Goal: Information Seeking & Learning: Learn about a topic

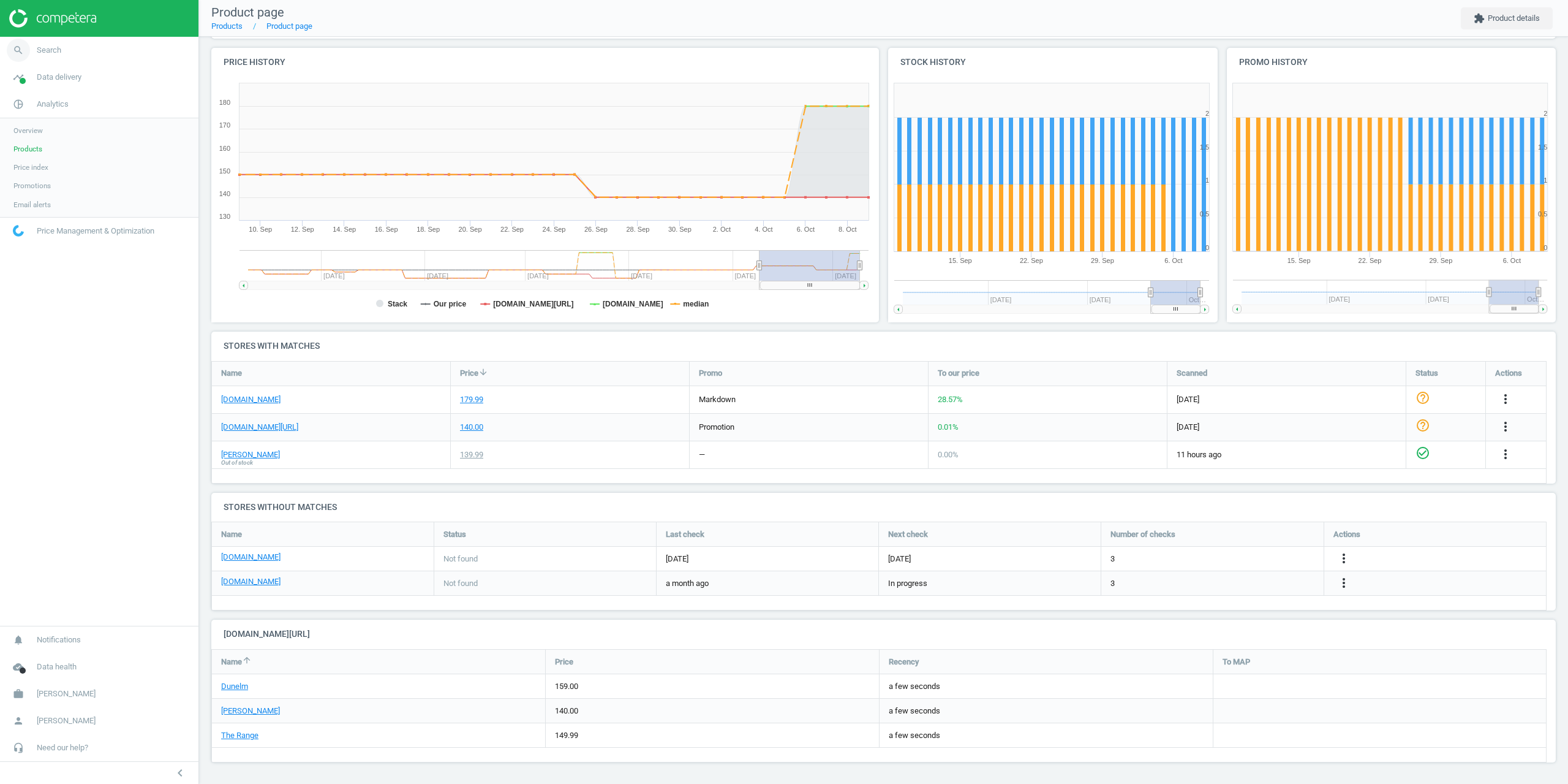
click at [41, 47] on span "Search" at bounding box center [49, 50] width 24 height 11
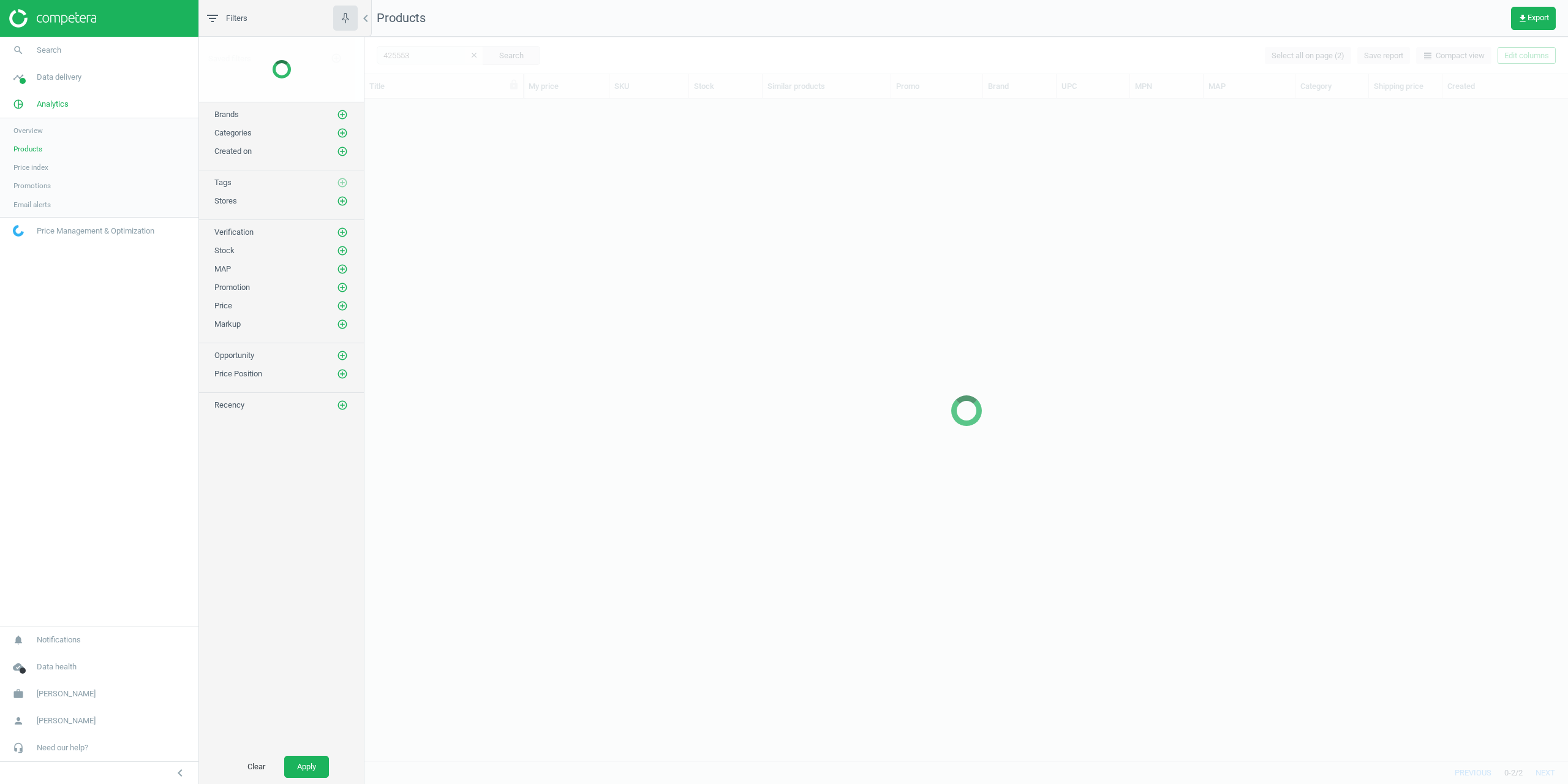
scroll to position [653, 1194]
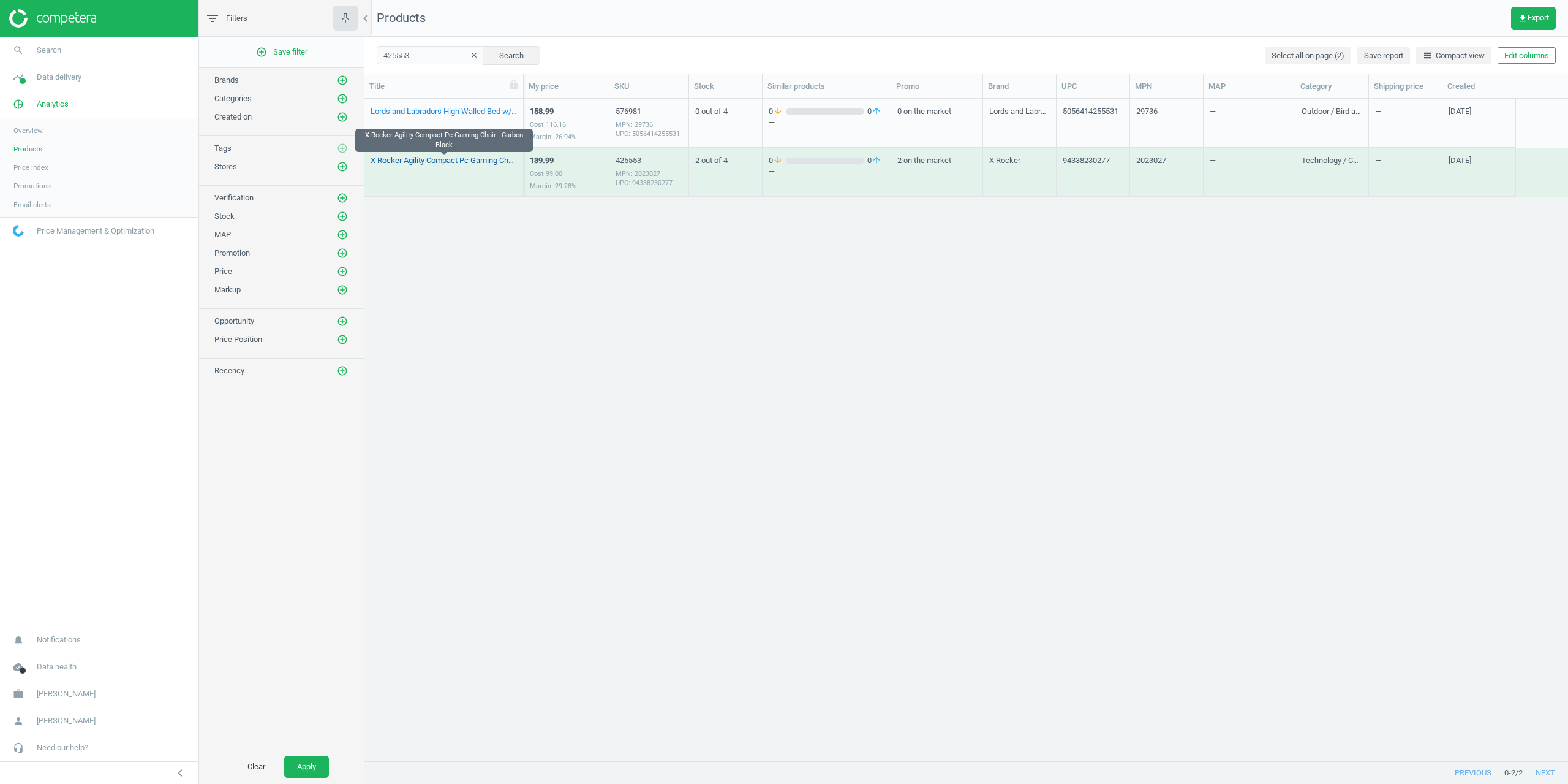
click at [461, 160] on link "X Rocker Agility Compact Pc Gaming Chair - Carbon Black" at bounding box center [443, 160] width 146 height 11
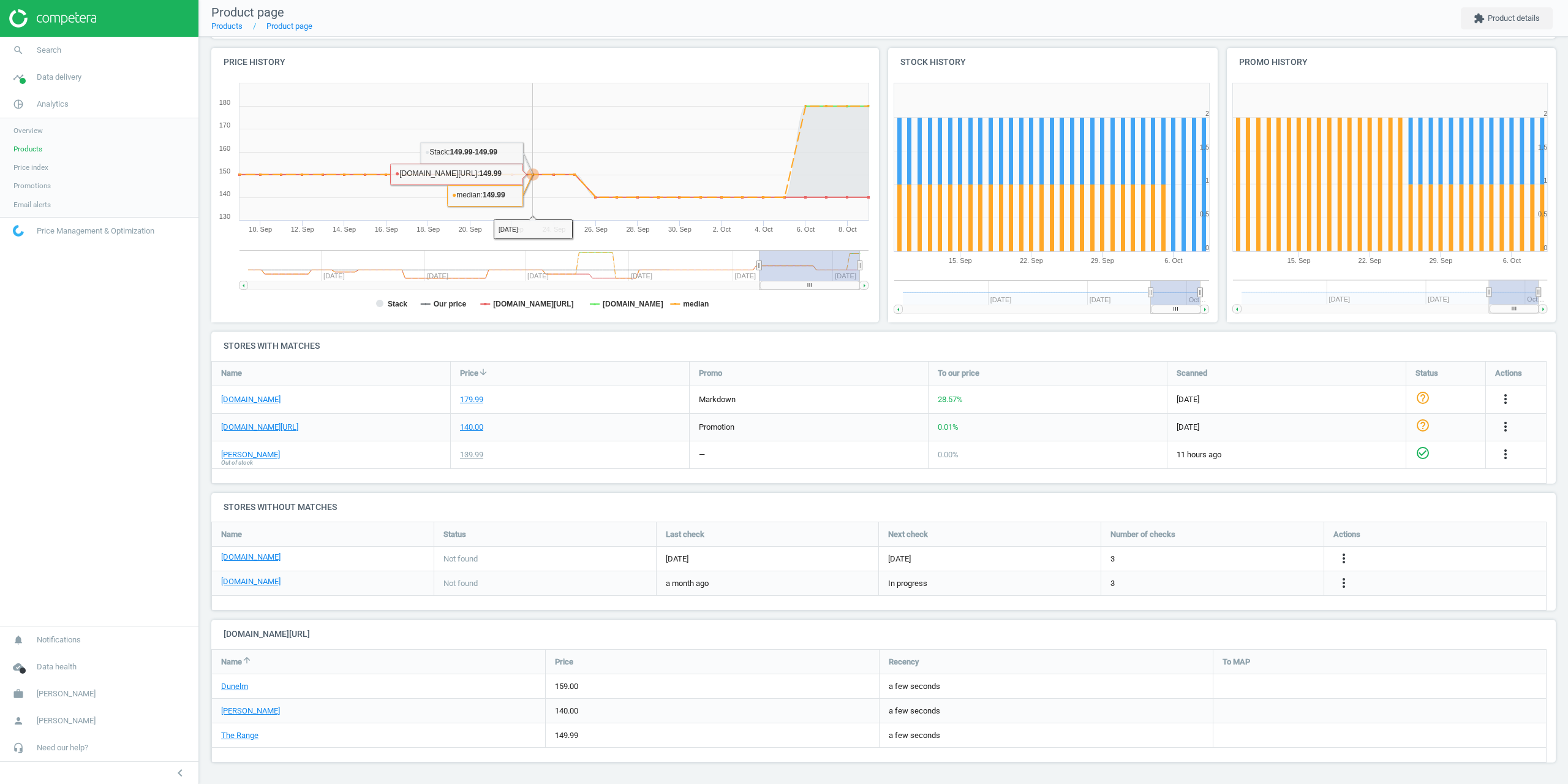
scroll to position [21, 0]
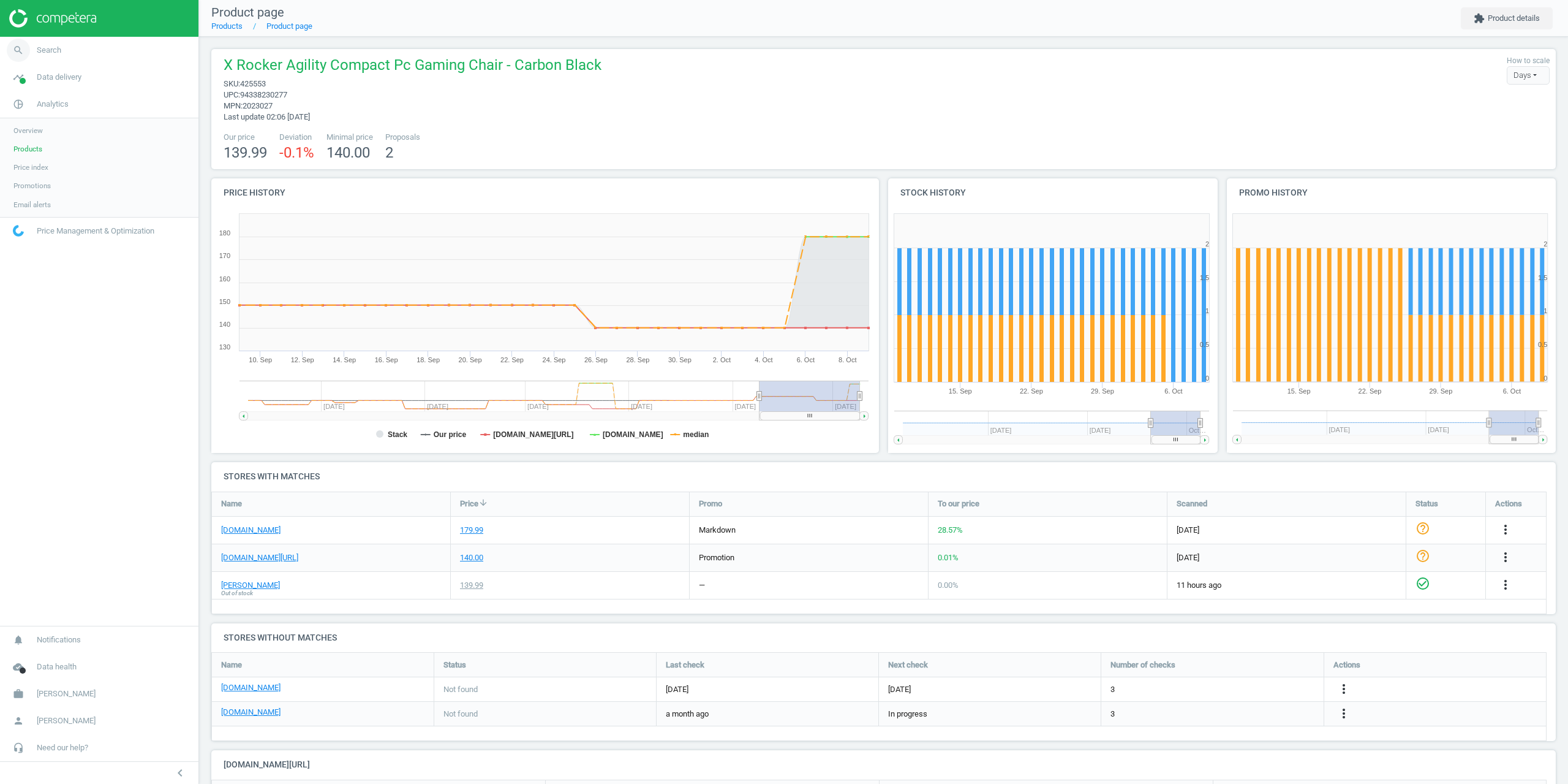
click at [55, 45] on span "Search" at bounding box center [49, 50] width 24 height 11
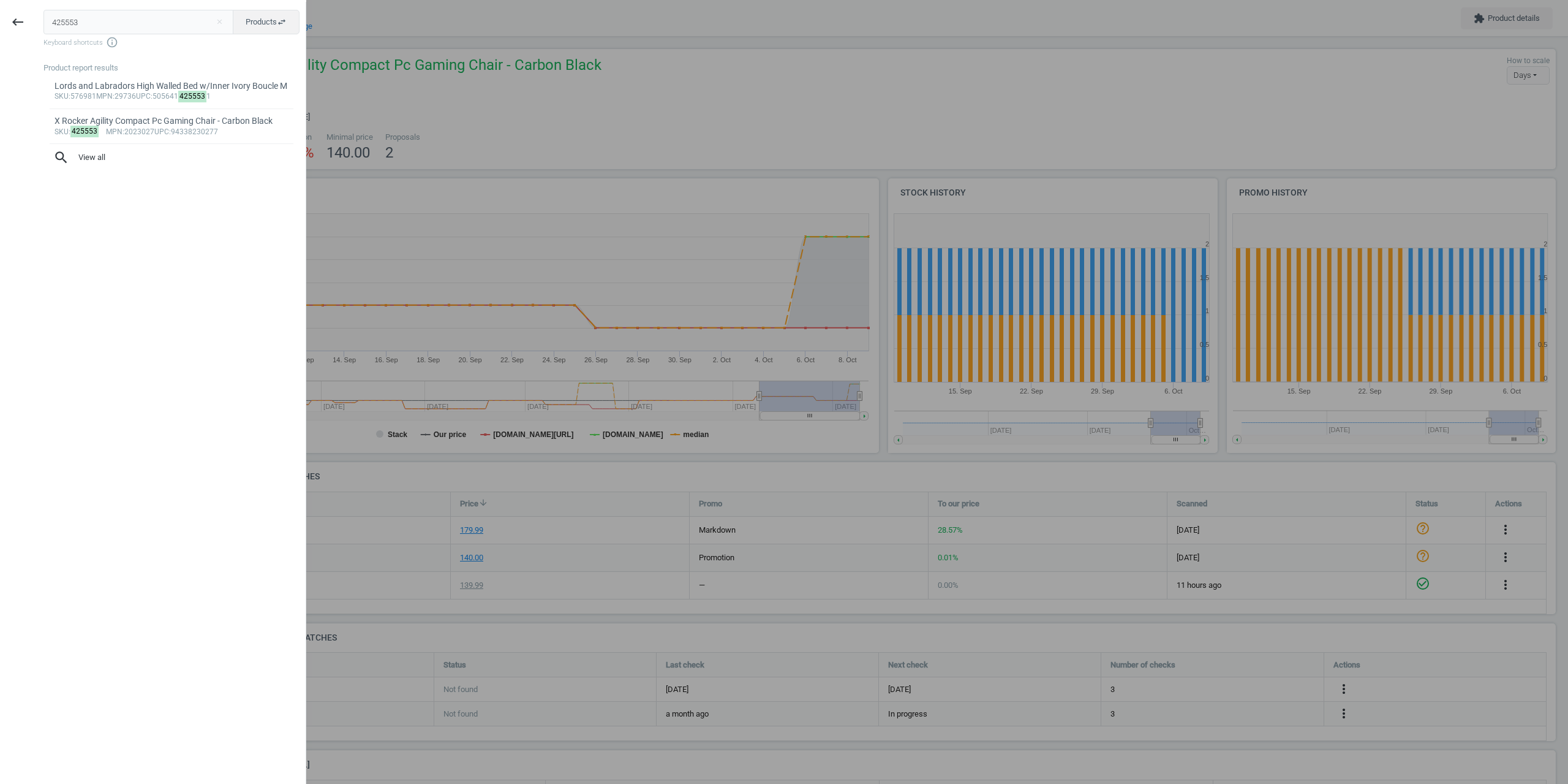
drag, startPoint x: 81, startPoint y: 24, endPoint x: 0, endPoint y: 17, distance: 81.3
click at [0, 15] on div "keyboard_backspace 425553 close Products swap_horiz Keyboard shortcuts info_out…" at bounding box center [153, 394] width 307 height 784
type input "405323"
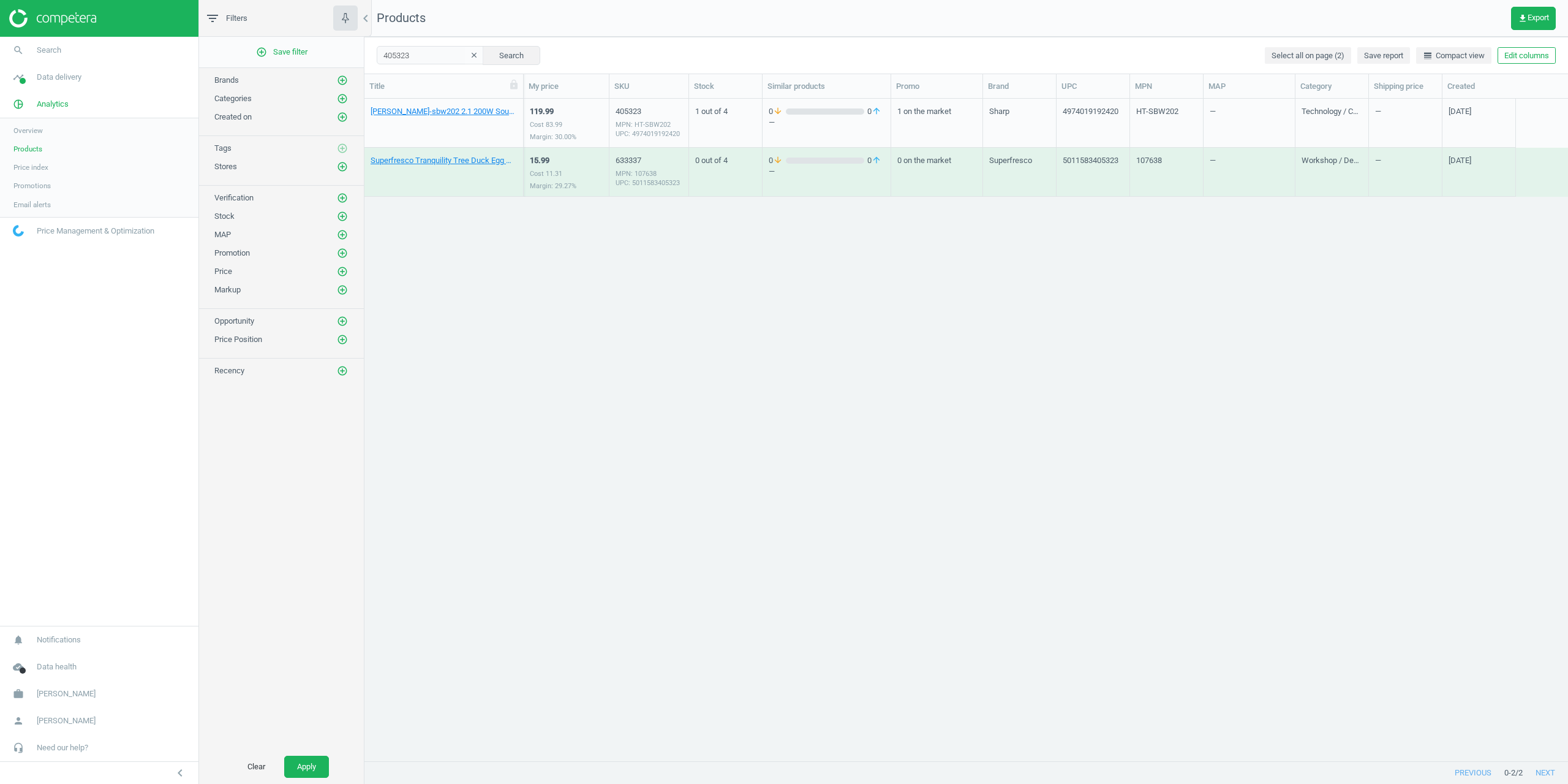
drag, startPoint x: 1067, startPoint y: 485, endPoint x: 945, endPoint y: 412, distance: 142.2
click at [1067, 485] on div "Sharp Ht-sbw202 2.1 200W Soundbar With Wireless Subwoofer - Black 119.99 Cost 8…" at bounding box center [965, 429] width 1203 height 662
click at [411, 108] on link "Sharp Ht-sbw202 2.1 200W Soundbar With Wireless Subwoofer - Black" at bounding box center [443, 112] width 146 height 11
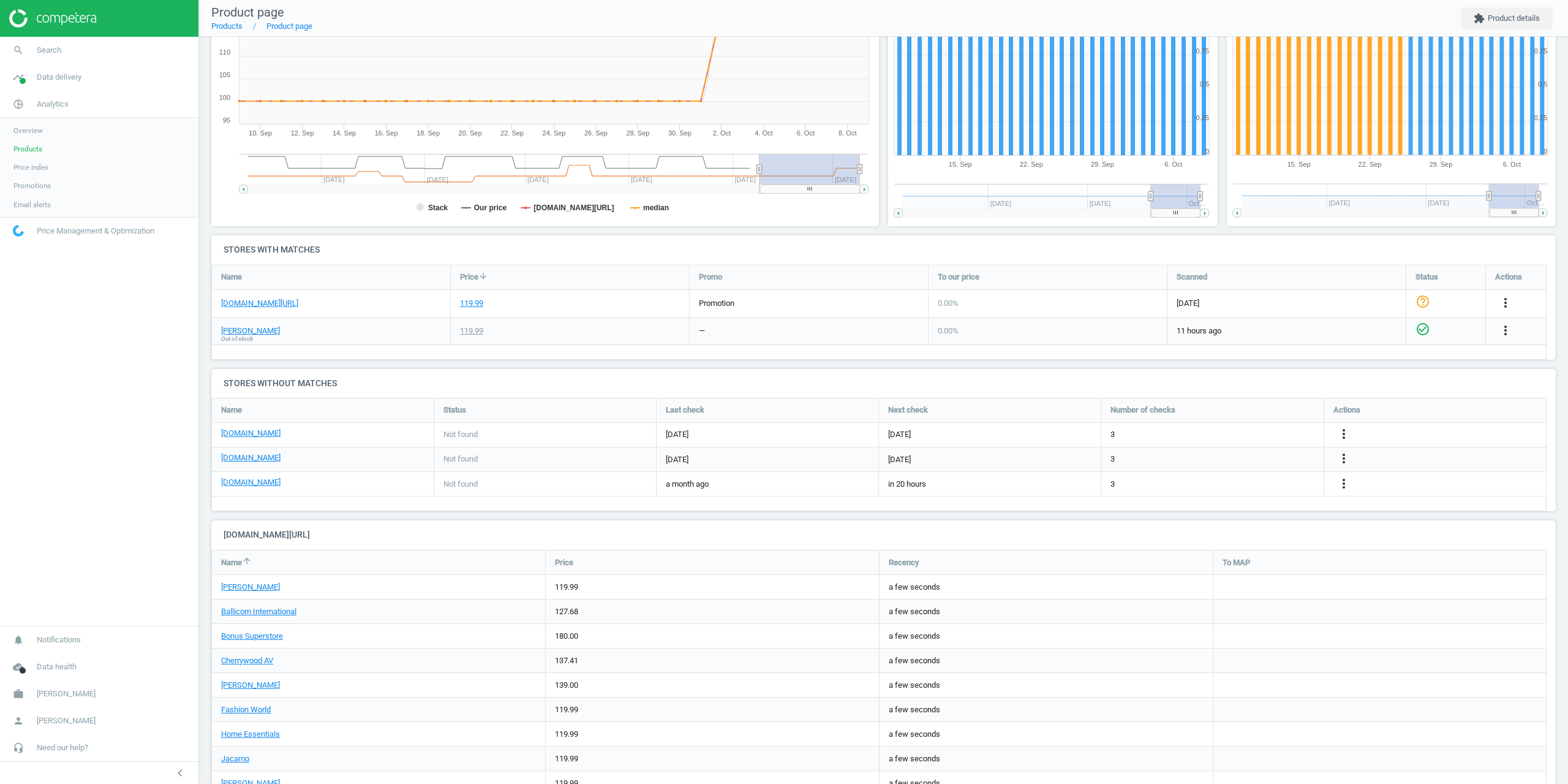
scroll to position [299, 0]
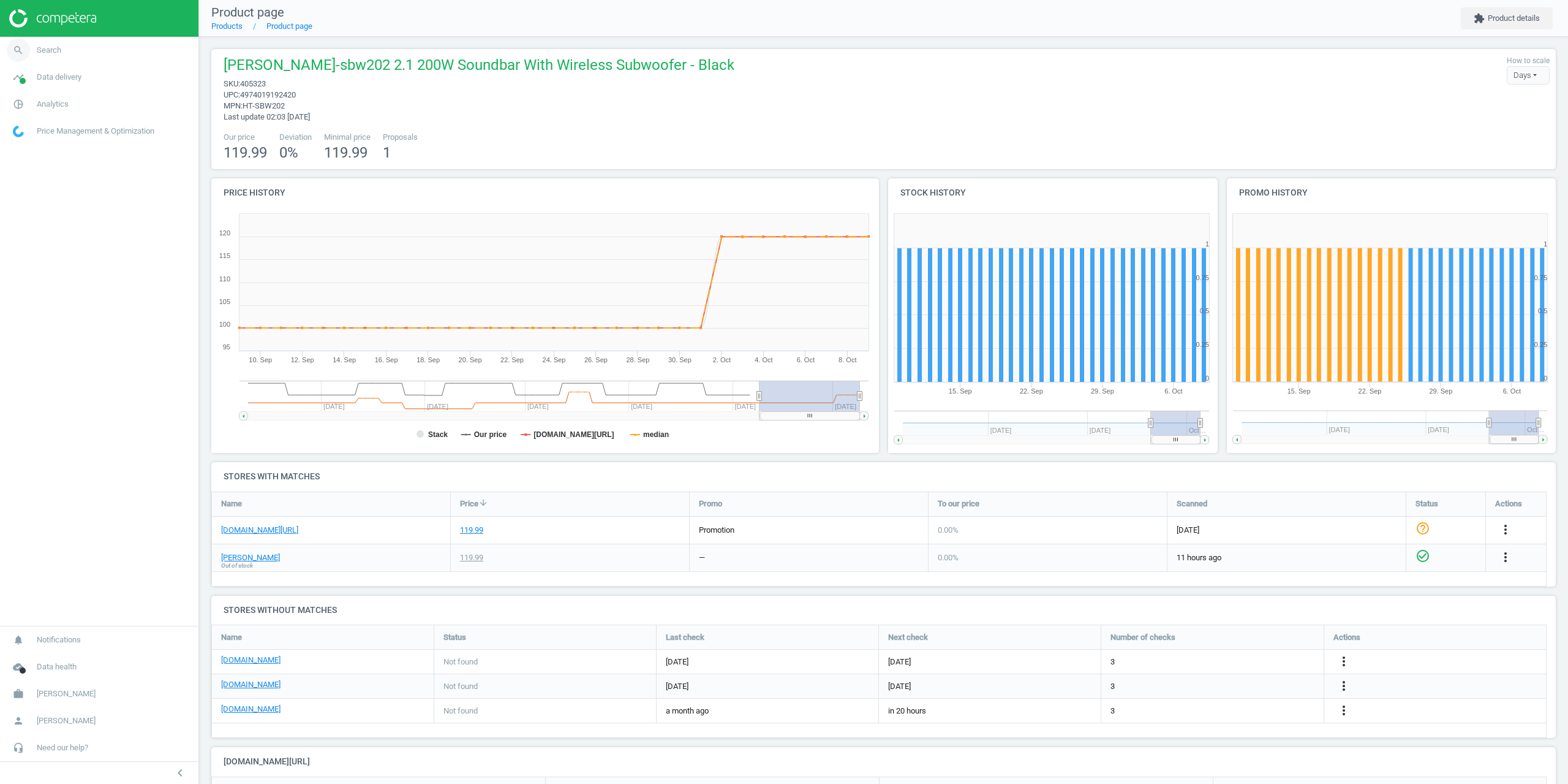
click at [39, 44] on link "search Search" at bounding box center [99, 50] width 198 height 27
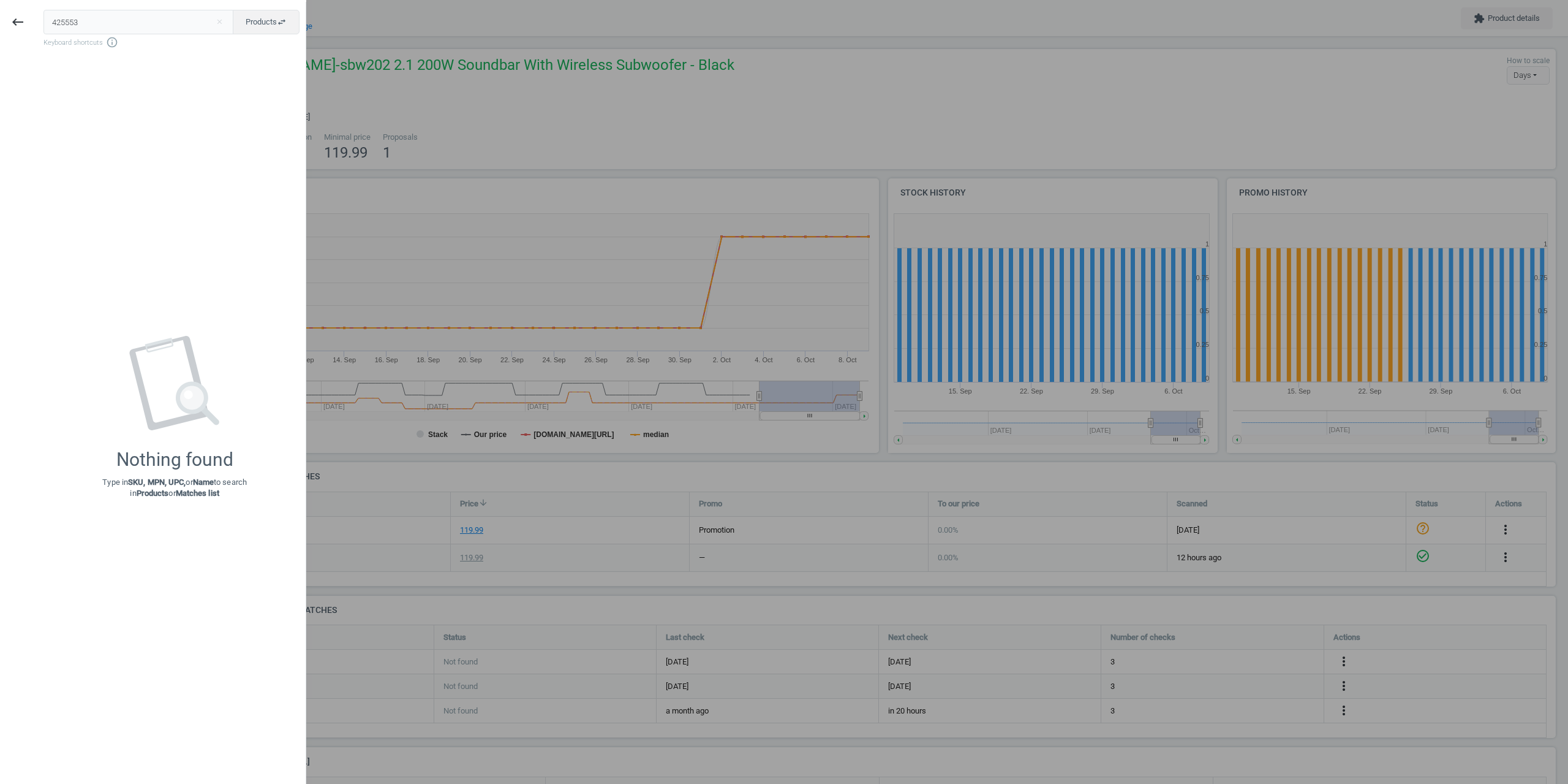
type input "425553"
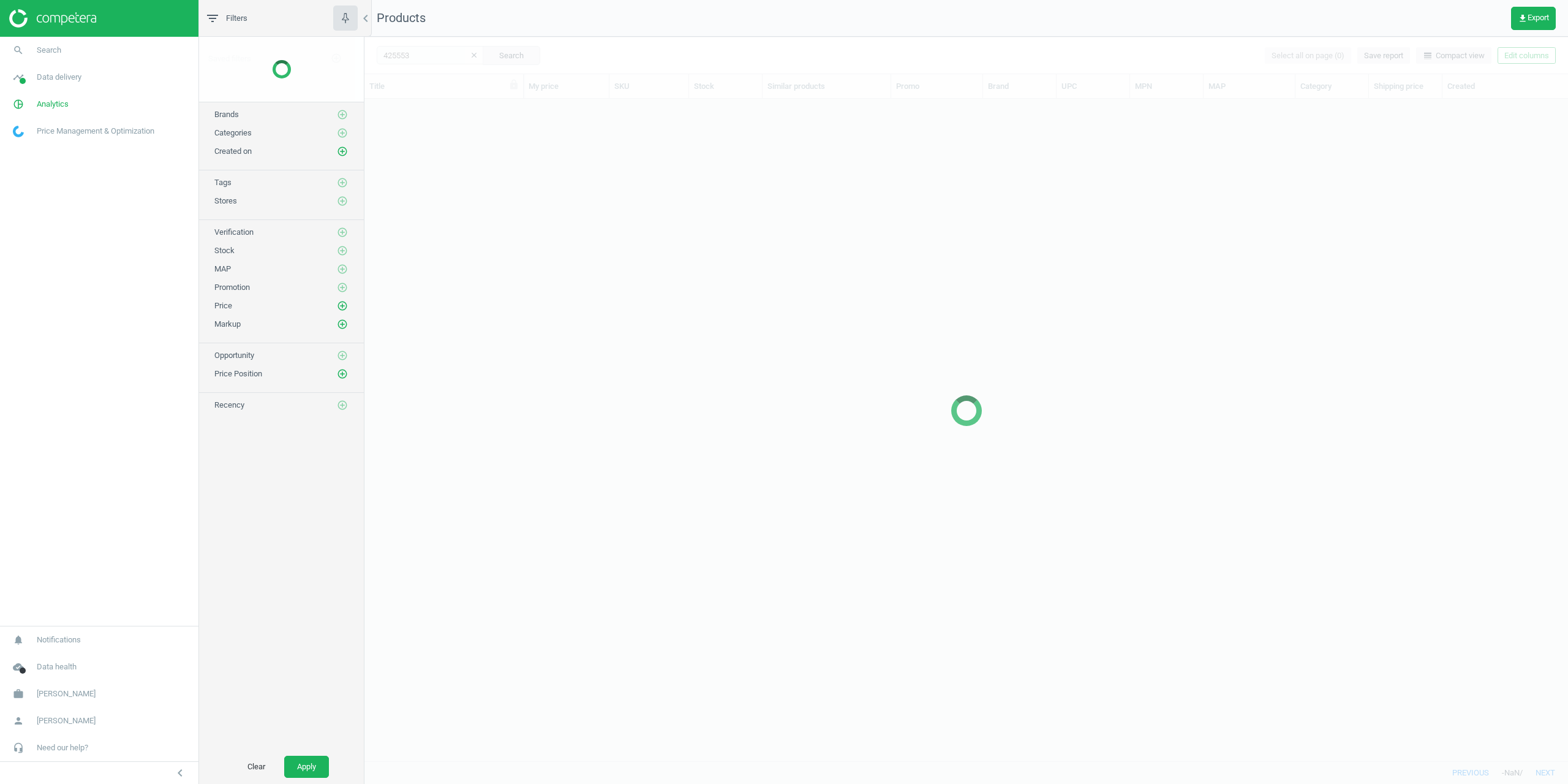
scroll to position [653, 1194]
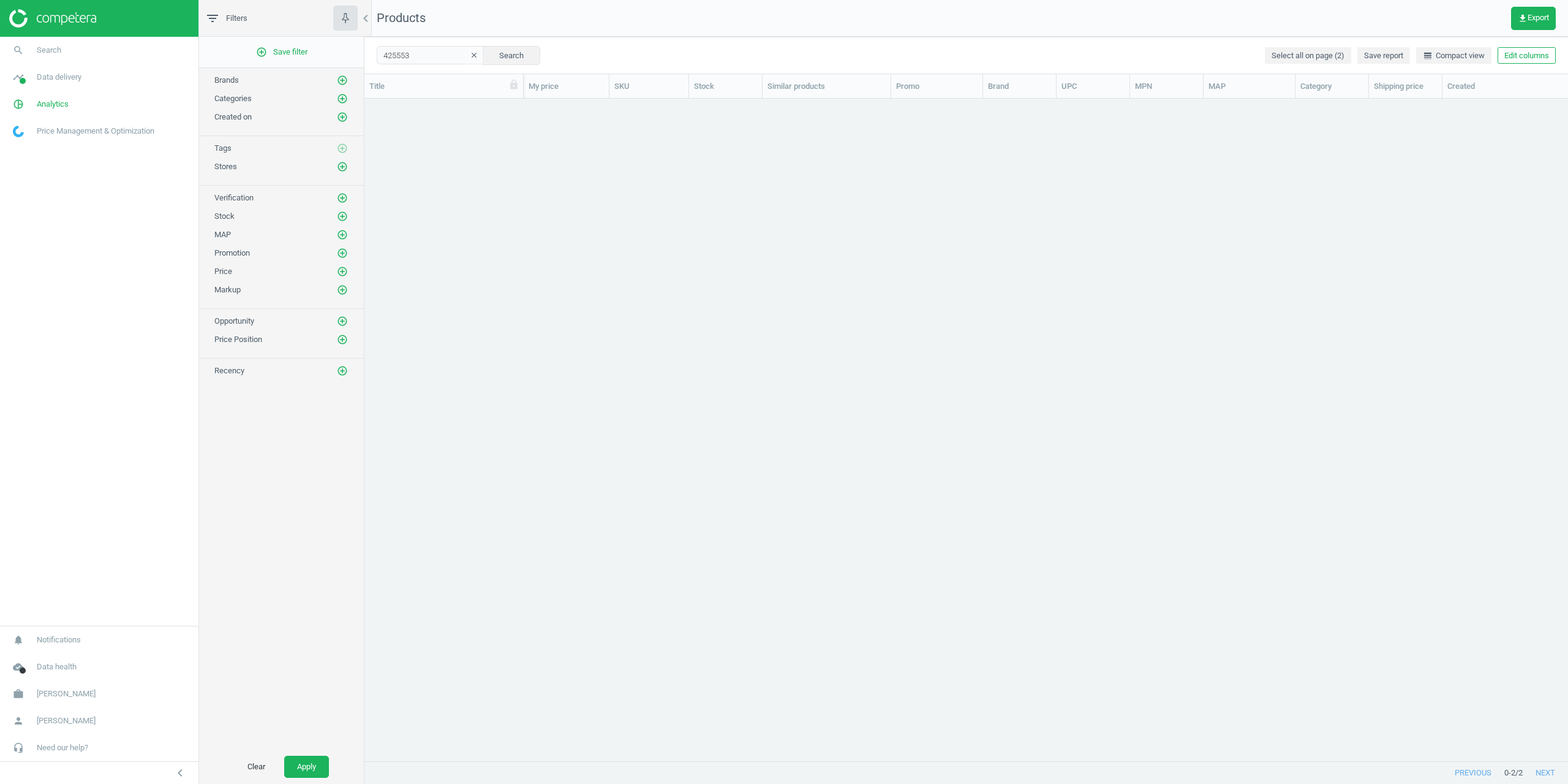
drag, startPoint x: 732, startPoint y: 289, endPoint x: 705, endPoint y: 282, distance: 27.9
click at [731, 289] on div "grid" at bounding box center [965, 429] width 1203 height 662
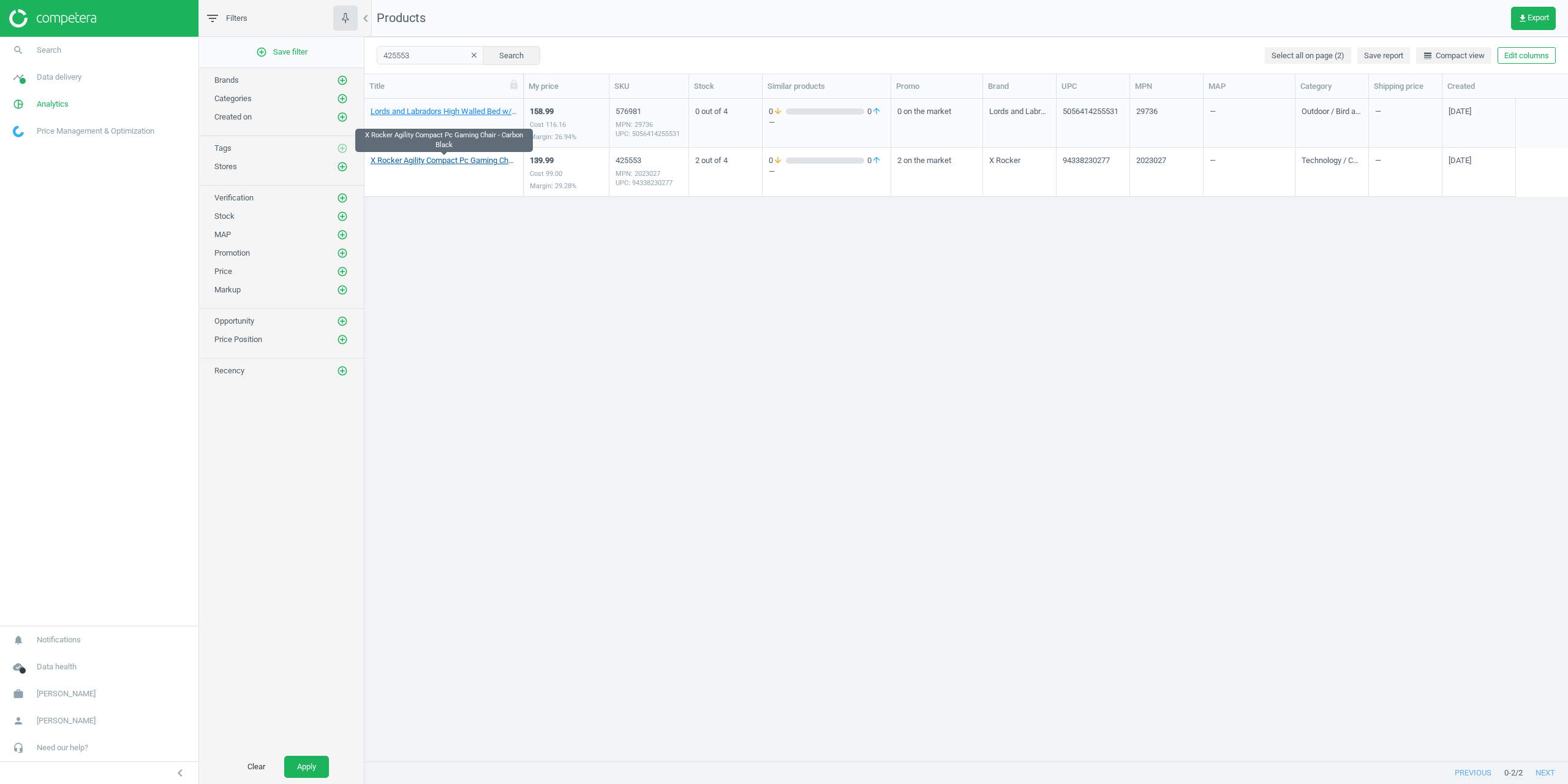
click at [406, 162] on link "X Rocker Agility Compact Pc Gaming Chair - Carbon Black" at bounding box center [443, 160] width 146 height 11
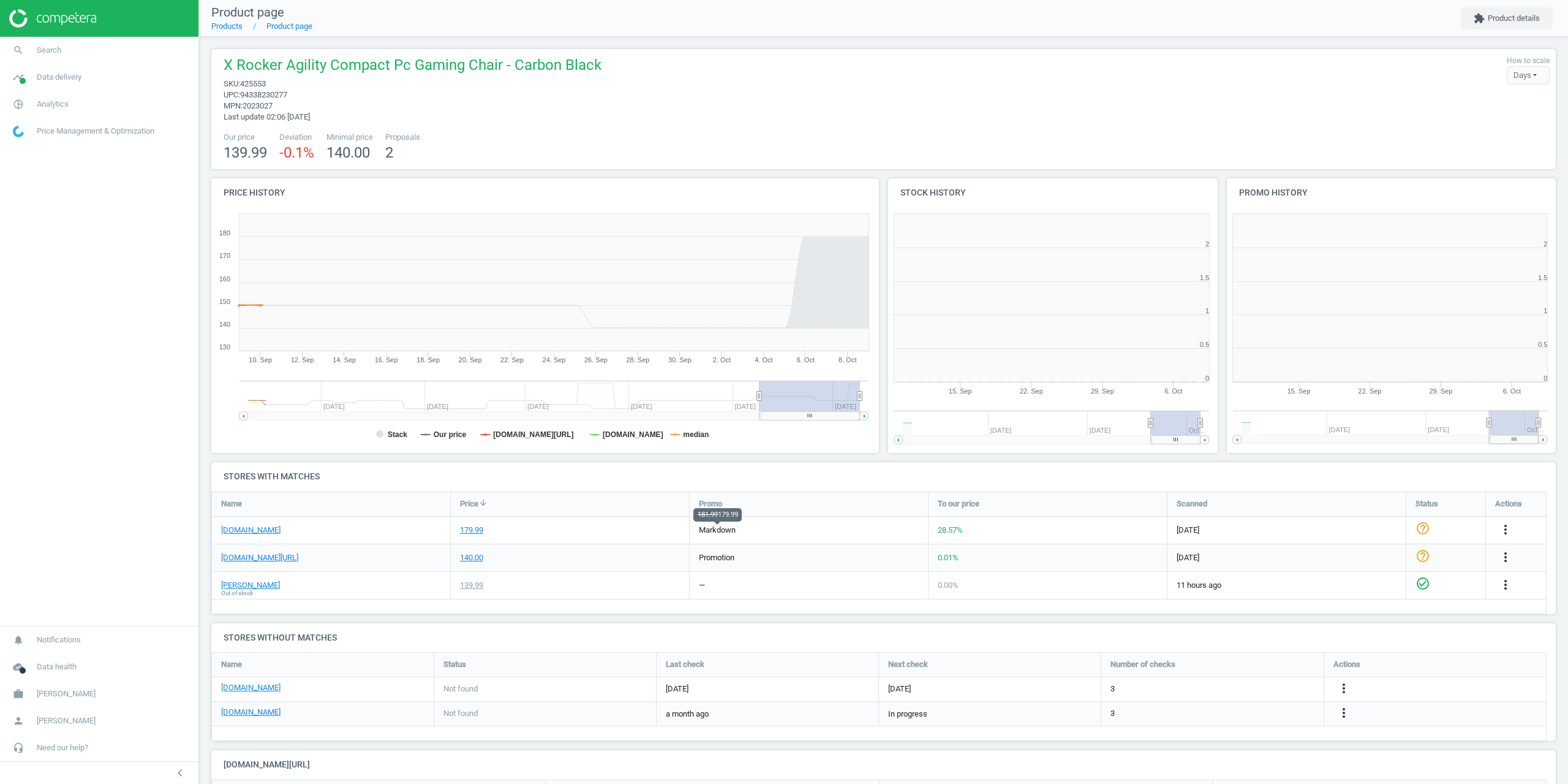
scroll to position [142, 1354]
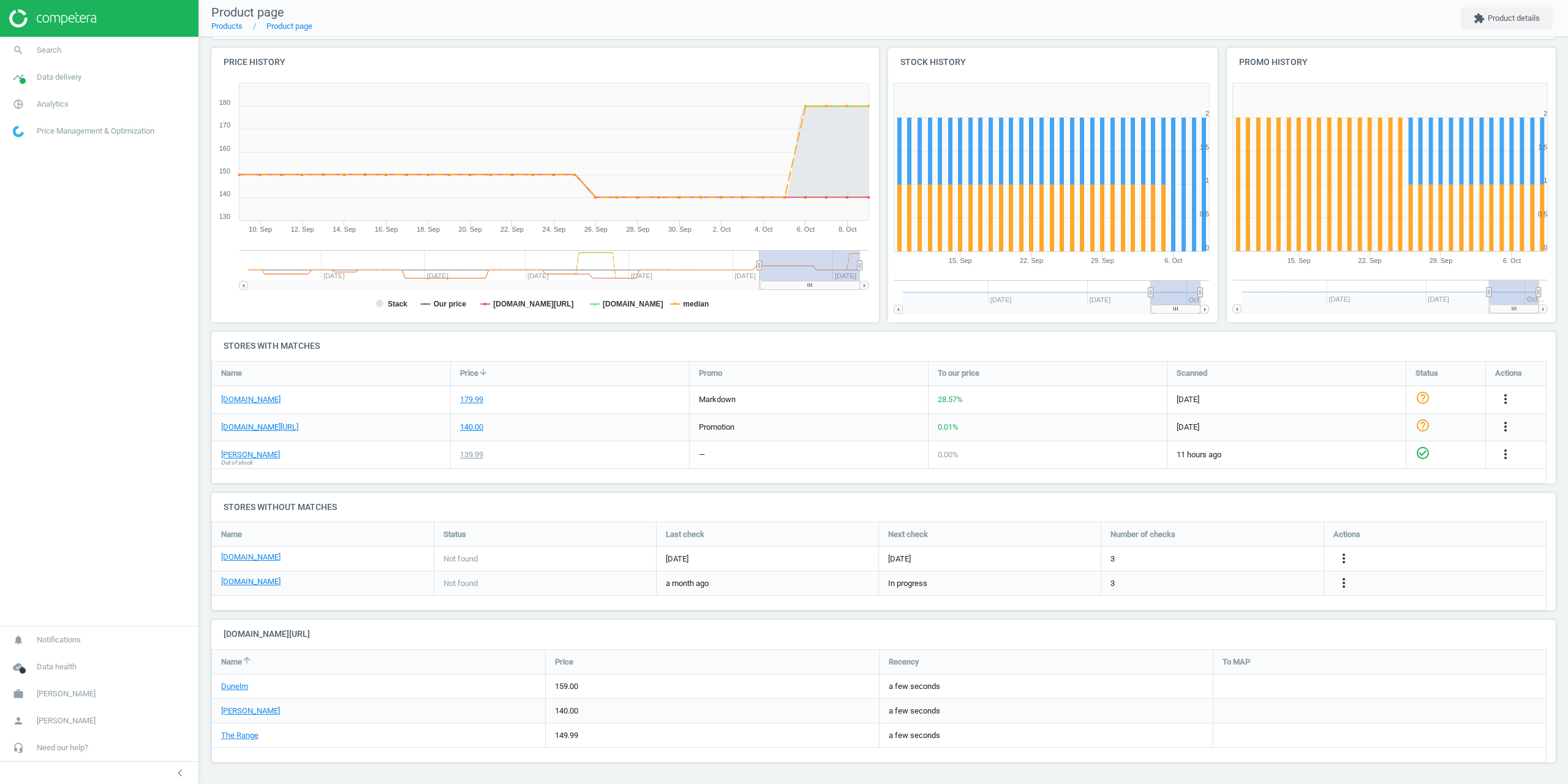
click at [127, 619] on nav "search Search timeline Data delivery Overview Matches dashboard Matches Rematch…" at bounding box center [99, 331] width 198 height 589
click at [628, 32] on nav "Product page Products Product page extension Product details" at bounding box center [884, 18] width 1369 height 37
click at [134, 344] on nav "search Search timeline Data delivery Overview Matches dashboard Matches Rematch…" at bounding box center [99, 331] width 198 height 589
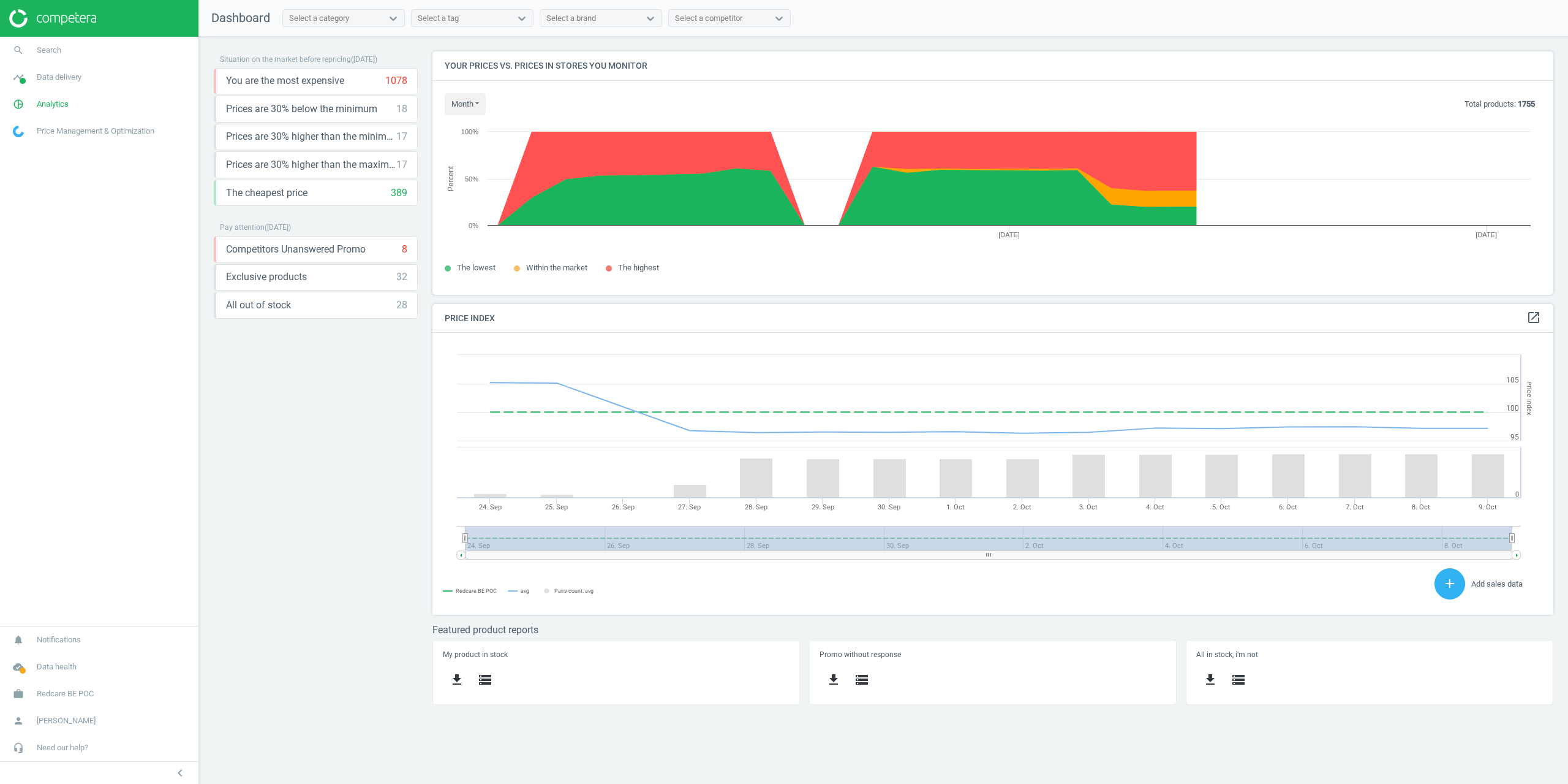
scroll to position [301, 1140]
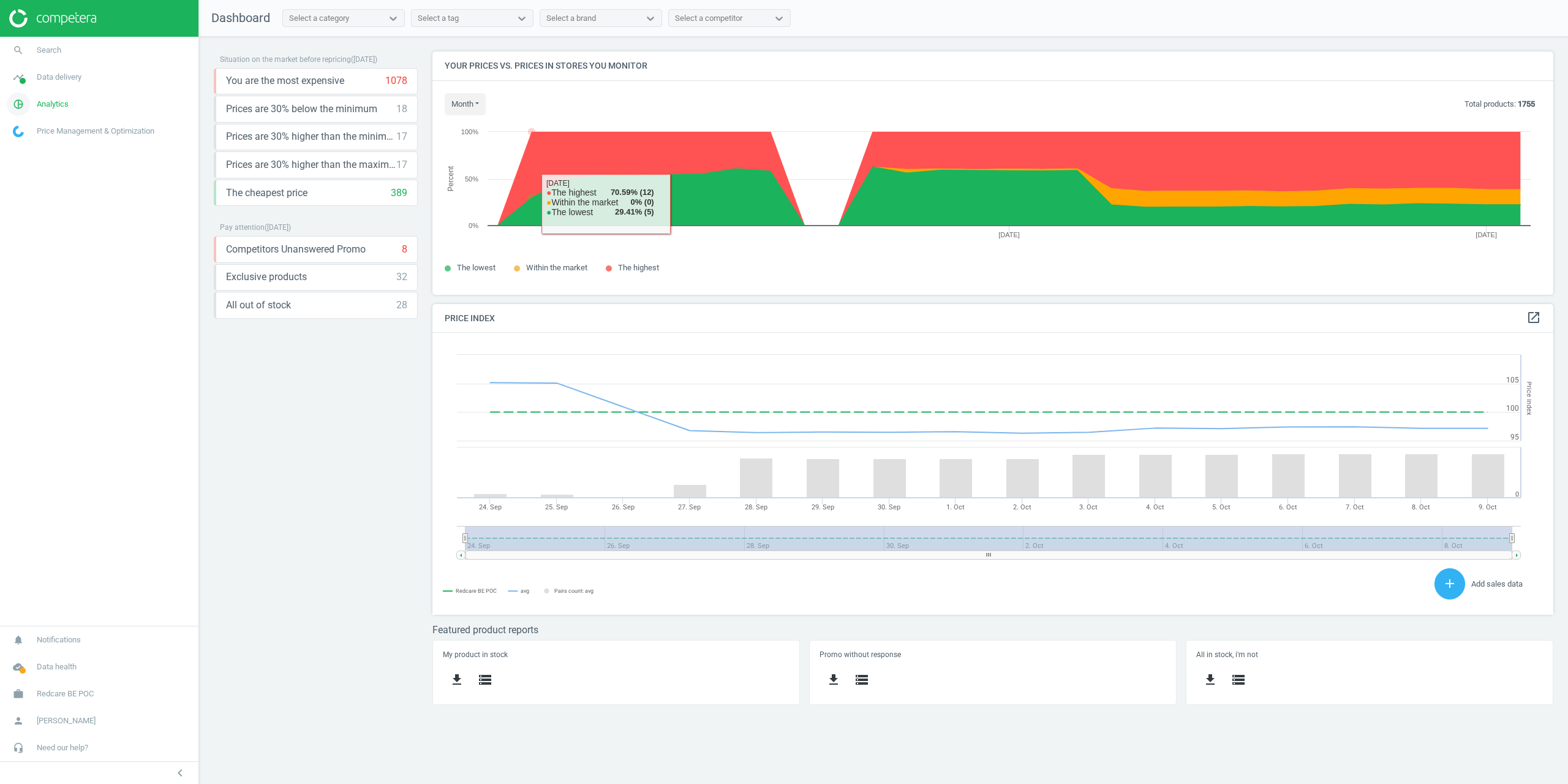
drag, startPoint x: 22, startPoint y: 232, endPoint x: 56, endPoint y: 113, distance: 123.8
click at [26, 232] on nav "search Search timeline Data delivery Overview Matches dashboard Matches Rematch…" at bounding box center [99, 331] width 198 height 589
click at [56, 76] on span "Data delivery" at bounding box center [59, 77] width 44 height 11
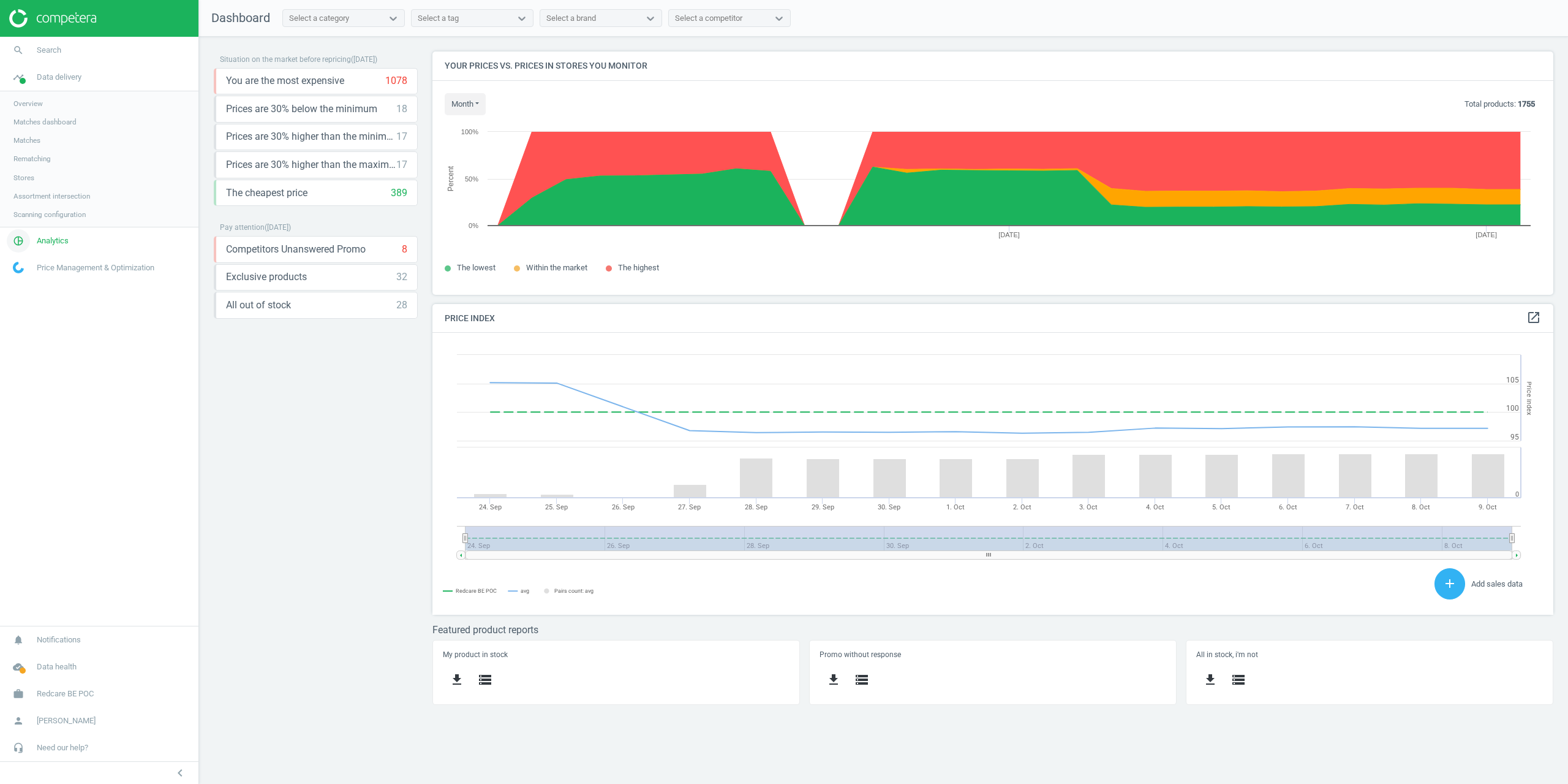
click at [40, 233] on link "pie_chart_outlined Analytics" at bounding box center [99, 241] width 198 height 27
drag, startPoint x: 37, startPoint y: 83, endPoint x: 39, endPoint y: 92, distance: 9.2
click at [37, 83] on link "timeline Data delivery" at bounding box center [99, 77] width 198 height 27
click at [30, 143] on span "Matches" at bounding box center [26, 140] width 27 height 10
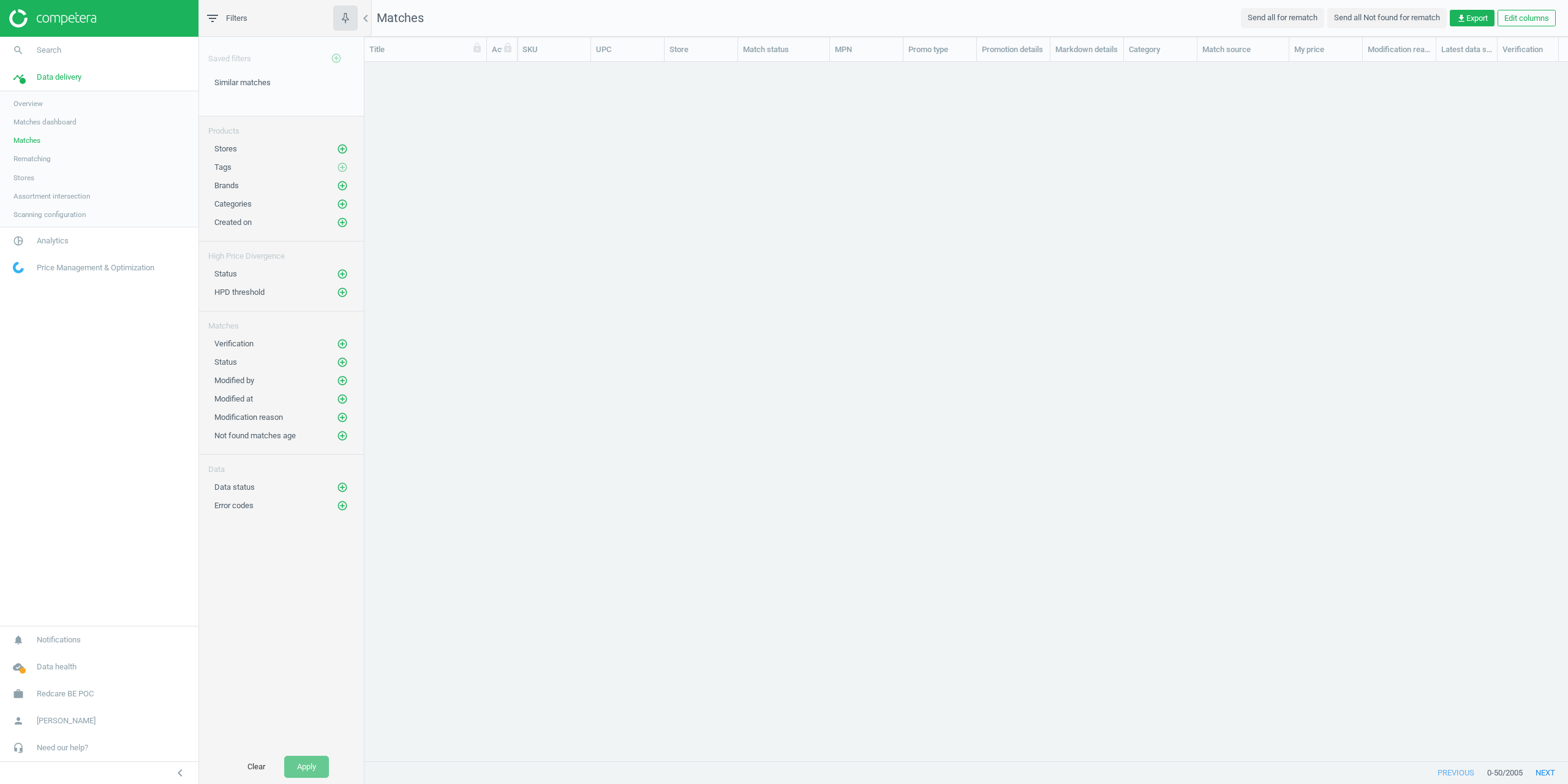
scroll to position [680, 1194]
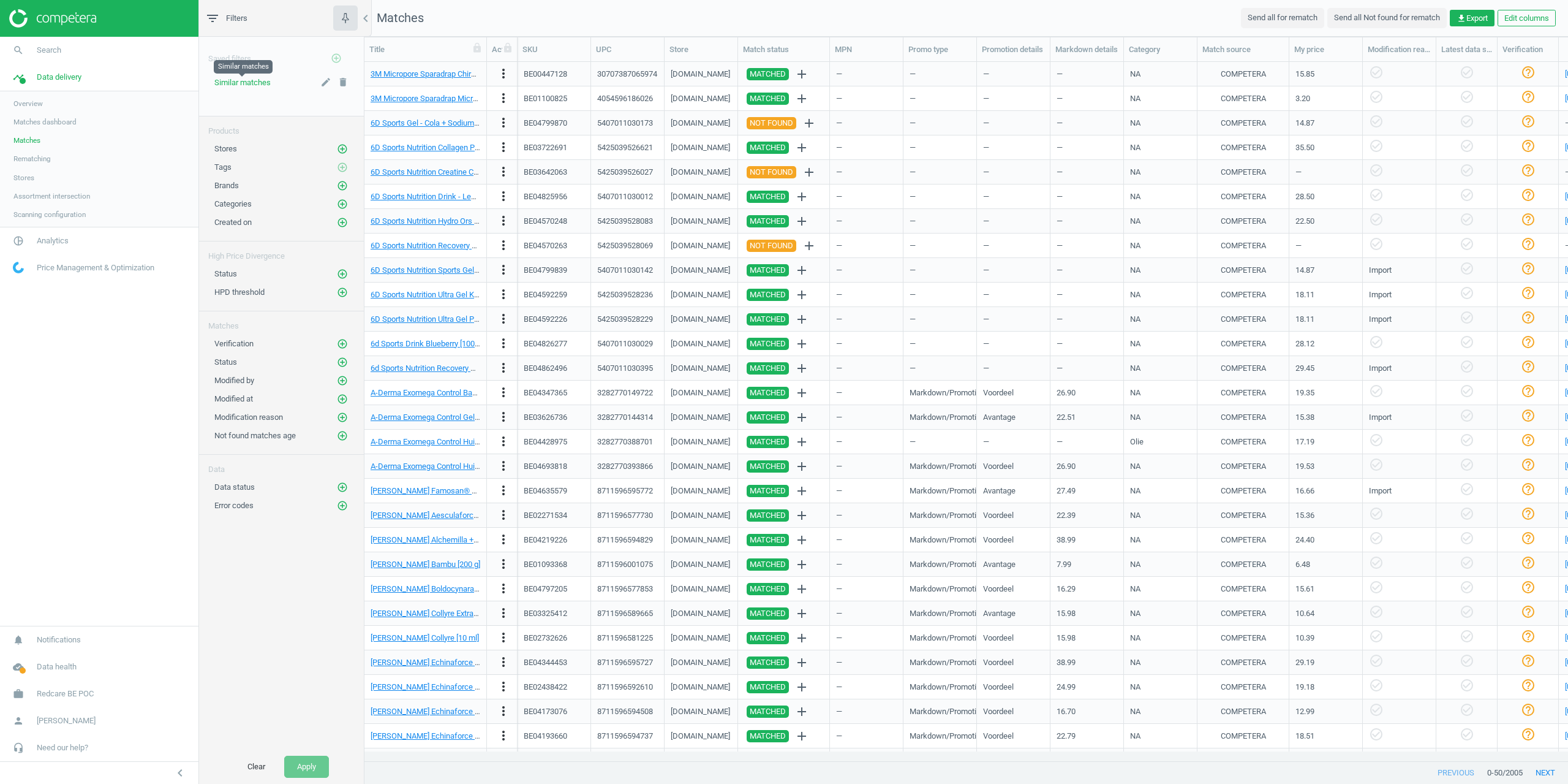
click at [251, 85] on span "Similar matches" at bounding box center [242, 82] width 56 height 9
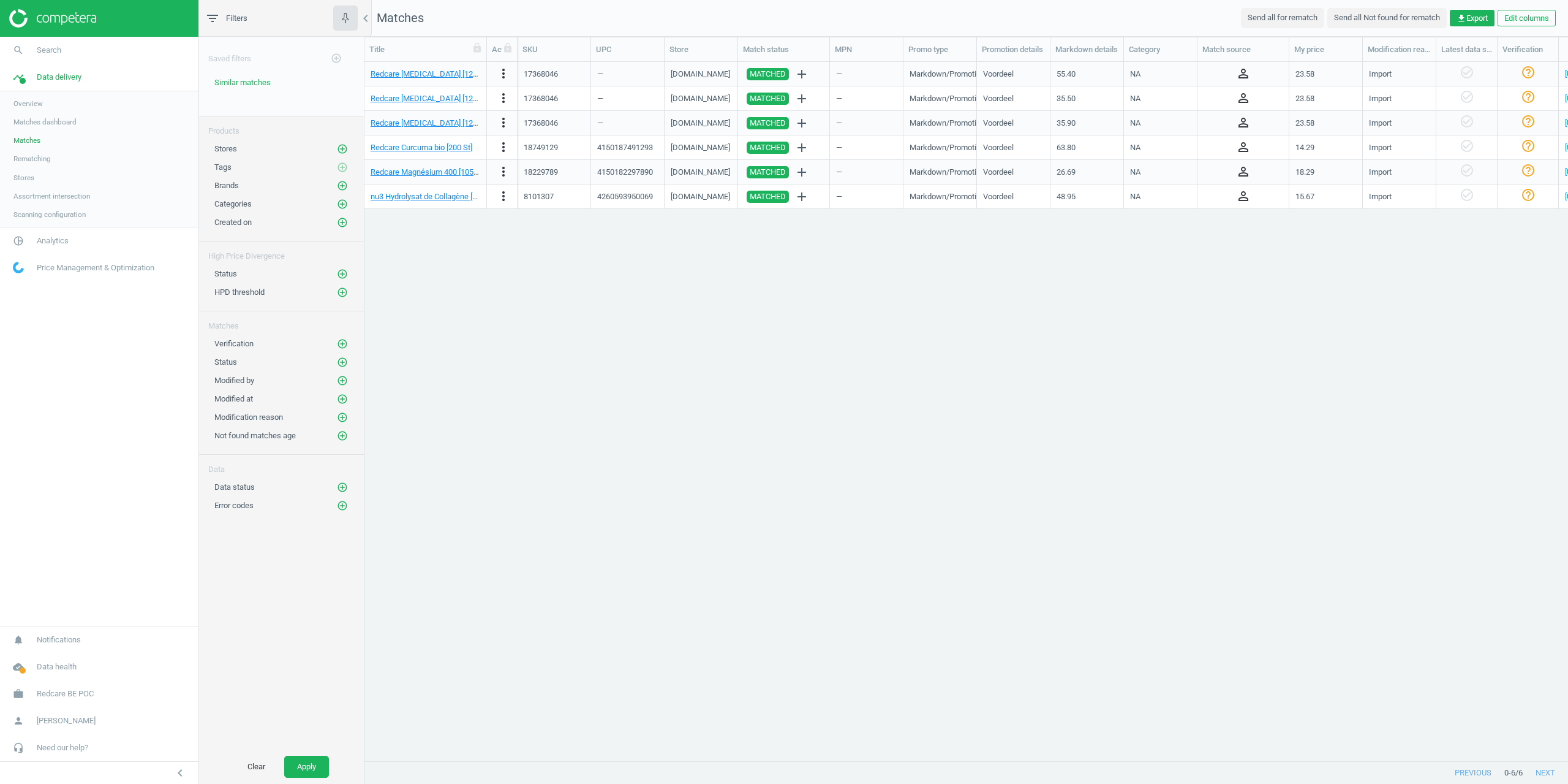
drag, startPoint x: 549, startPoint y: 352, endPoint x: 524, endPoint y: 331, distance: 32.6
click at [547, 347] on div "Redcare Coenzyme Q10 [120 St] more_vert 17368046 — newpharma.be MATCHED add — M…" at bounding box center [965, 407] width 1203 height 690
click at [35, 234] on span "pie_chart_outlined" at bounding box center [18, 241] width 37 height 27
click at [30, 146] on span "Products" at bounding box center [28, 149] width 29 height 10
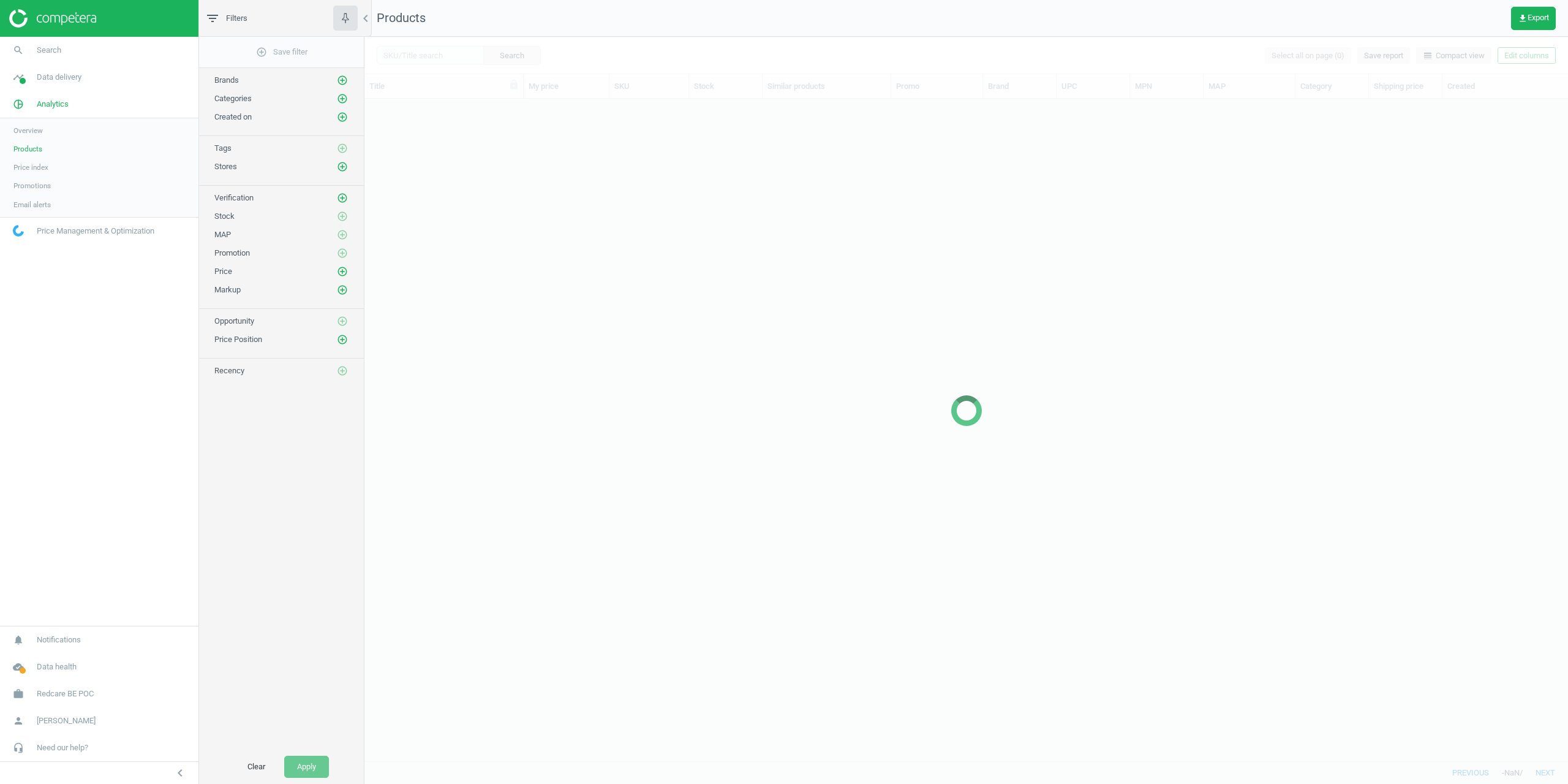
scroll to position [653, 1194]
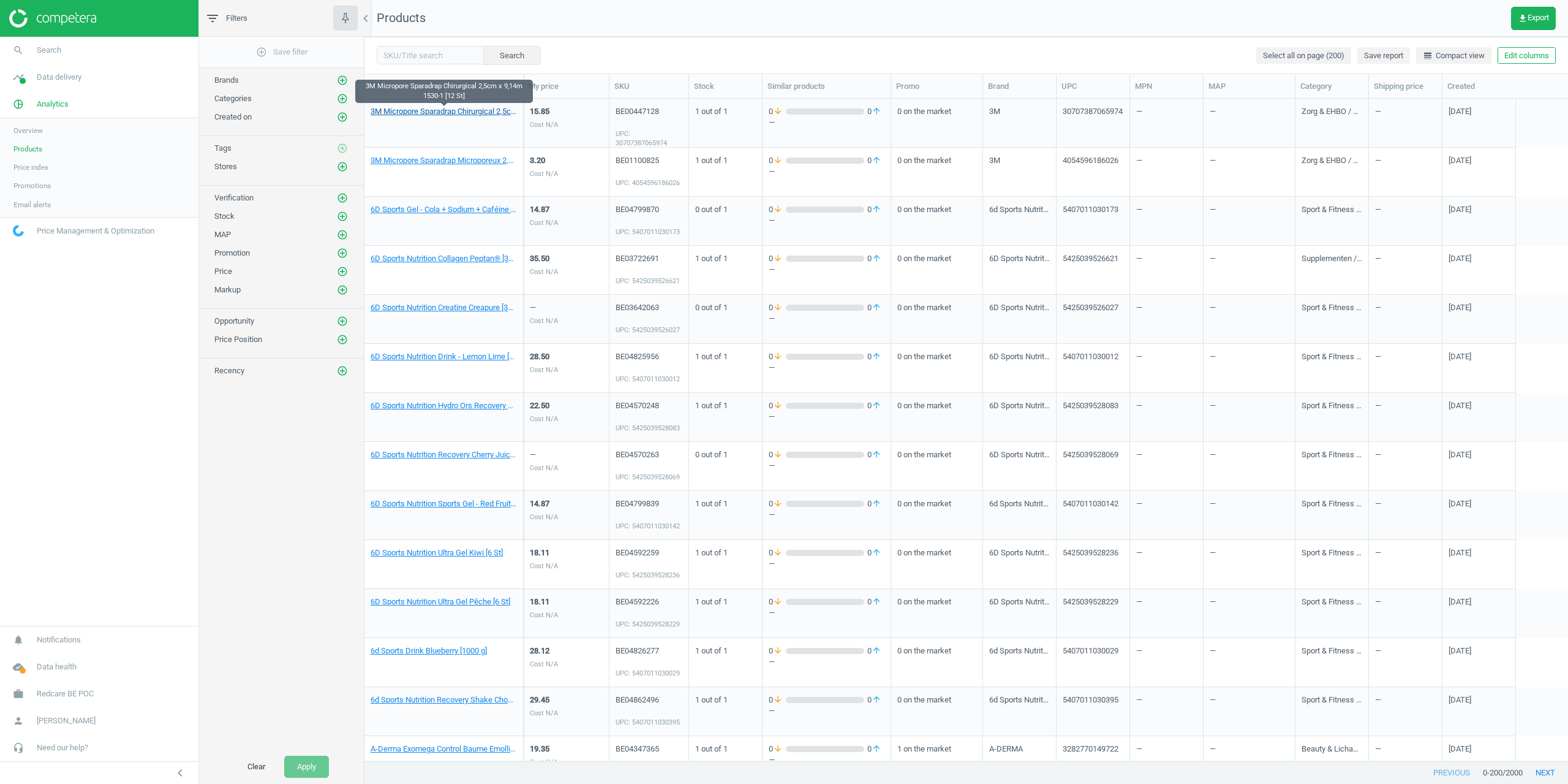
click at [410, 113] on link "3M Micropore Sparadrap Chirurgical 2,5cm x 9,14m 1530-1 [12 St]" at bounding box center [443, 112] width 146 height 11
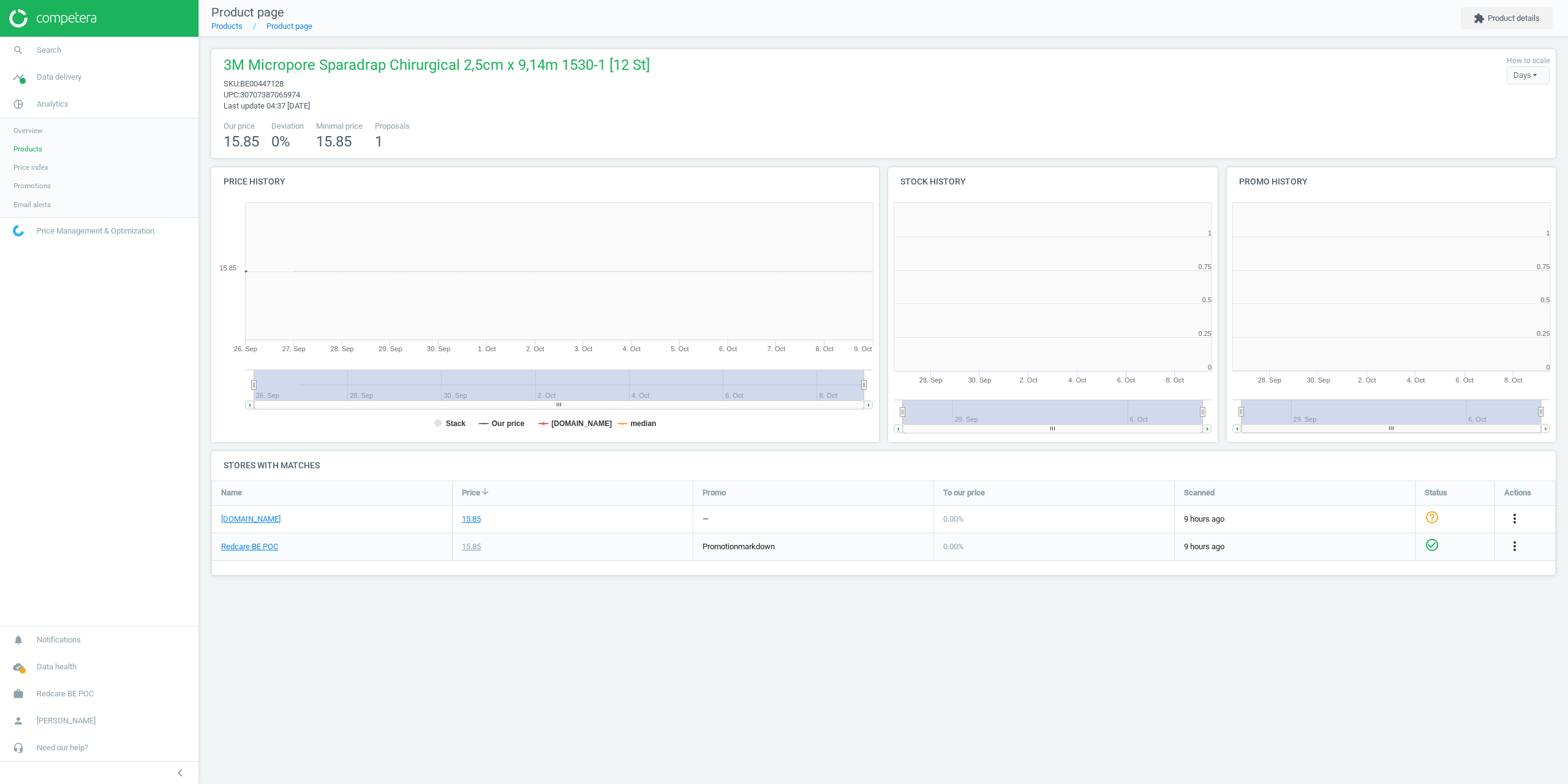
scroll to position [264, 348]
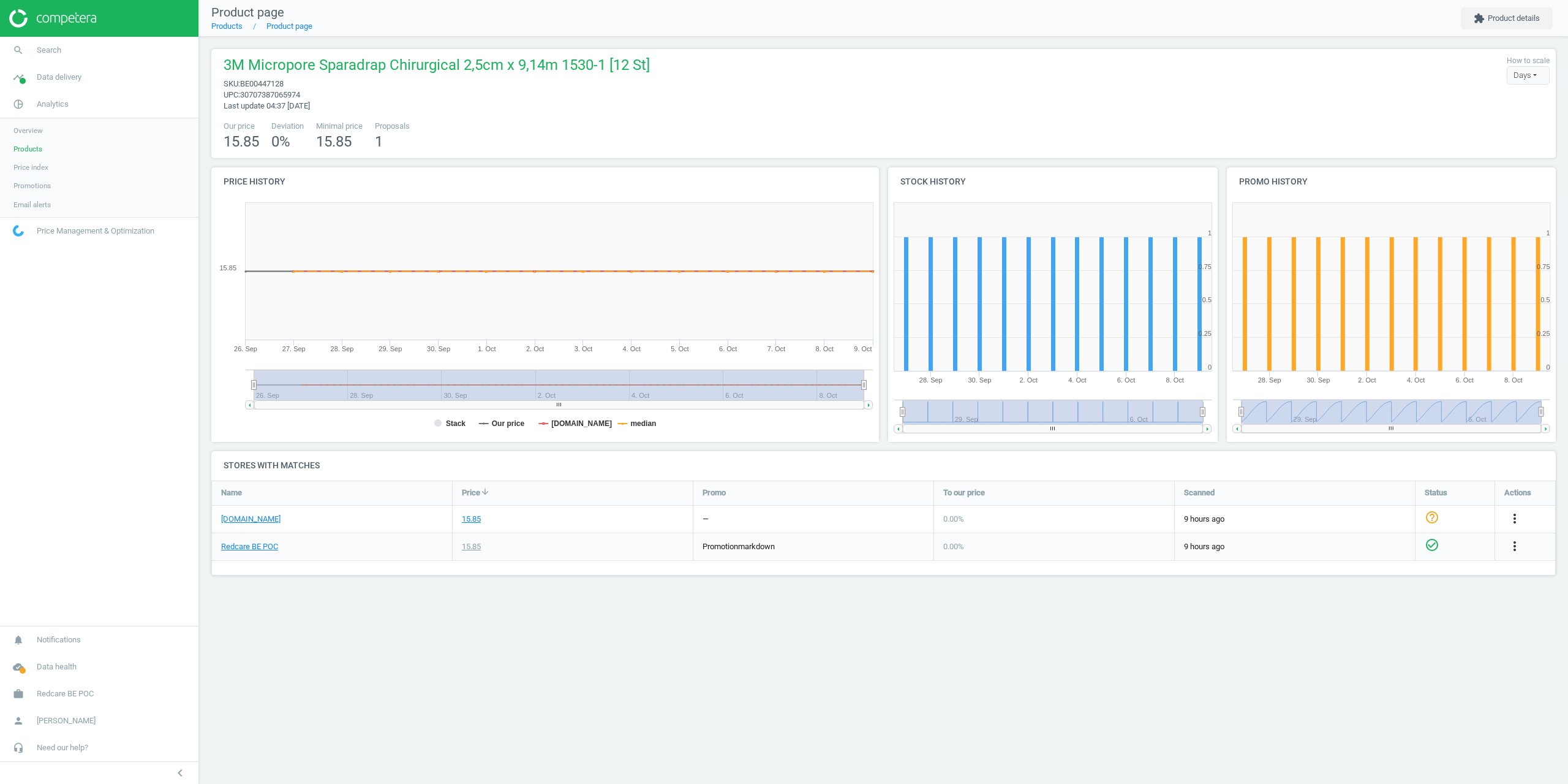
drag, startPoint x: 104, startPoint y: 165, endPoint x: 146, endPoint y: 171, distance: 42.4
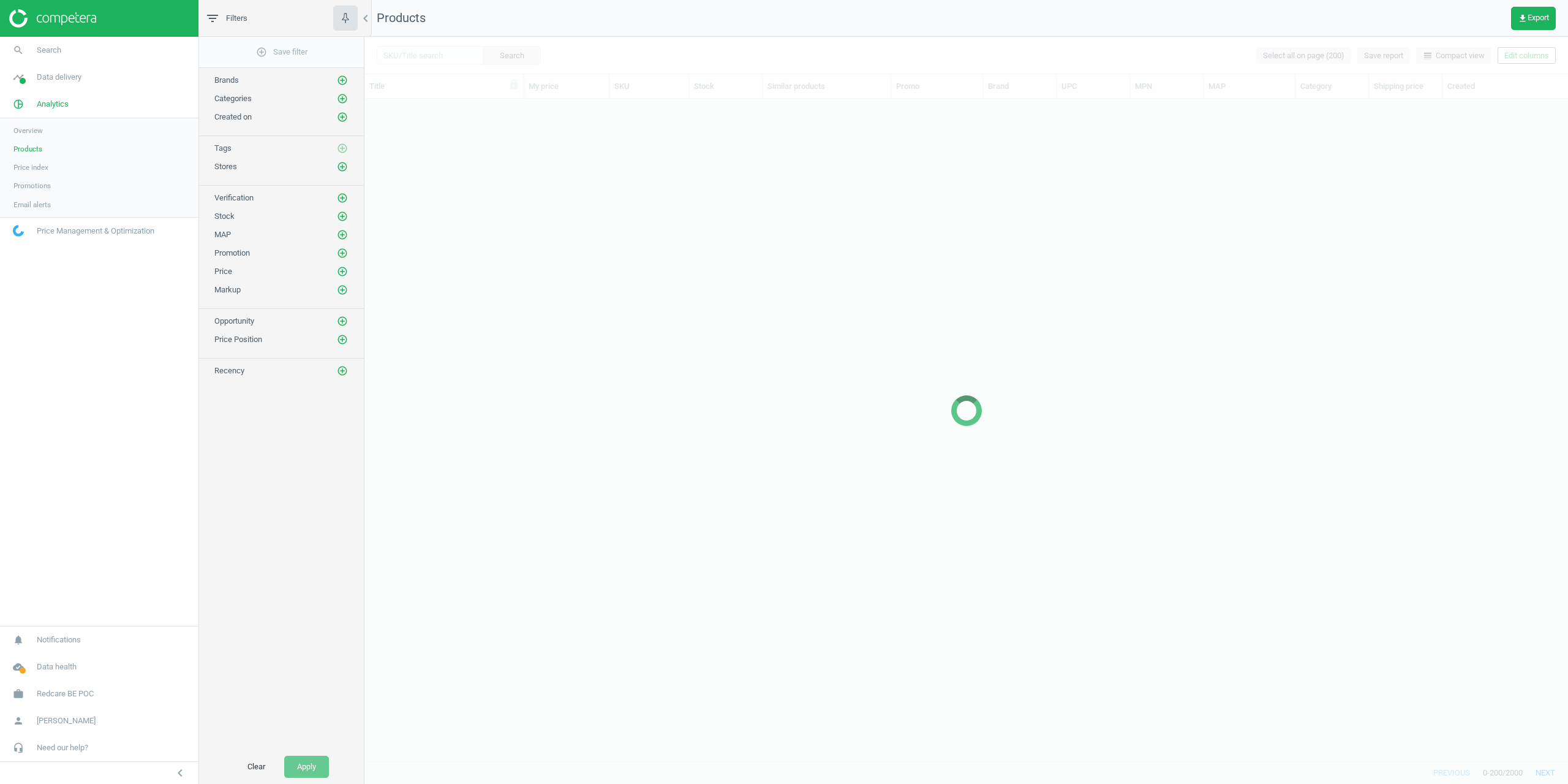
scroll to position [653, 1194]
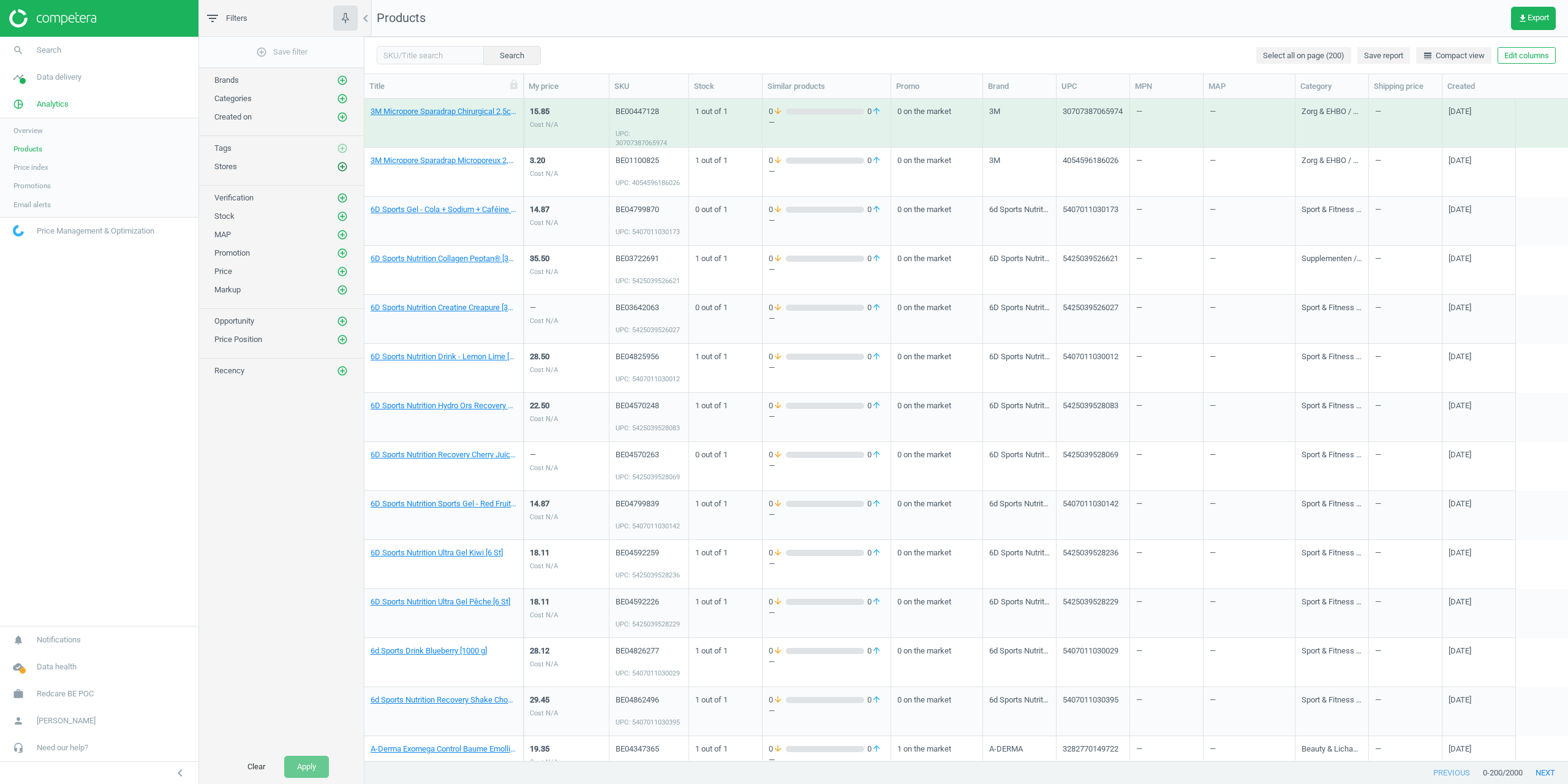
click at [342, 166] on icon "add_circle_outline" at bounding box center [343, 167] width 11 height 11
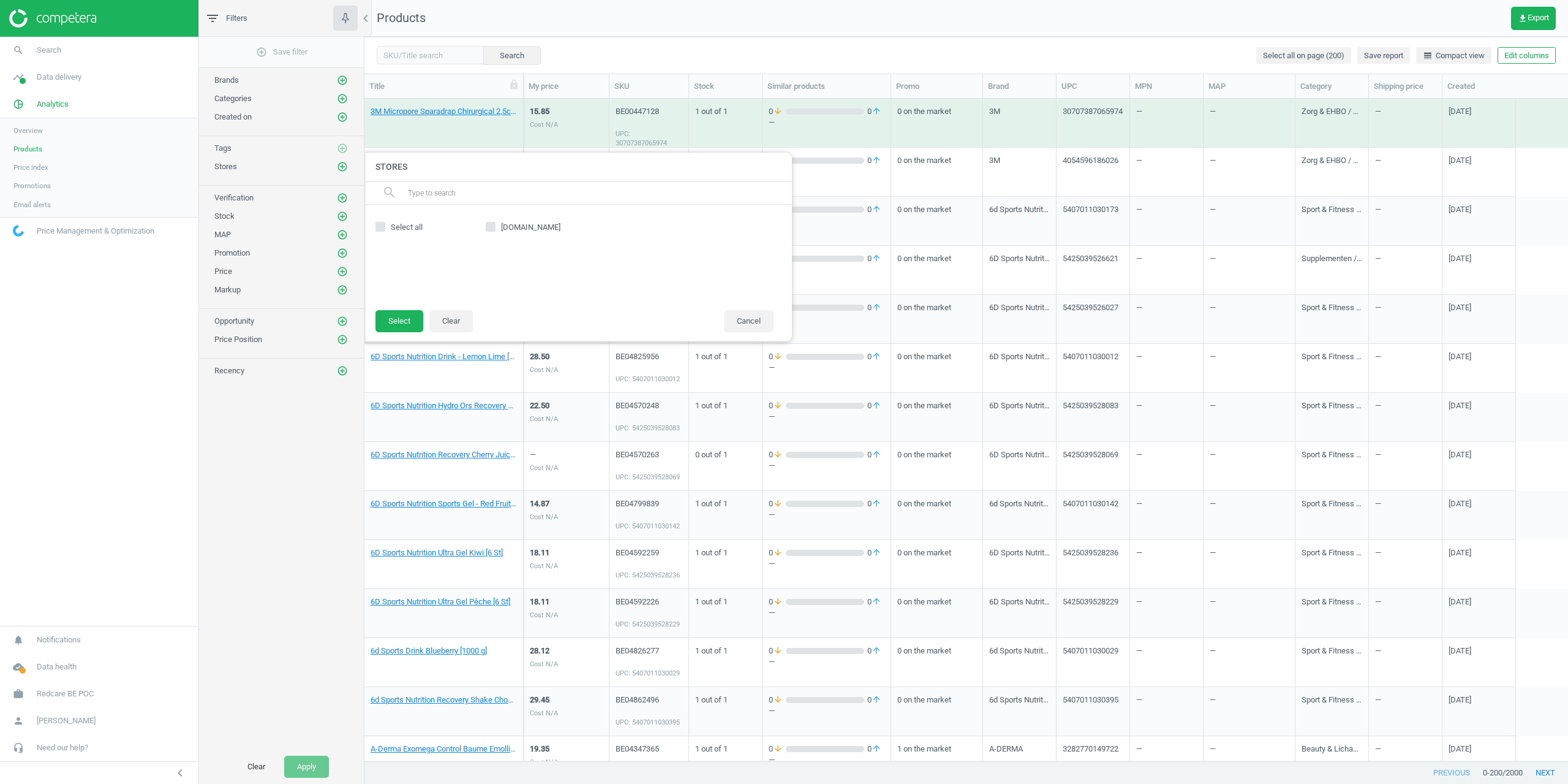
click at [268, 517] on div "add_circle_outline Save filter Brands add_circle_outline Categories add_circle_…" at bounding box center [282, 393] width 165 height 713
click at [88, 328] on nav "search Search timeline Data delivery Overview Matches dashboard Matches Rematch…" at bounding box center [99, 331] width 198 height 589
click at [81, 345] on nav "search Search timeline Data delivery Overview Matches dashboard Matches Rematch…" at bounding box center [99, 331] width 198 height 589
click at [44, 688] on span "Redcare BE POC" at bounding box center [65, 694] width 57 height 11
click at [42, 661] on span "Switch campaign" at bounding box center [40, 658] width 55 height 10
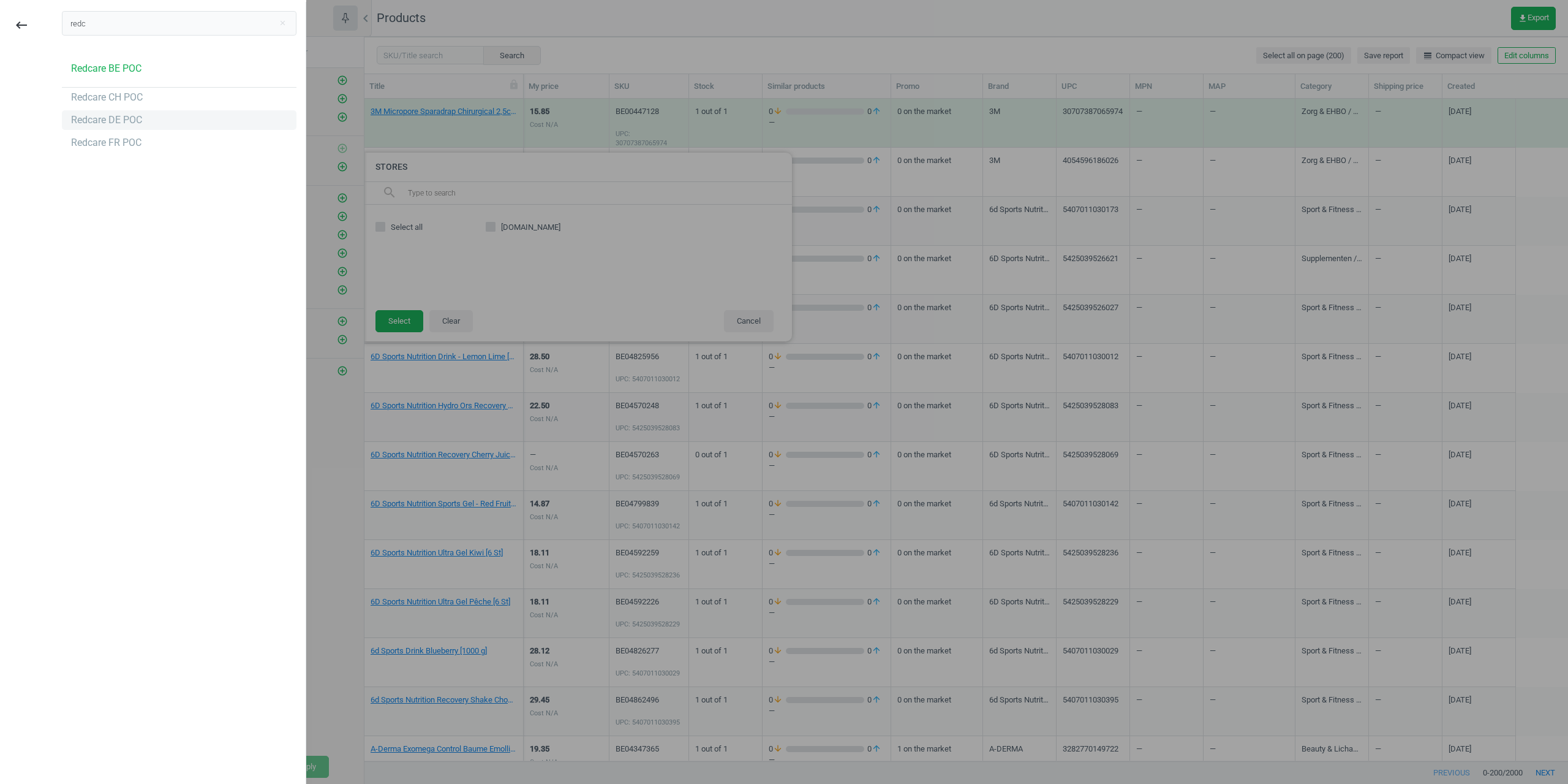
type input "redc"
click at [139, 126] on div "Redcare DE POC" at bounding box center [106, 119] width 71 height 13
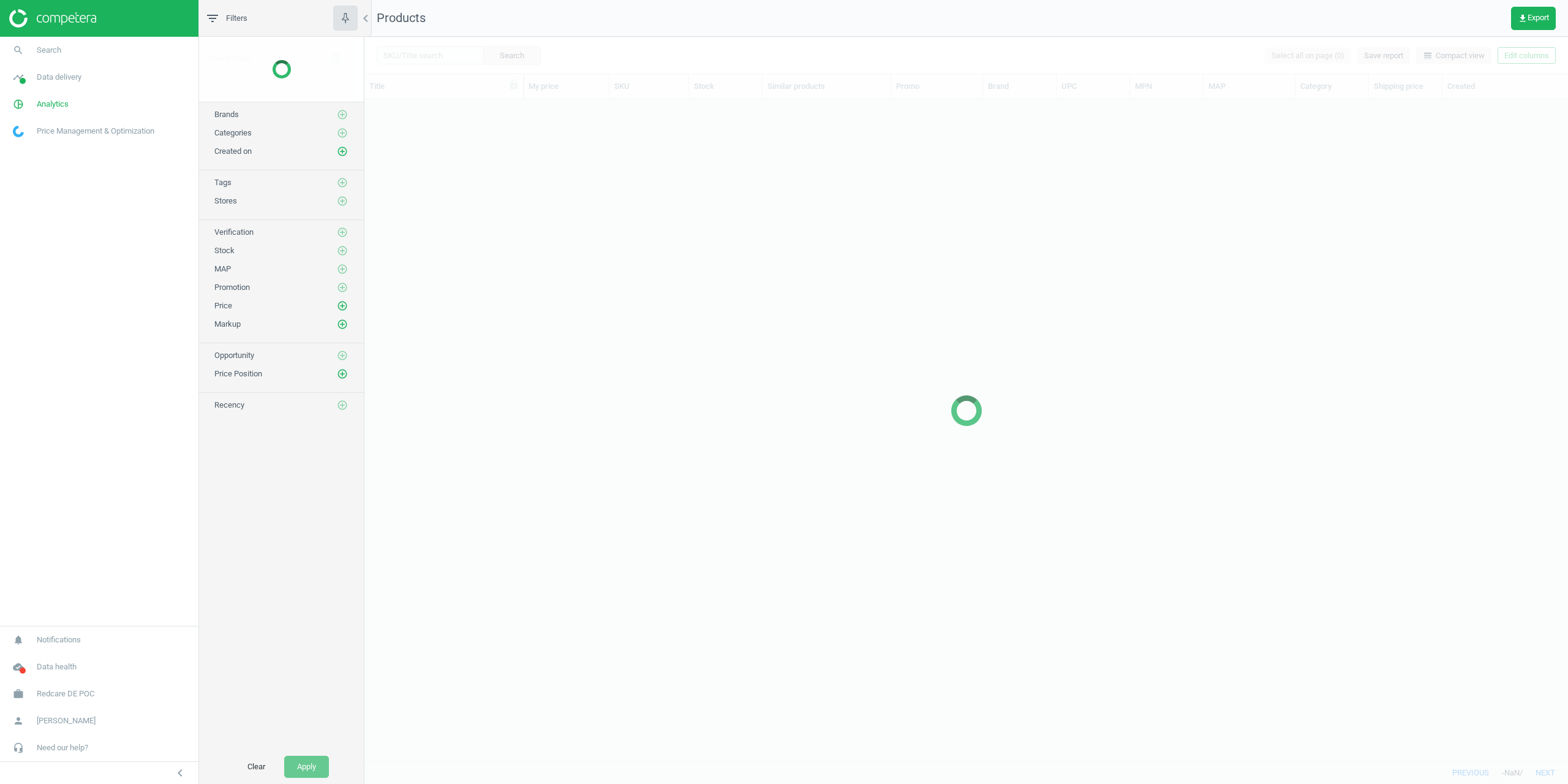
scroll to position [653, 1194]
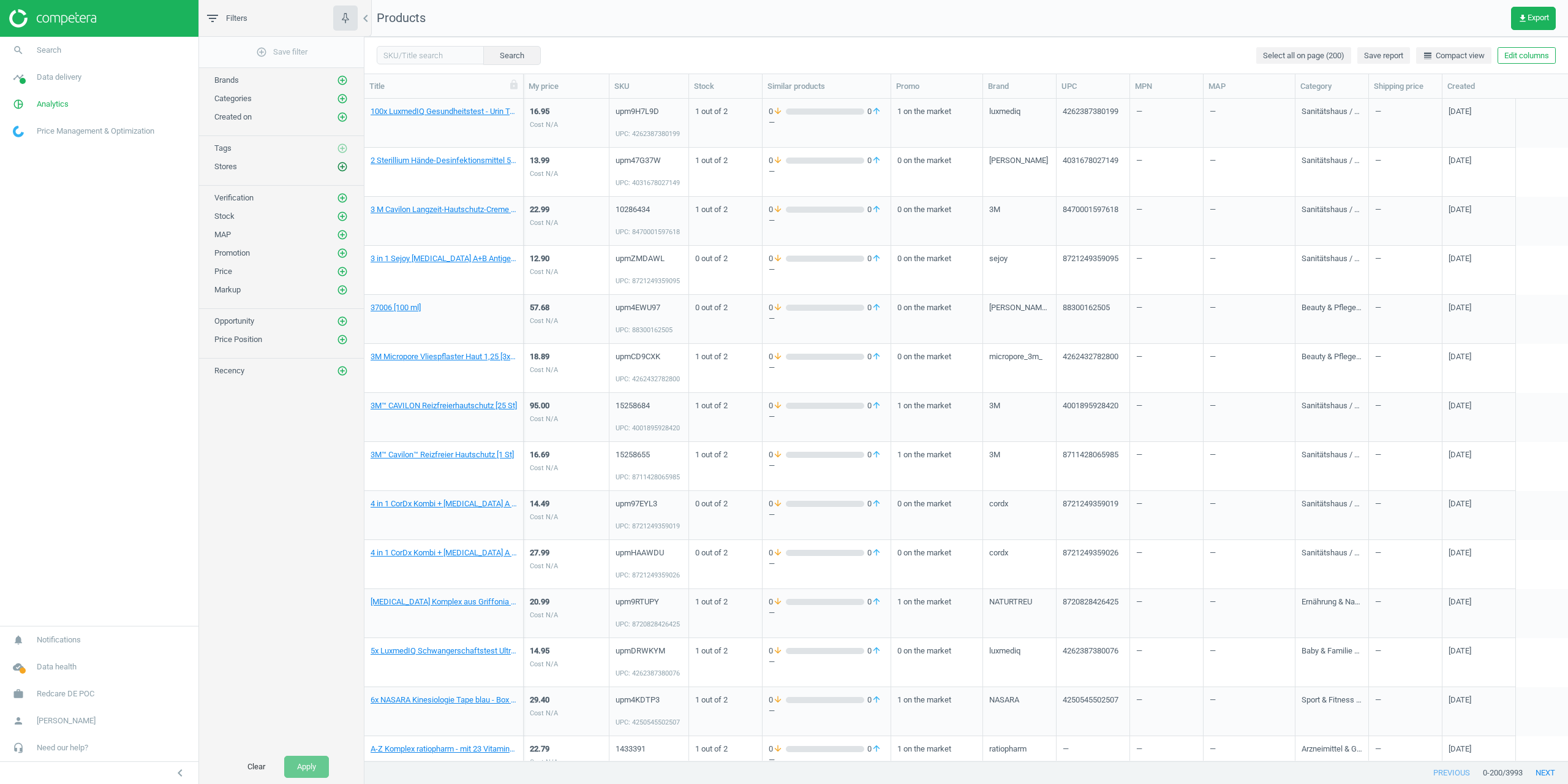
click at [341, 166] on icon "add_circle_outline" at bounding box center [343, 167] width 11 height 11
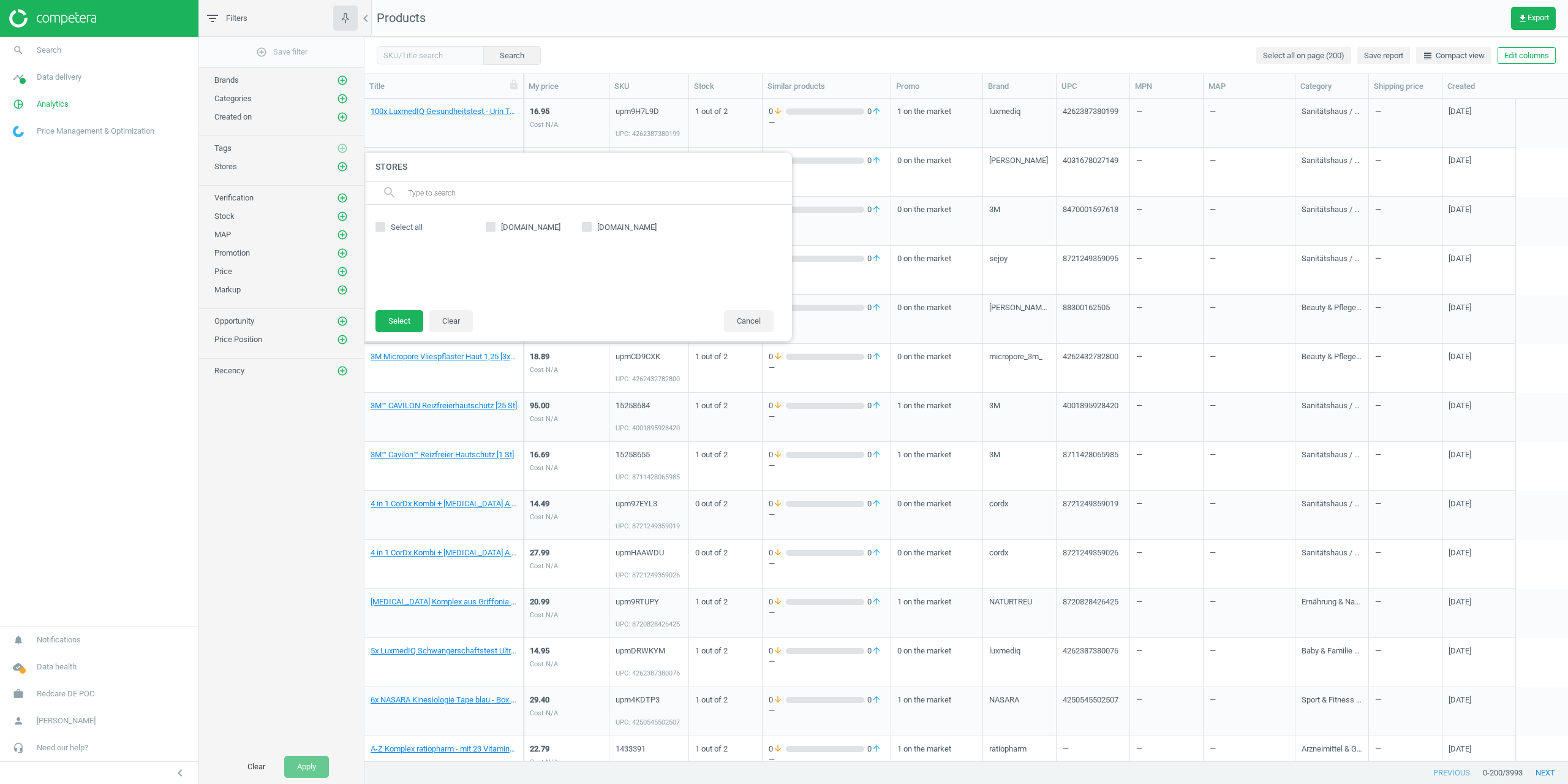
click at [517, 224] on span "[DOMAIN_NAME]" at bounding box center [531, 228] width 64 height 11
click at [495, 224] on input "[DOMAIN_NAME]" at bounding box center [490, 226] width 8 height 8
checkbox input "true"
click at [406, 314] on button "Select" at bounding box center [399, 321] width 48 height 22
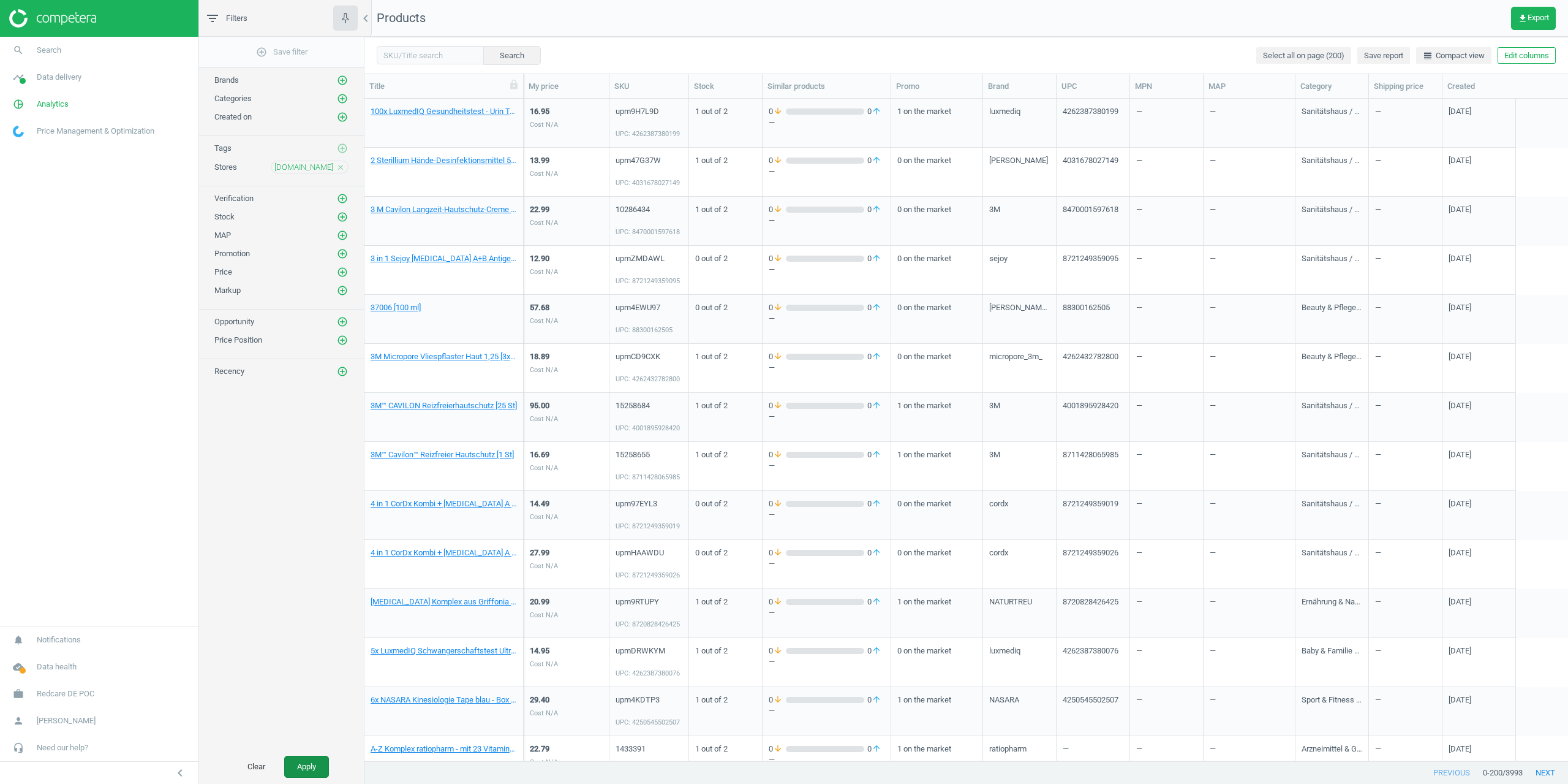
click at [317, 767] on button "Apply" at bounding box center [307, 767] width 44 height 22
click at [44, 78] on span "Data delivery" at bounding box center [59, 77] width 44 height 11
click at [26, 137] on span "Matches" at bounding box center [26, 140] width 27 height 10
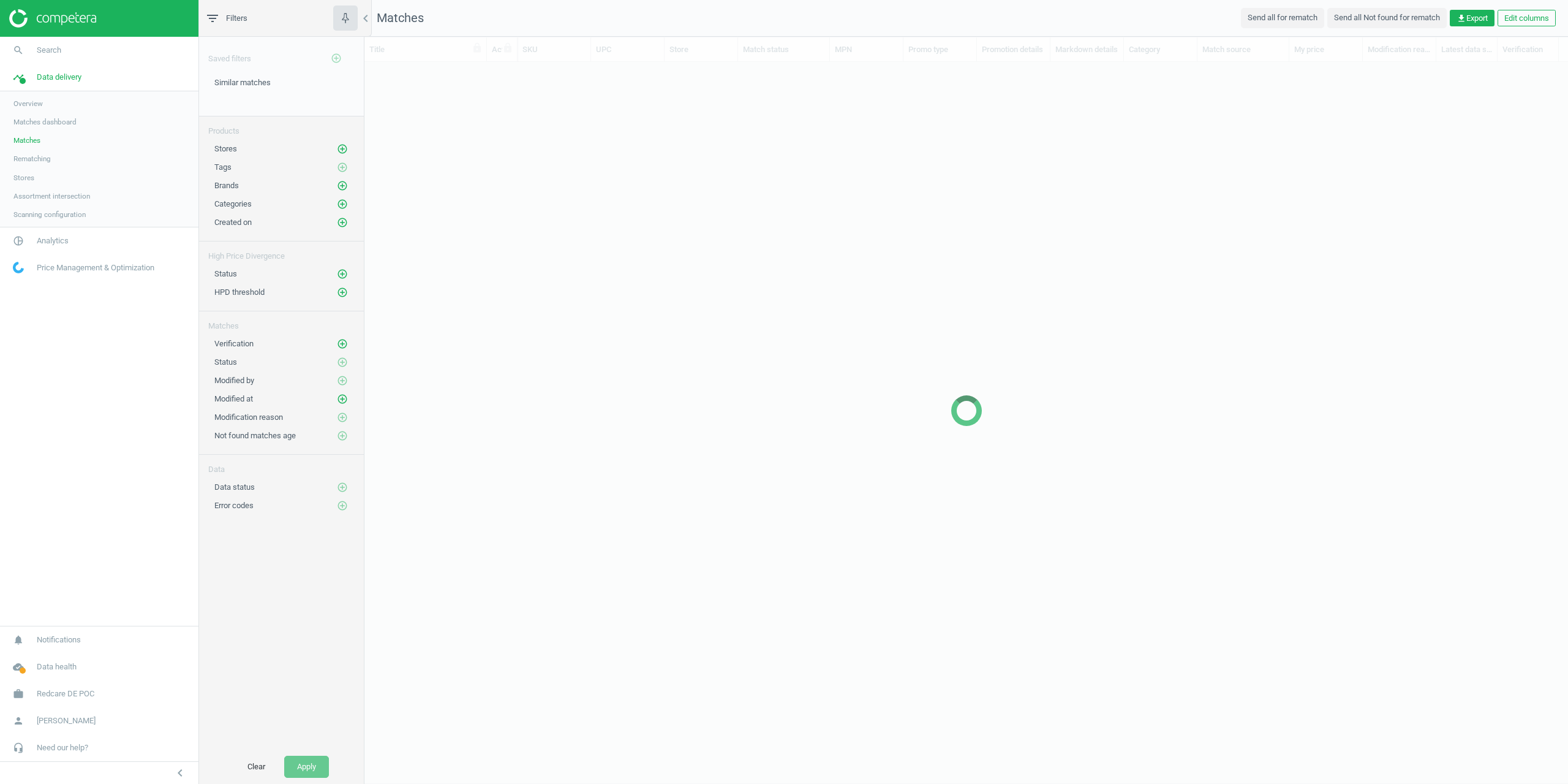
scroll to position [680, 1194]
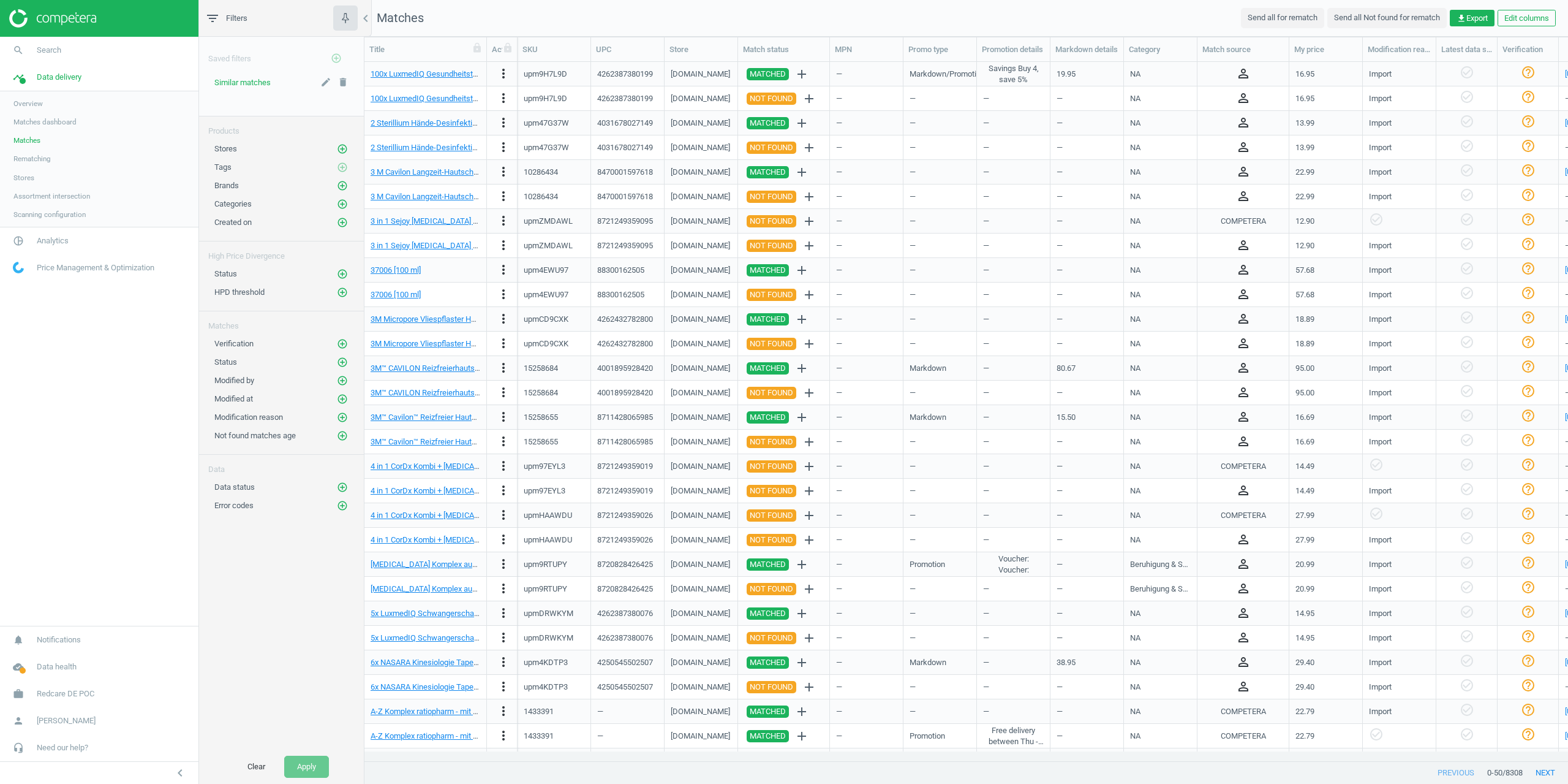
click at [254, 83] on span "Similar matches" at bounding box center [242, 82] width 56 height 9
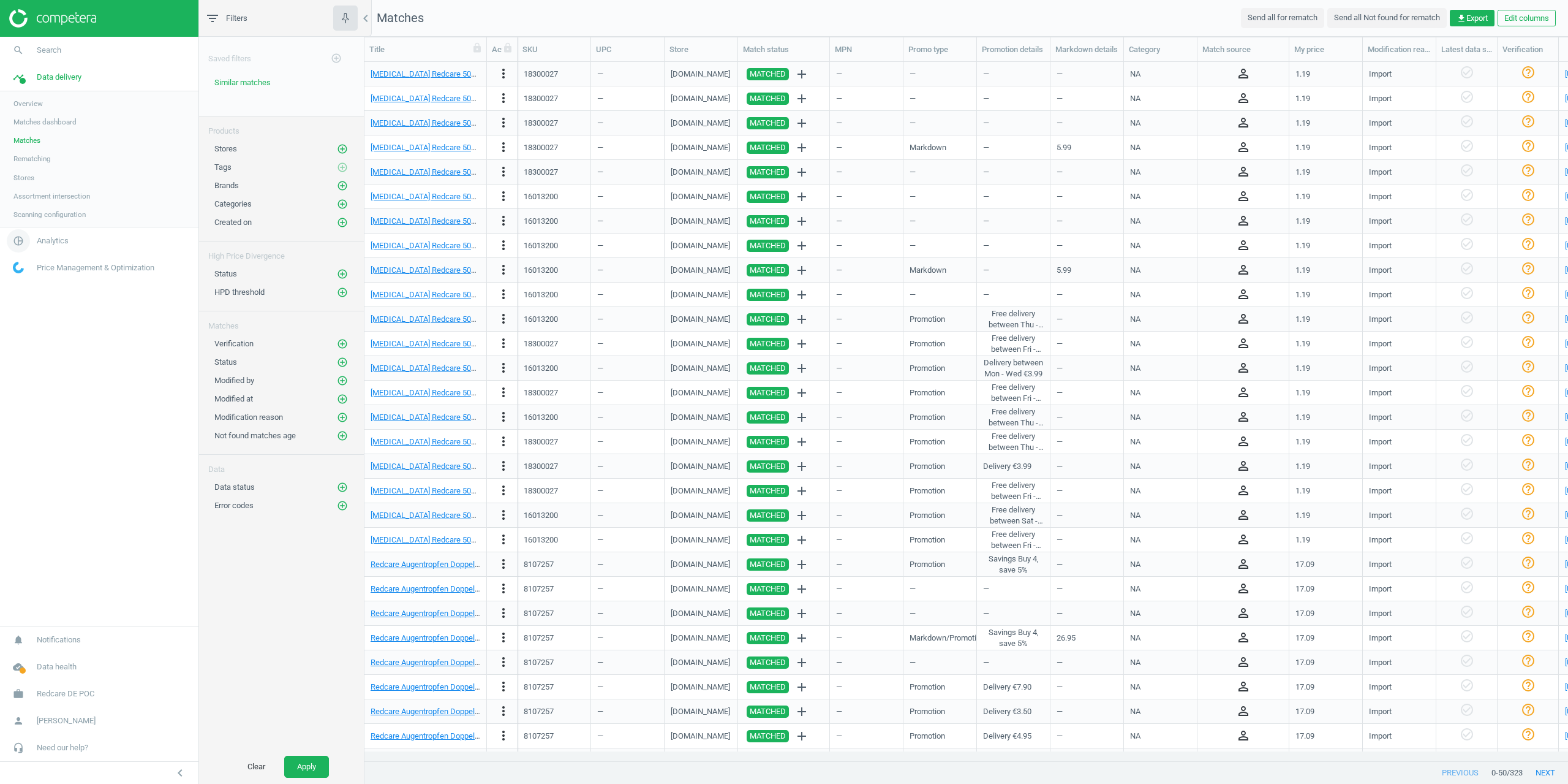
click at [39, 238] on span "Analytics" at bounding box center [53, 241] width 32 height 11
click at [25, 150] on span "Products" at bounding box center [28, 149] width 29 height 10
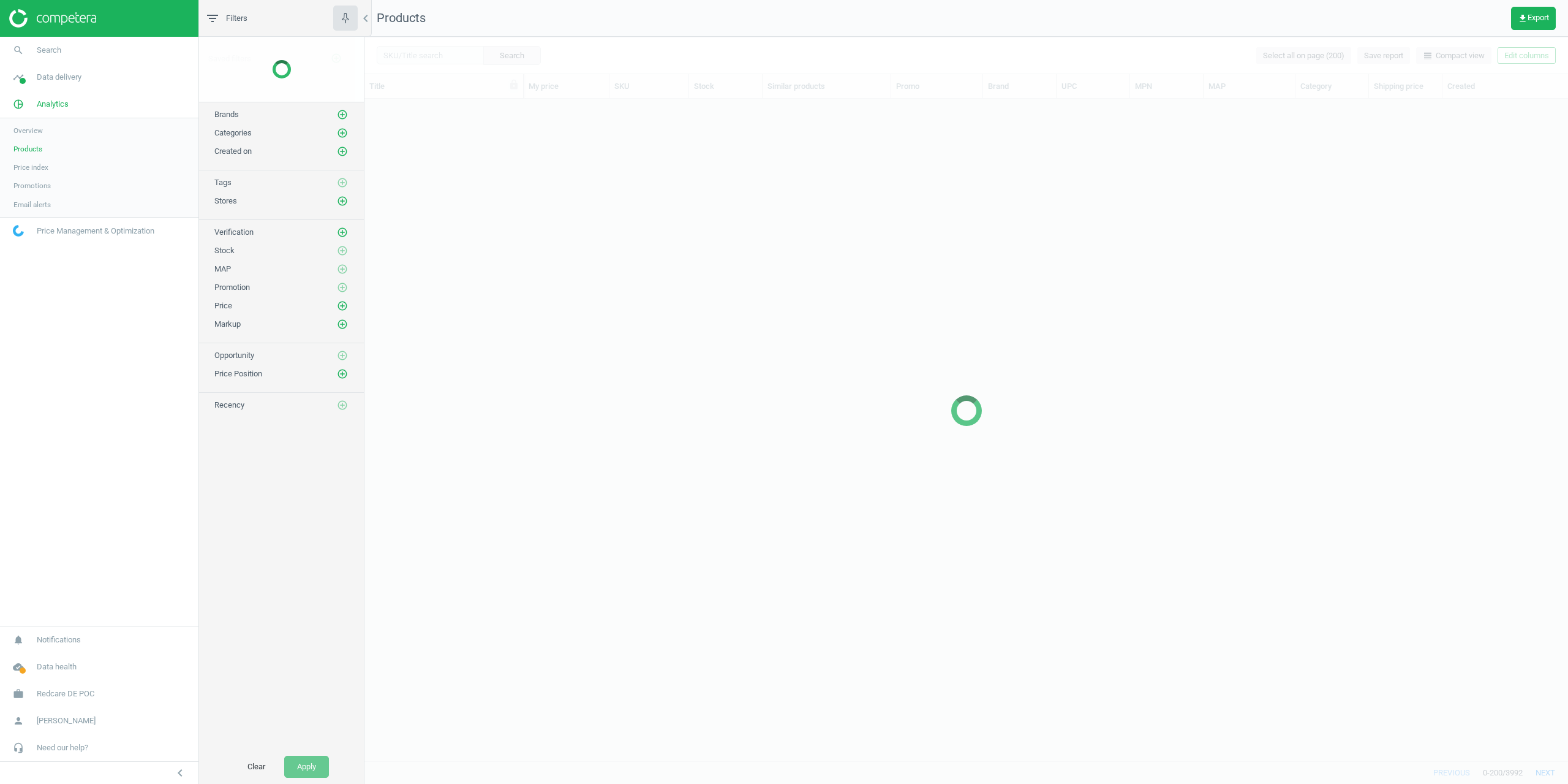
scroll to position [653, 1194]
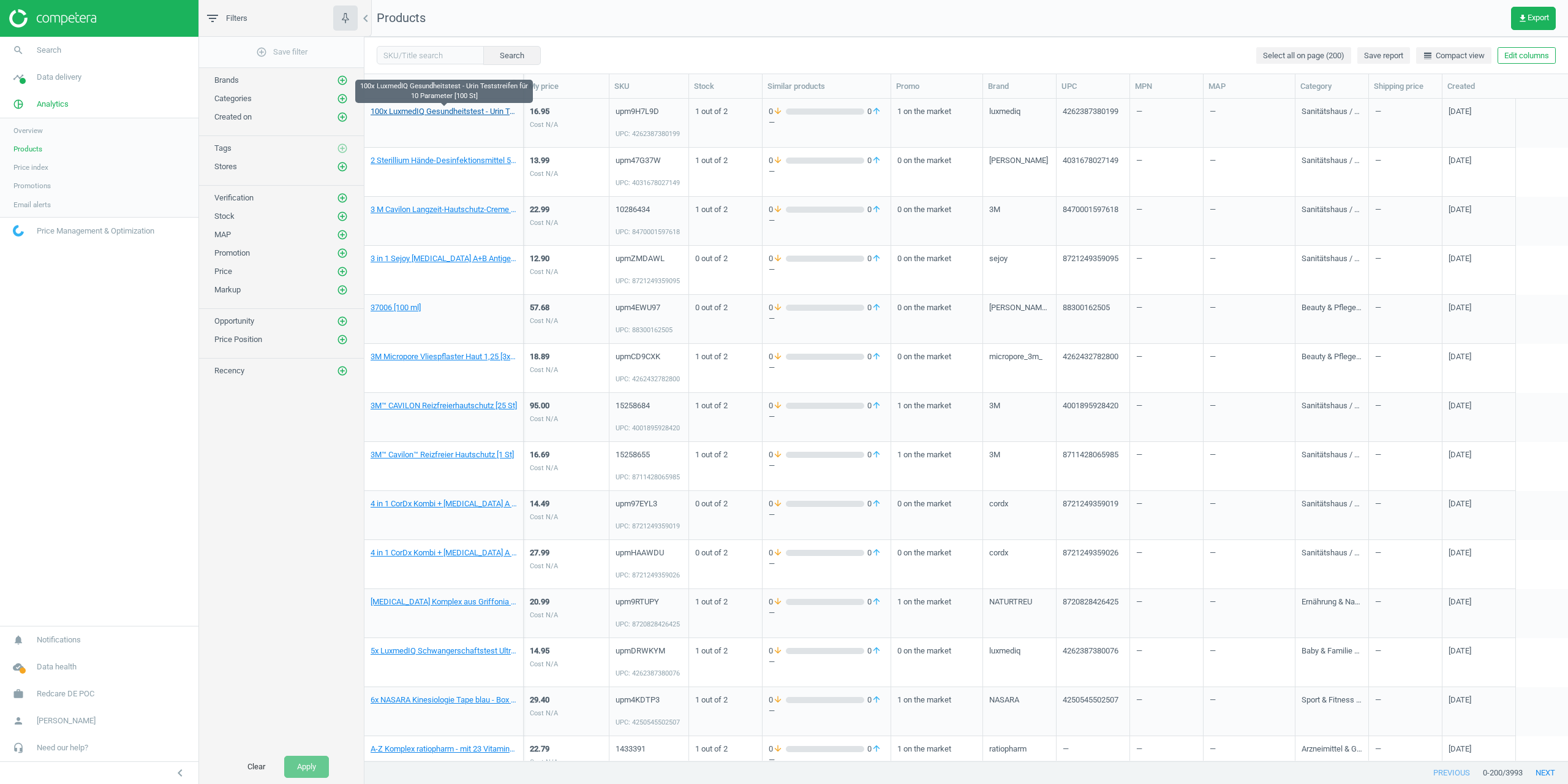
click at [414, 110] on link "100x LuxmedIQ Gesundheitstest - Urin Teststreifen für 10 Parameter [100 St]" at bounding box center [443, 112] width 146 height 11
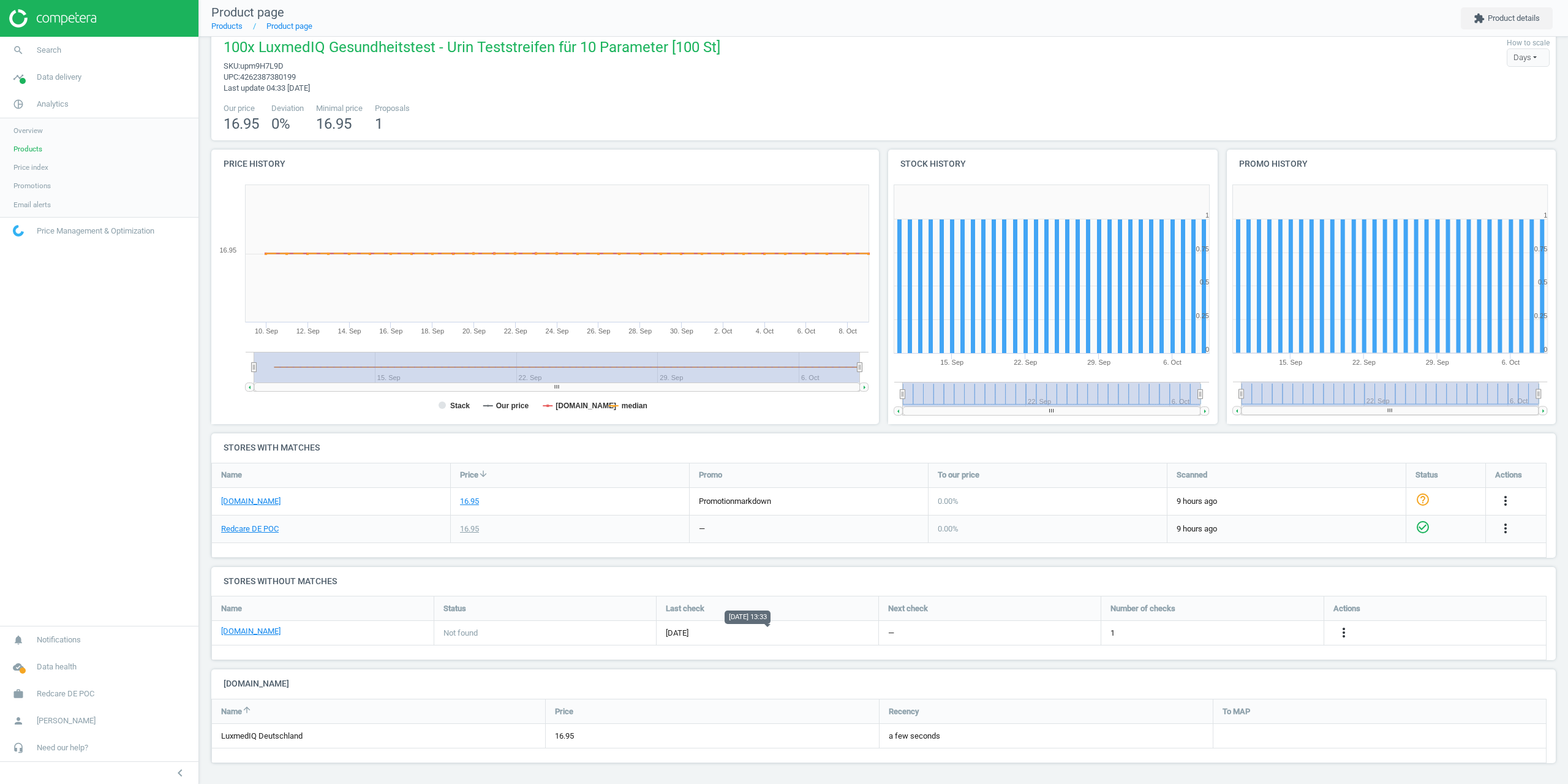
scroll to position [18, 0]
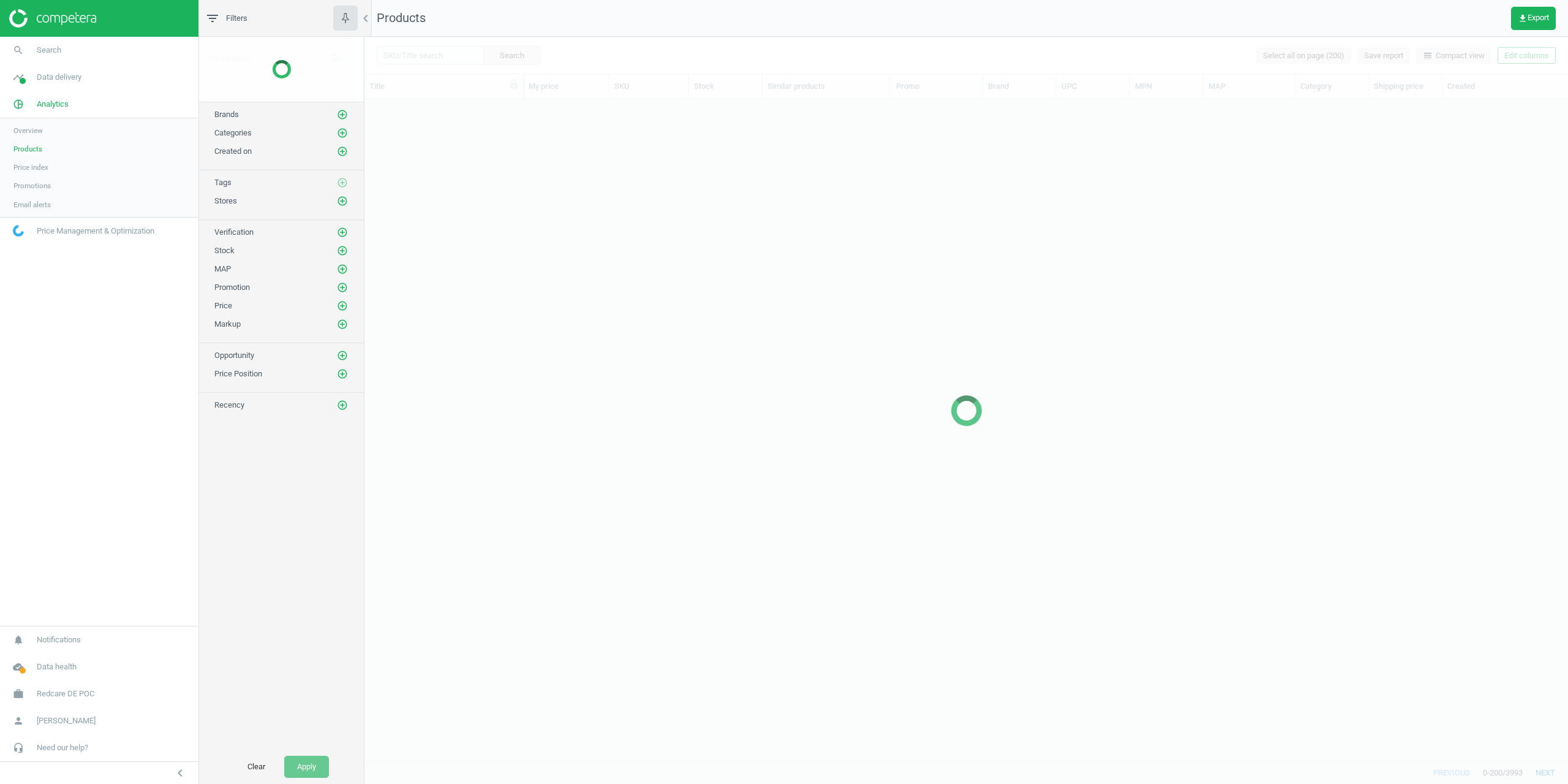
scroll to position [653, 1194]
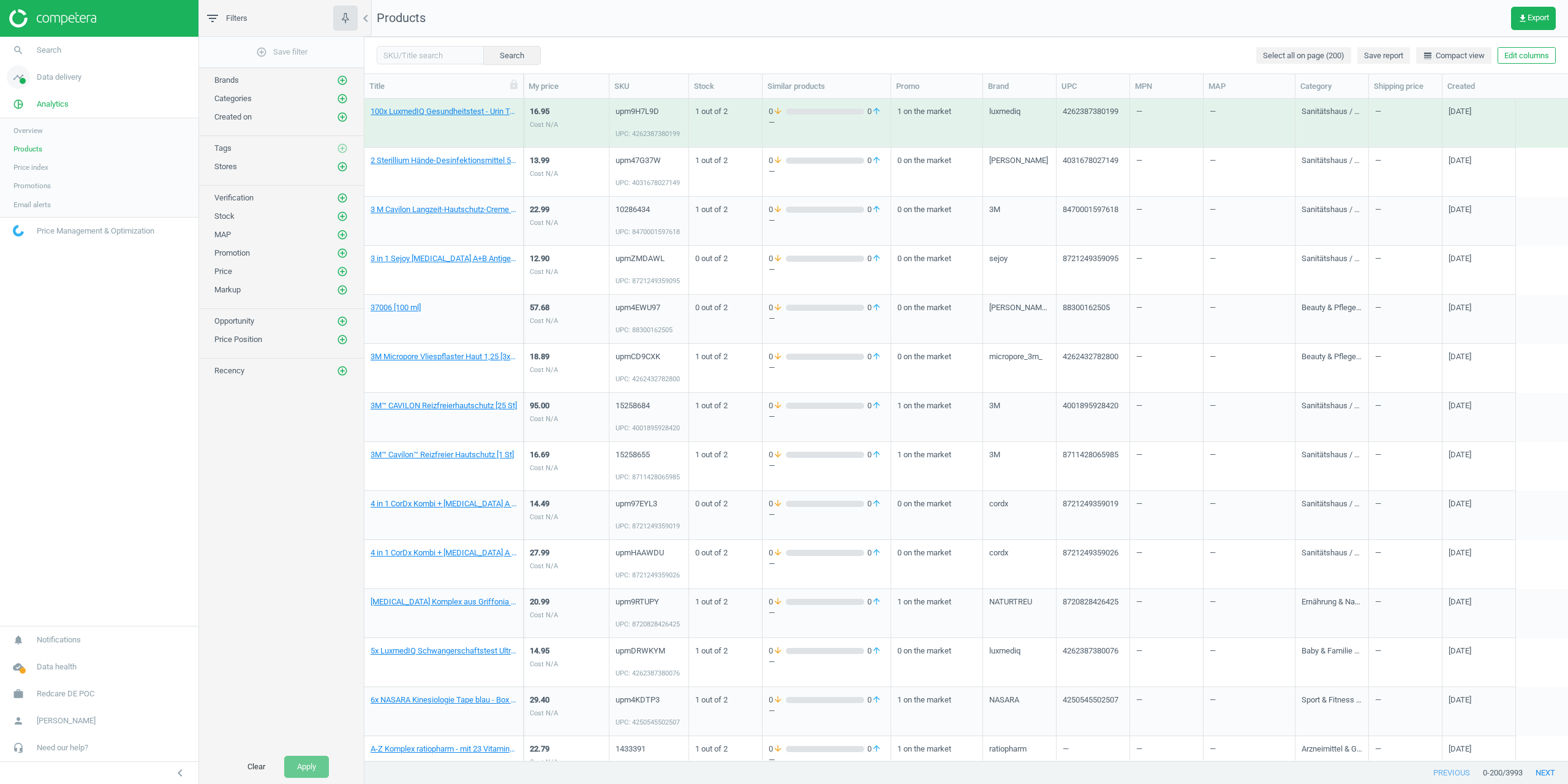
click at [59, 86] on link "timeline Data delivery" at bounding box center [99, 77] width 198 height 27
click at [24, 144] on span "Matches" at bounding box center [26, 140] width 27 height 10
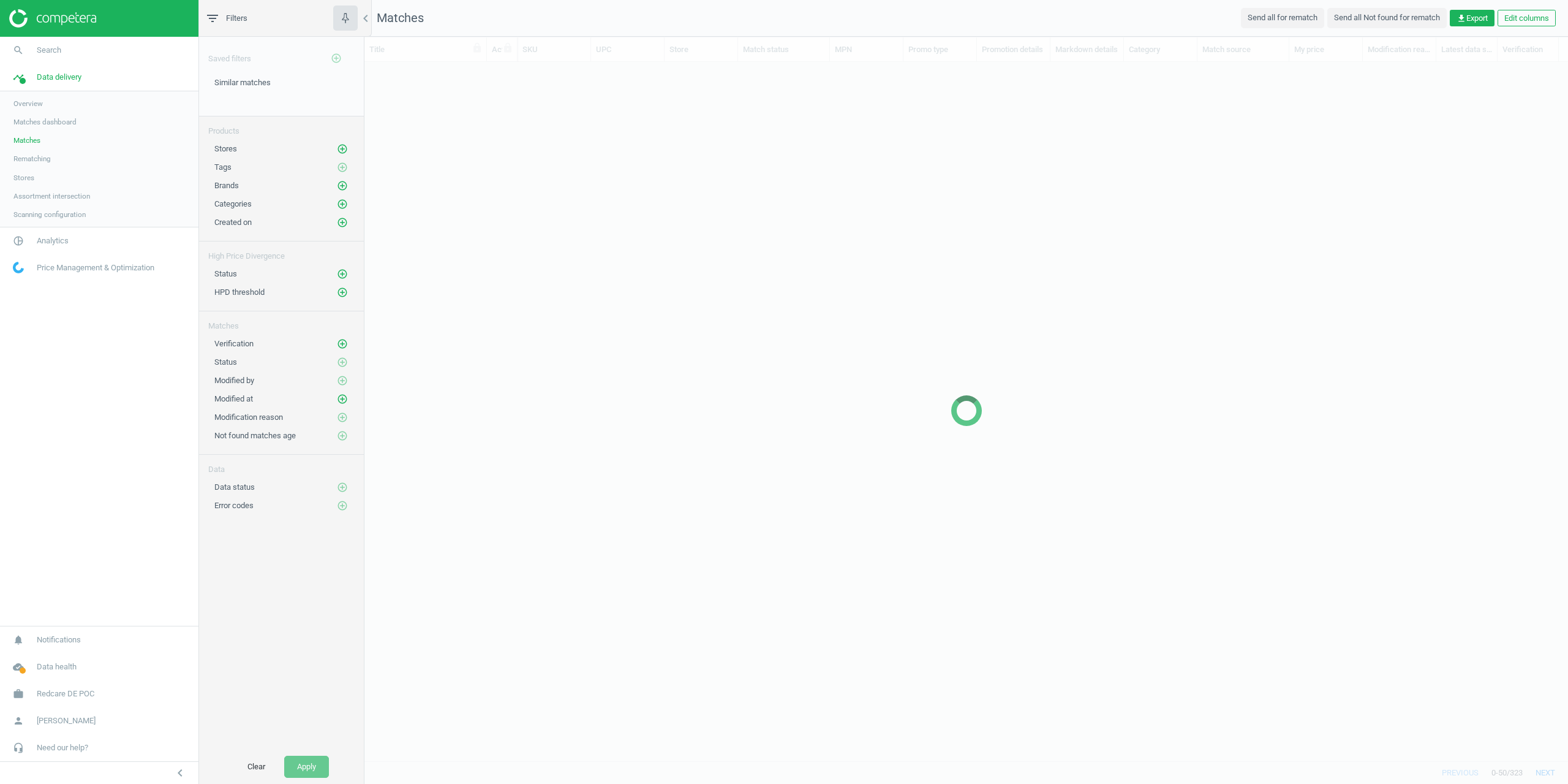
scroll to position [680, 1194]
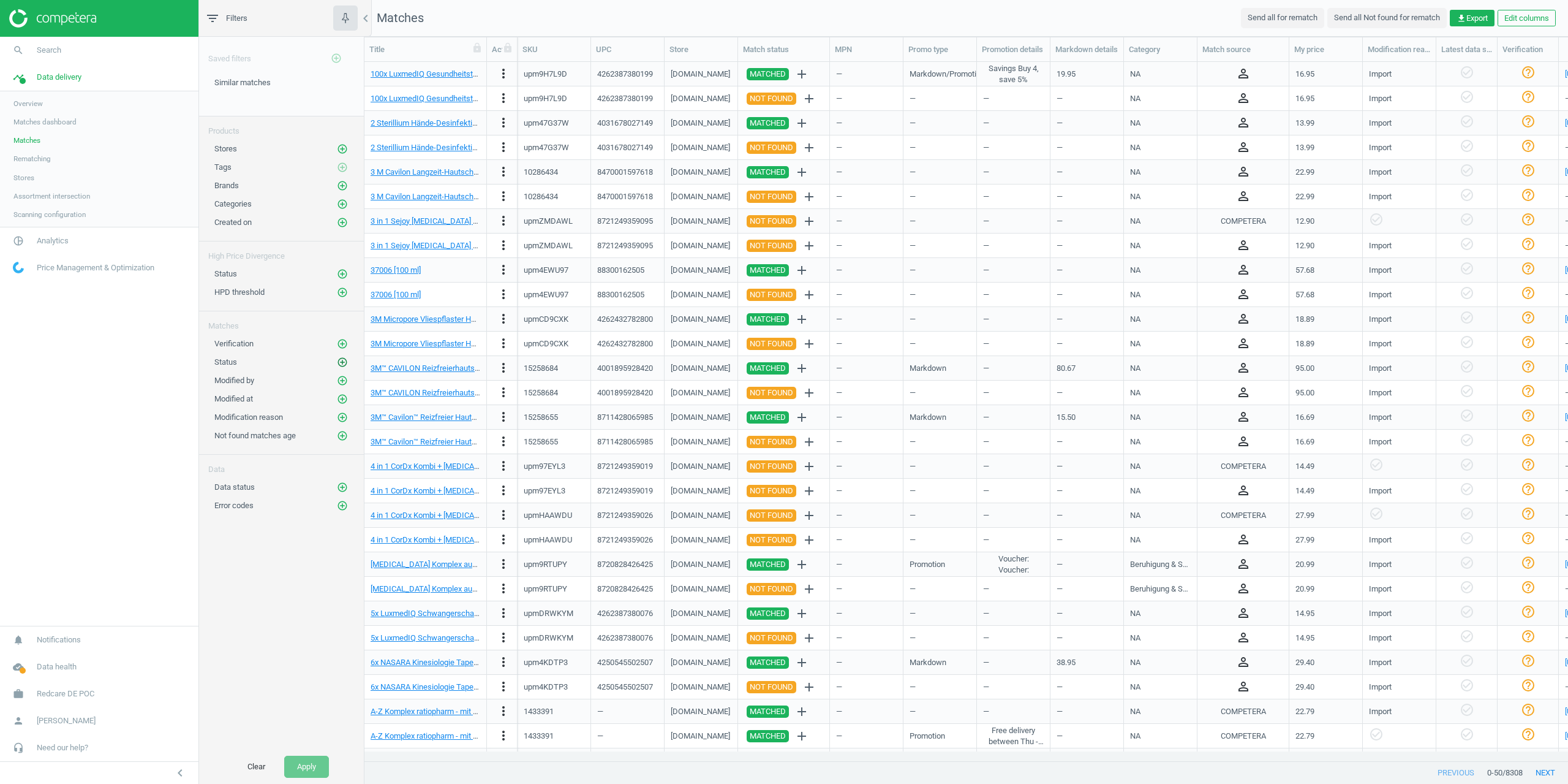
click at [345, 366] on icon "add_circle_outline" at bounding box center [343, 362] width 11 height 11
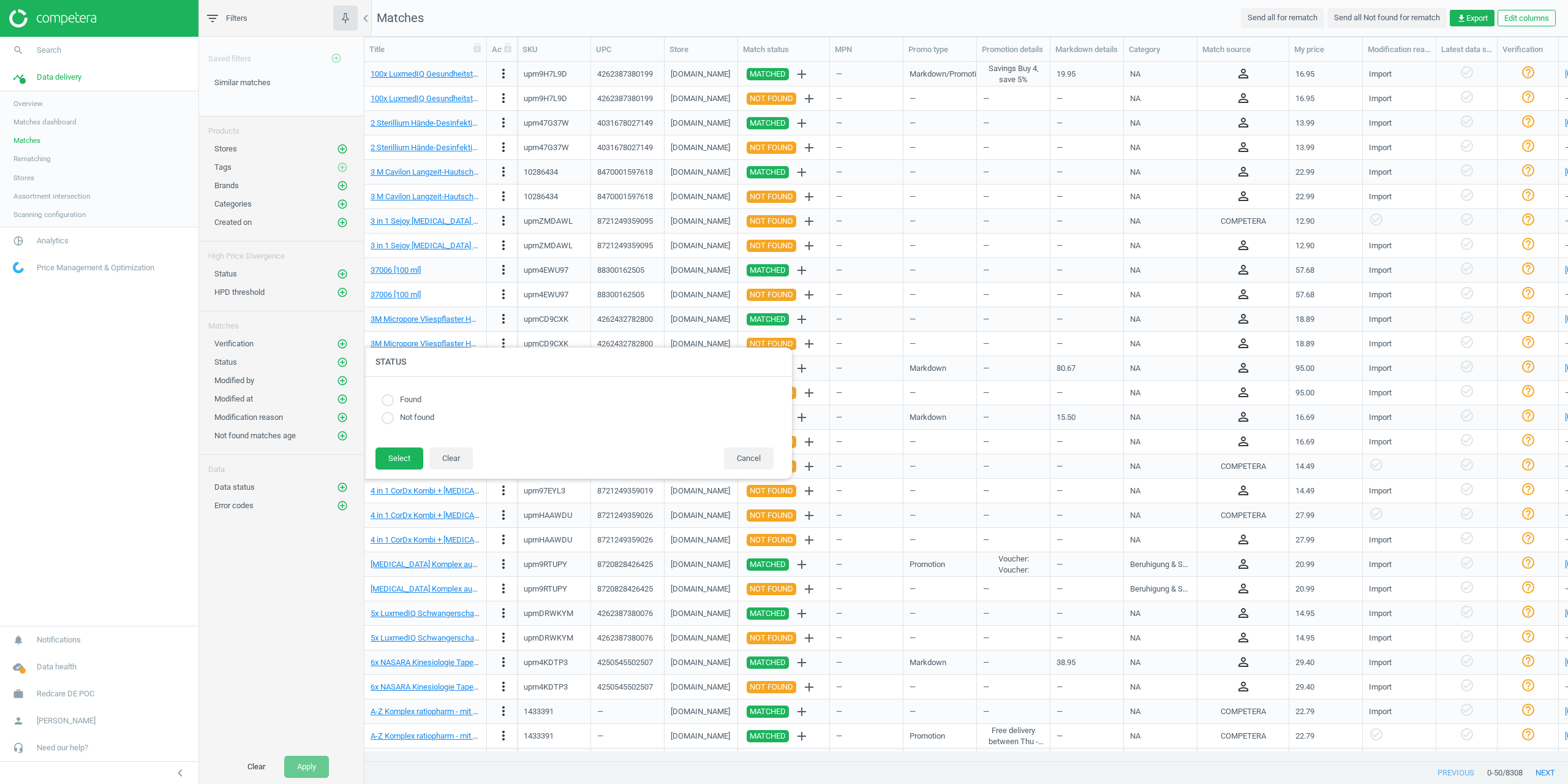
click at [366, 410] on div "Found Not found" at bounding box center [578, 411] width 429 height 70
drag, startPoint x: 389, startPoint y: 429, endPoint x: 388, endPoint y: 420, distance: 9.1
click at [389, 425] on div "Found Not found" at bounding box center [577, 411] width 404 height 45
click at [388, 420] on input "radio" at bounding box center [388, 418] width 12 height 12
radio input "true"
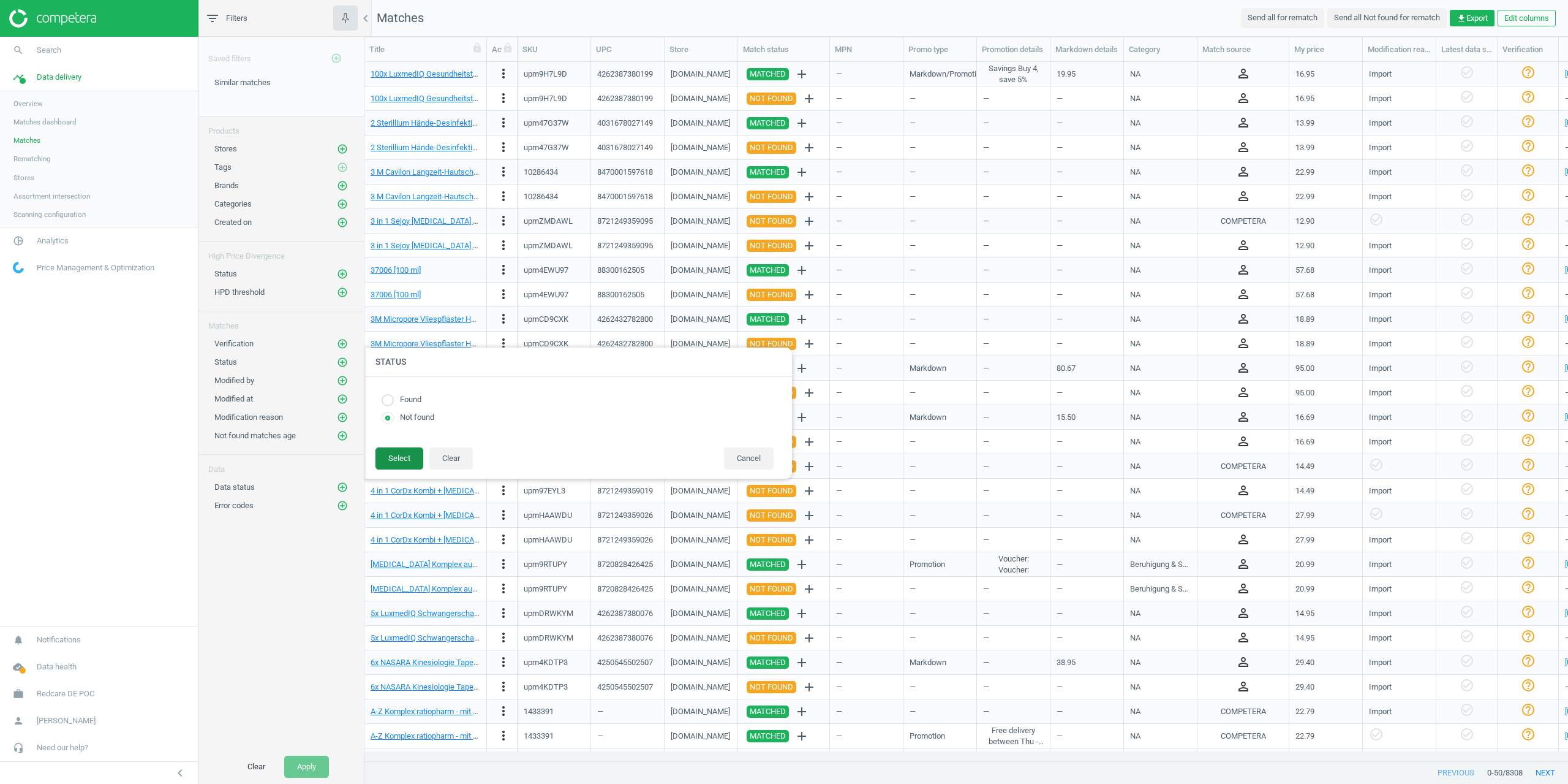
click at [399, 459] on button "Select" at bounding box center [399, 459] width 48 height 22
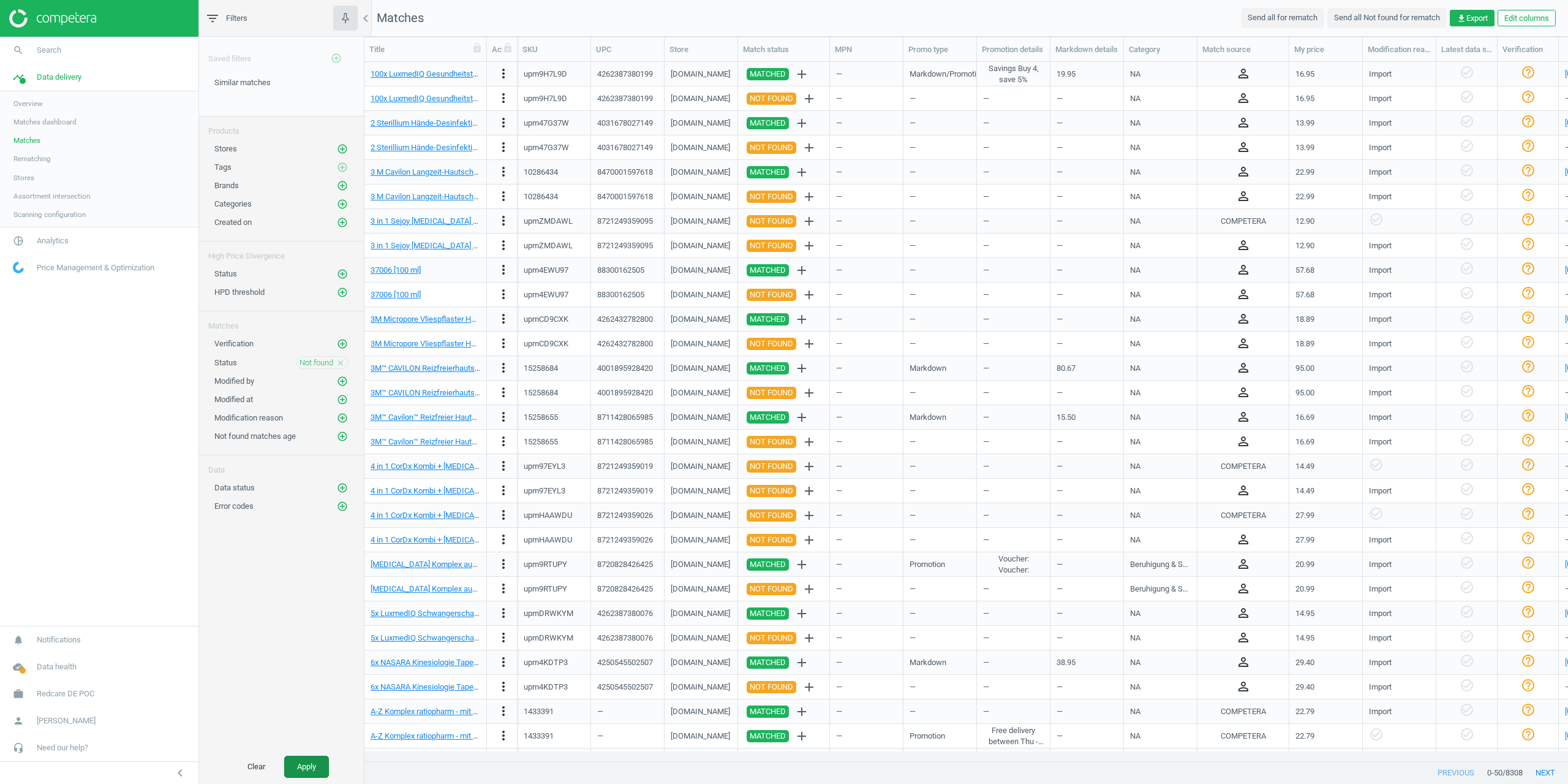
click at [319, 766] on button "Apply" at bounding box center [307, 767] width 44 height 22
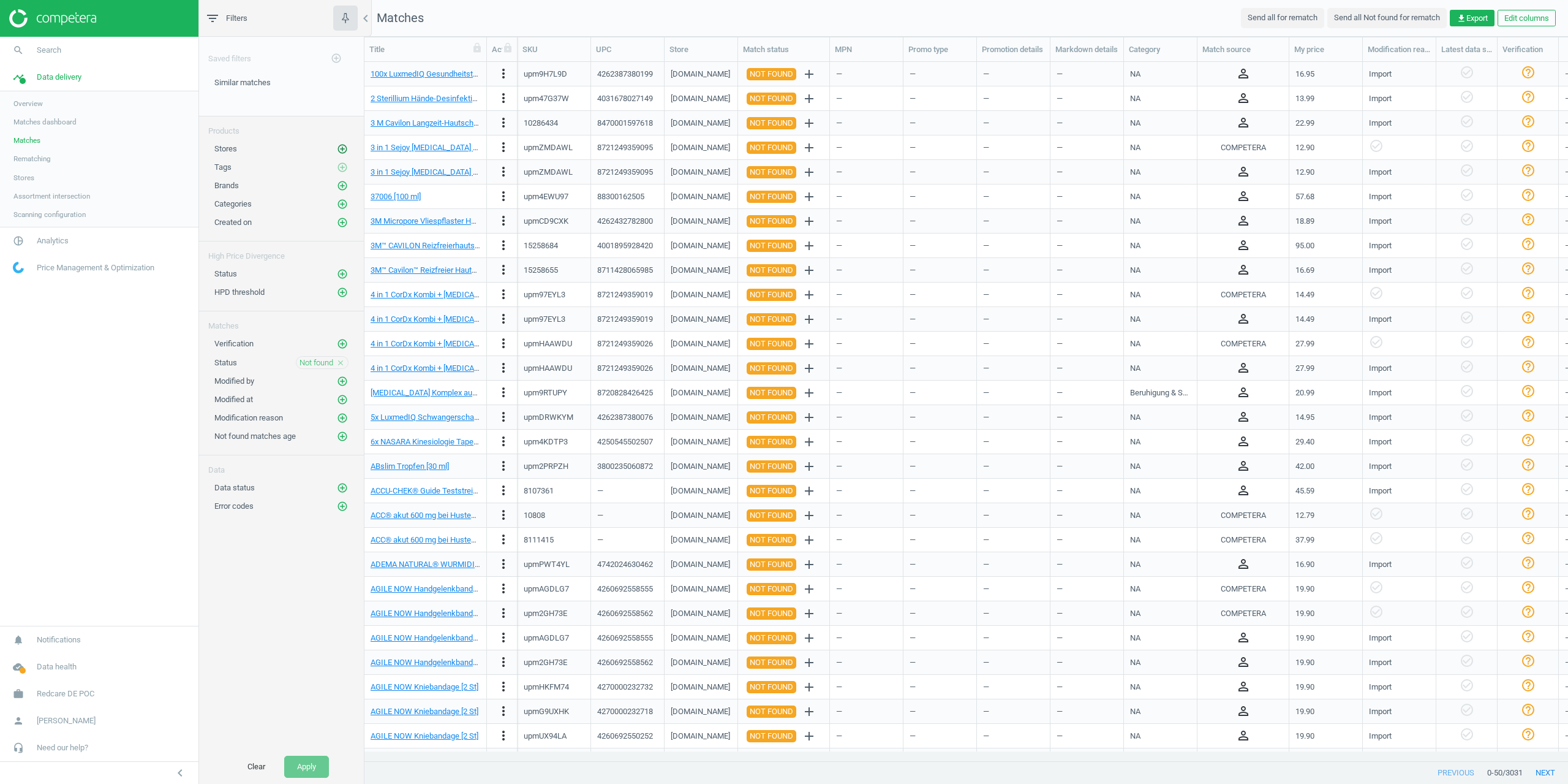
click at [346, 147] on icon "add_circle_outline" at bounding box center [343, 149] width 11 height 11
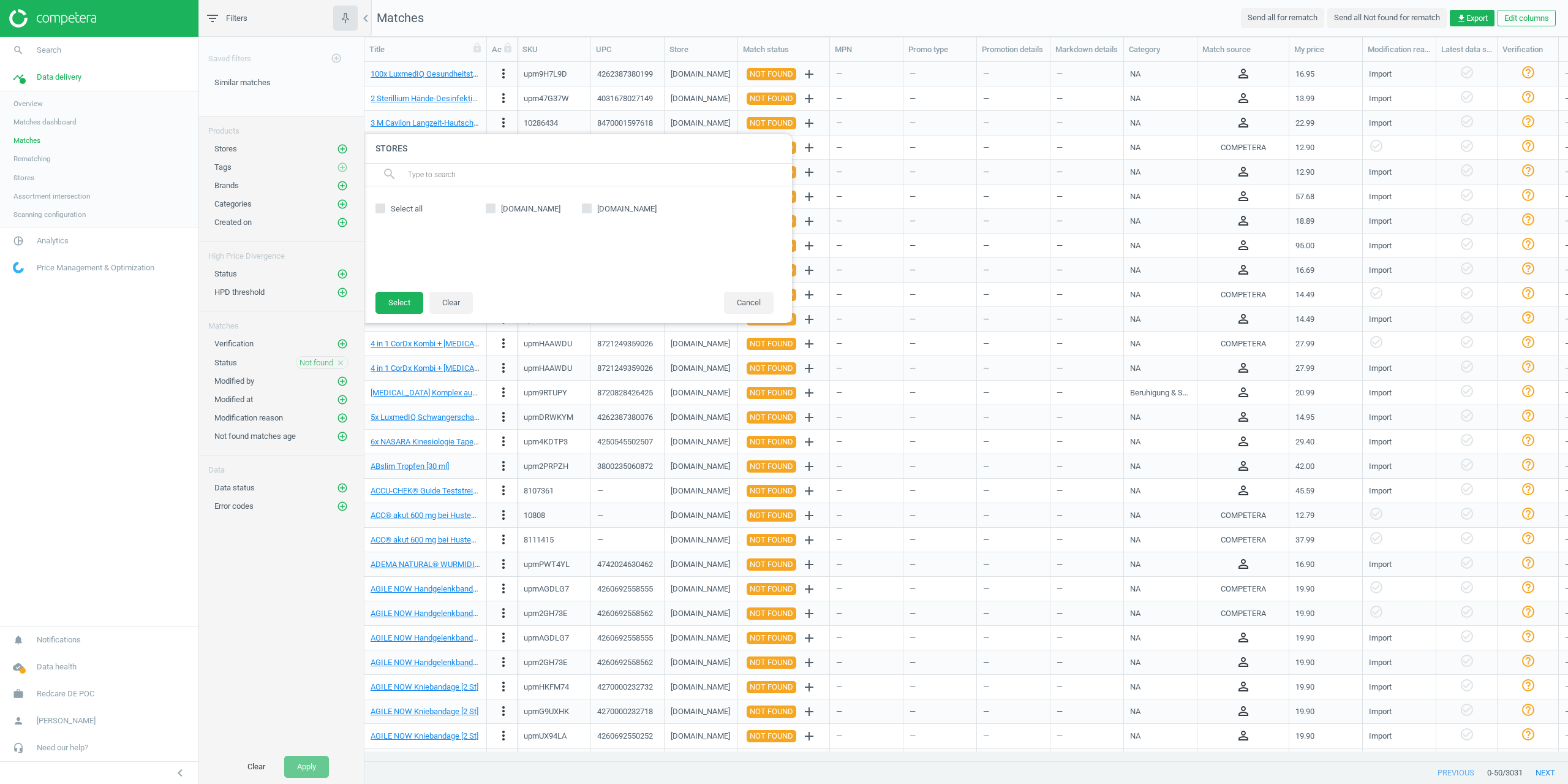
click at [519, 212] on span "amazon.de" at bounding box center [531, 209] width 64 height 11
click at [495, 212] on input "amazon.de" at bounding box center [490, 208] width 8 height 8
checkbox input "true"
click at [406, 306] on button "Select" at bounding box center [399, 302] width 48 height 22
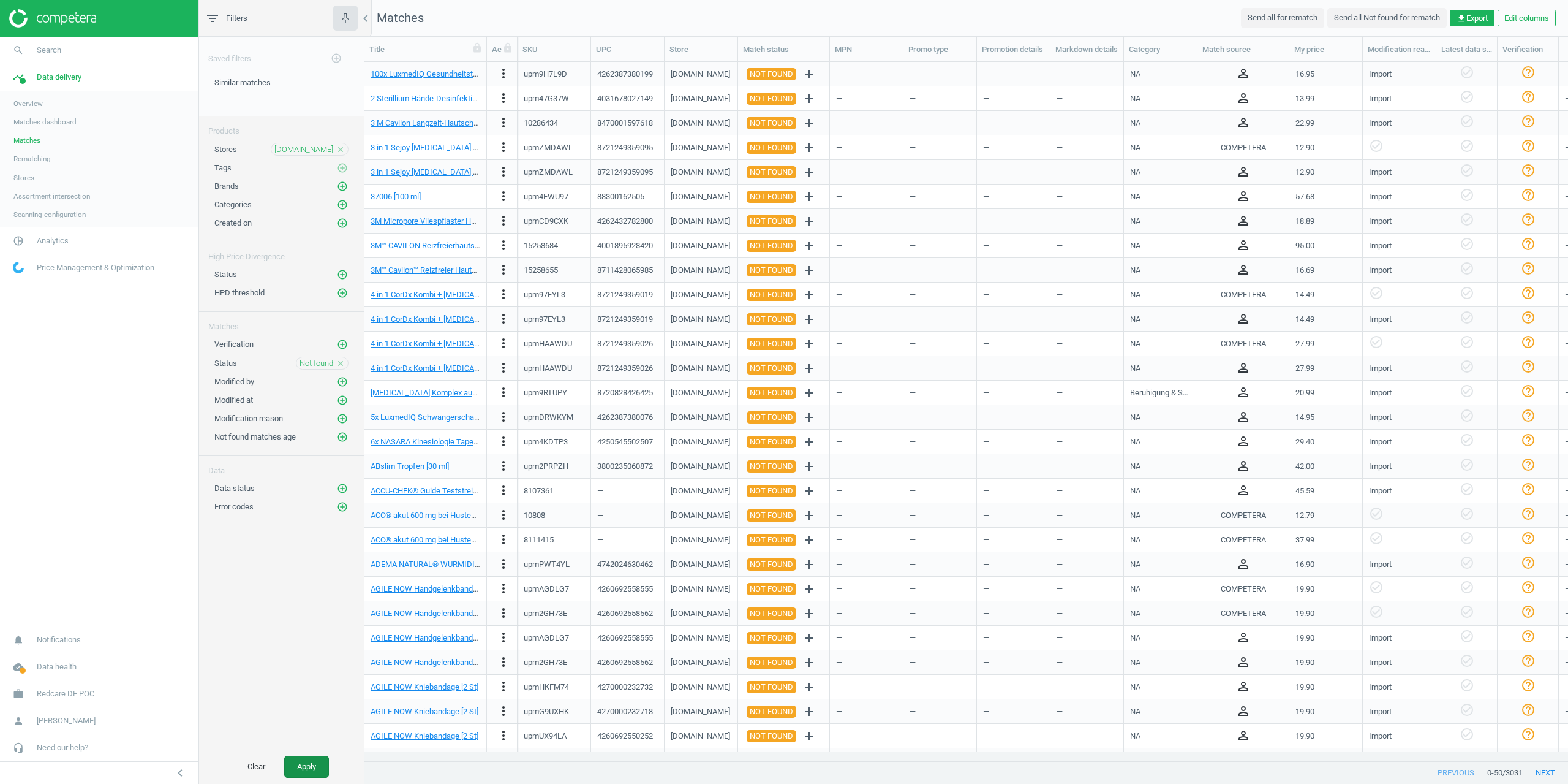
click at [296, 767] on button "Apply" at bounding box center [307, 767] width 44 height 22
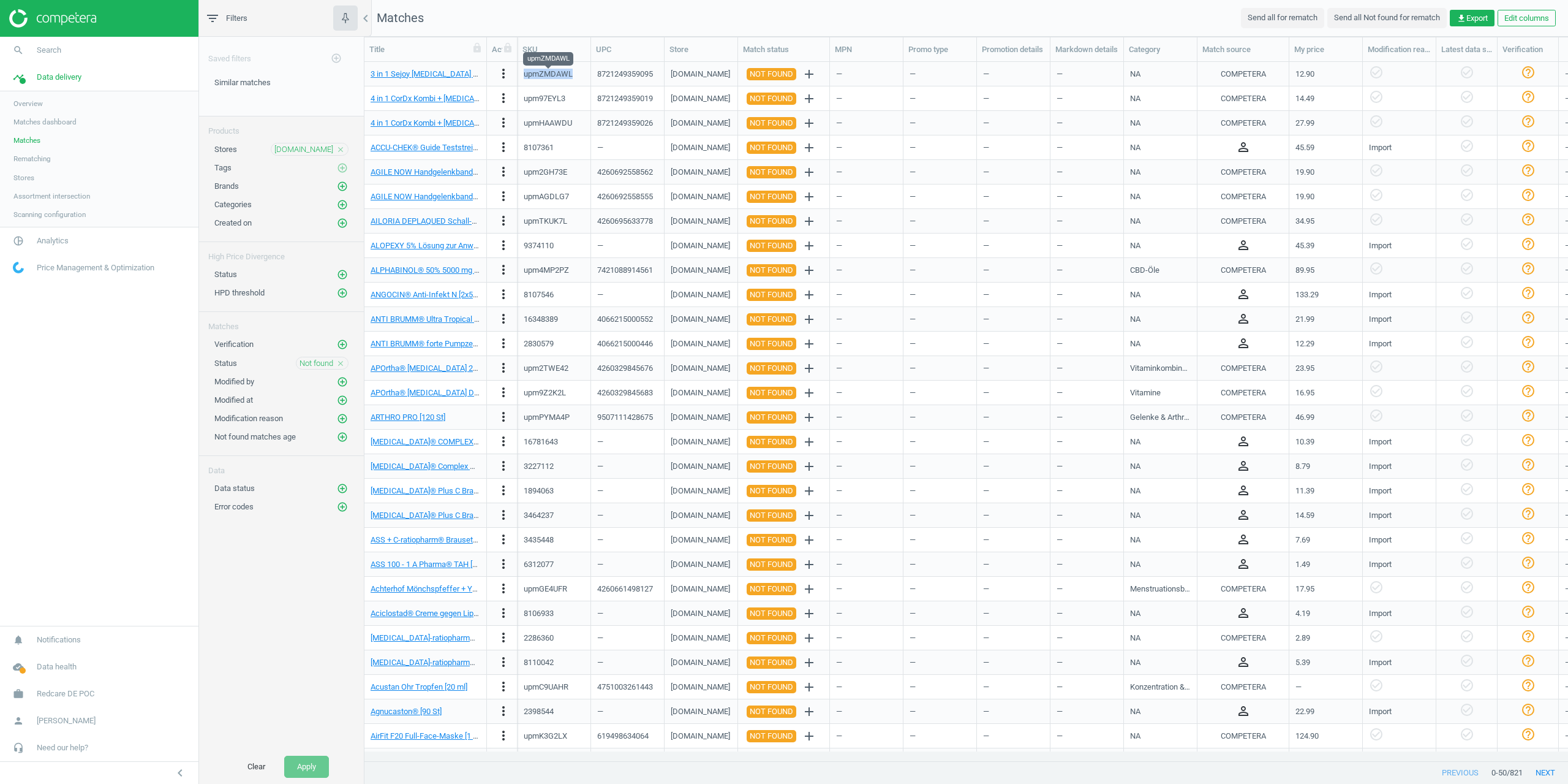
drag, startPoint x: 571, startPoint y: 75, endPoint x: 526, endPoint y: 77, distance: 45.0
click at [526, 77] on div "upmZMDAWL" at bounding box center [548, 74] width 49 height 11
copy div "upmZMDAWL"
click at [62, 44] on link "search Search" at bounding box center [99, 50] width 198 height 27
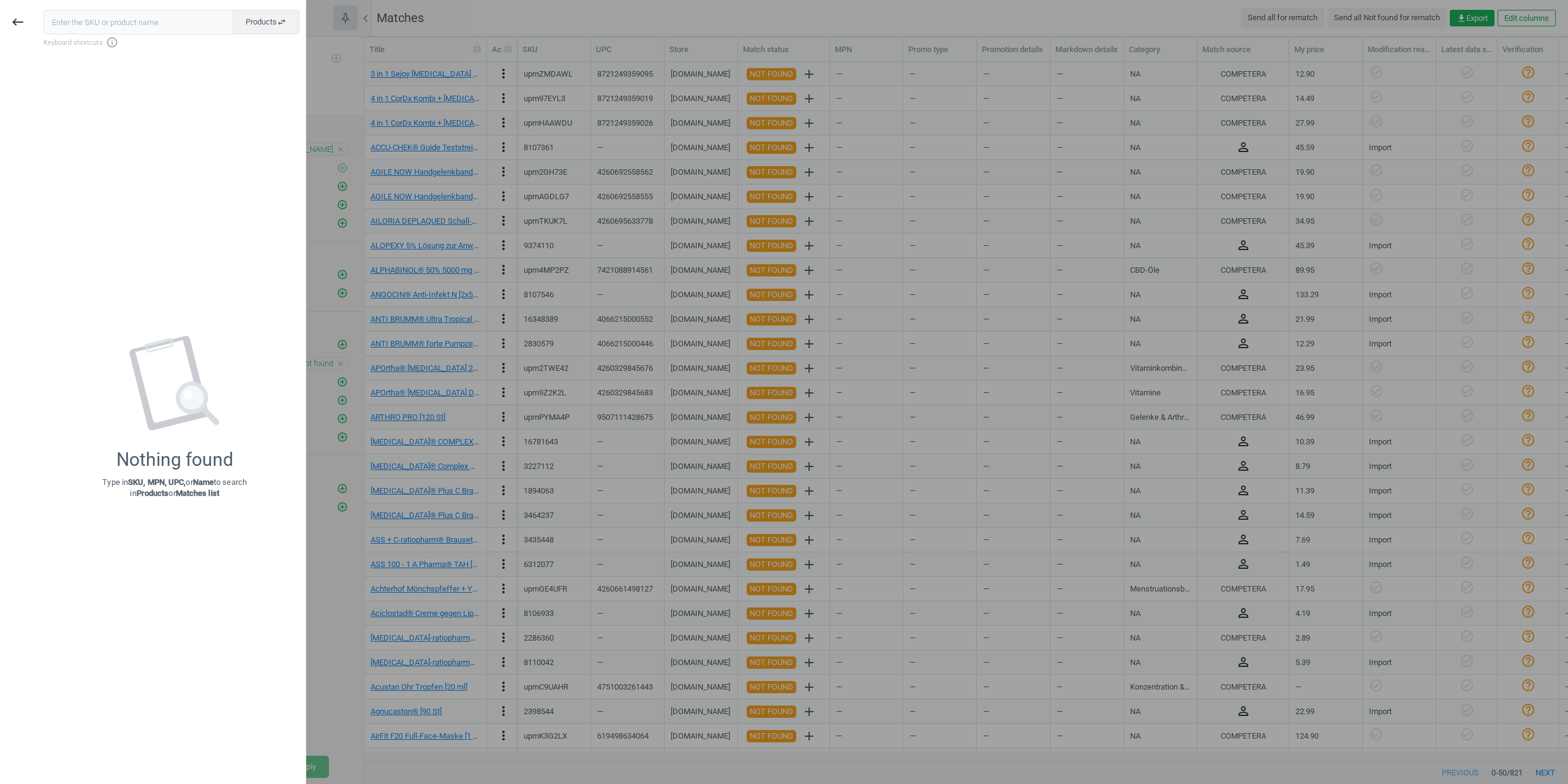
click at [101, 27] on input "text" at bounding box center [139, 22] width 190 height 24
type input "upmZMDAWL"
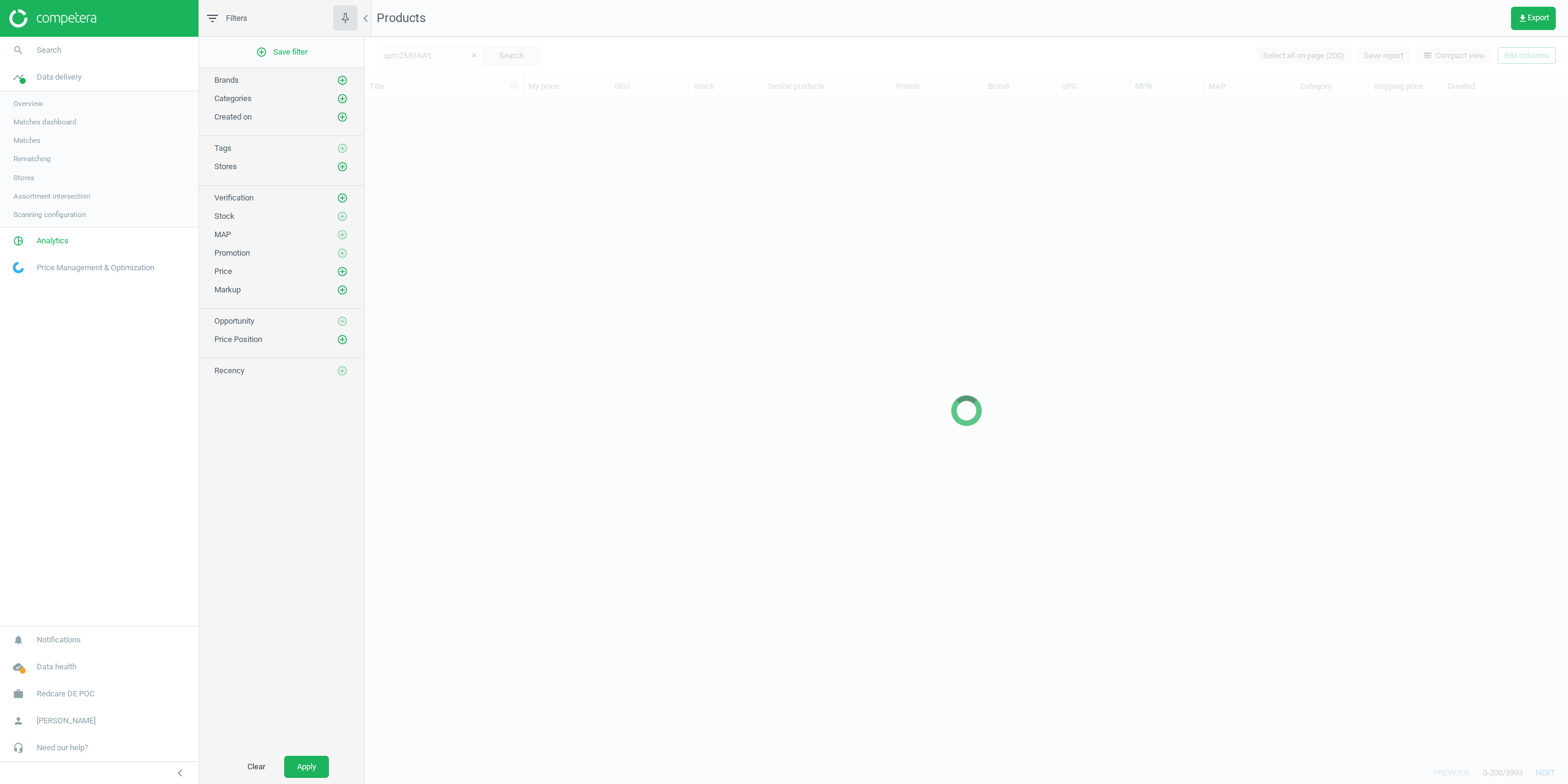
scroll to position [653, 1194]
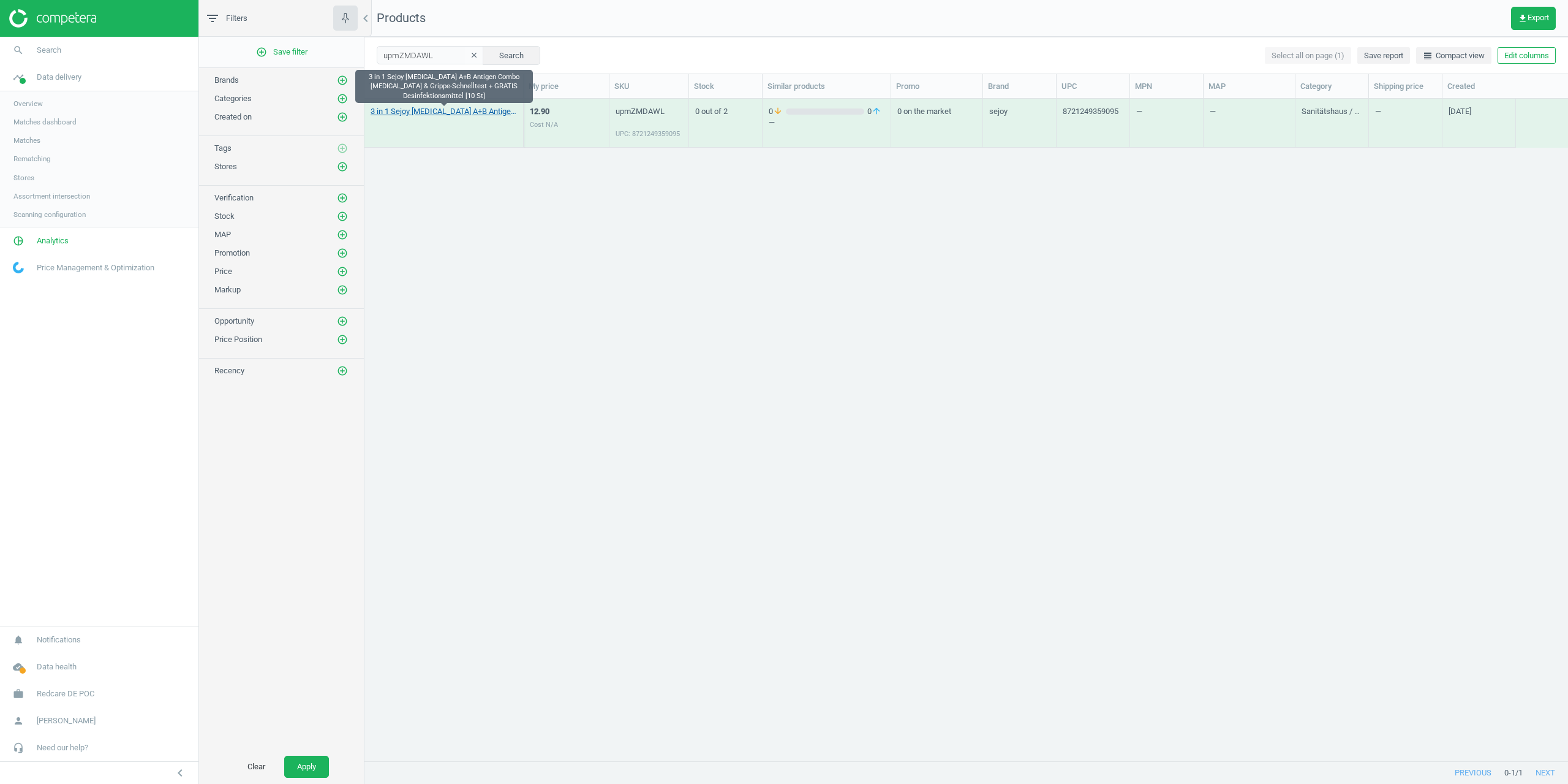
click at [431, 112] on link "3 in 1 Sejoy Influenza A+B Antigen Combo Covid & Grippe-Schnelltest + GRATIS De…" at bounding box center [443, 112] width 146 height 11
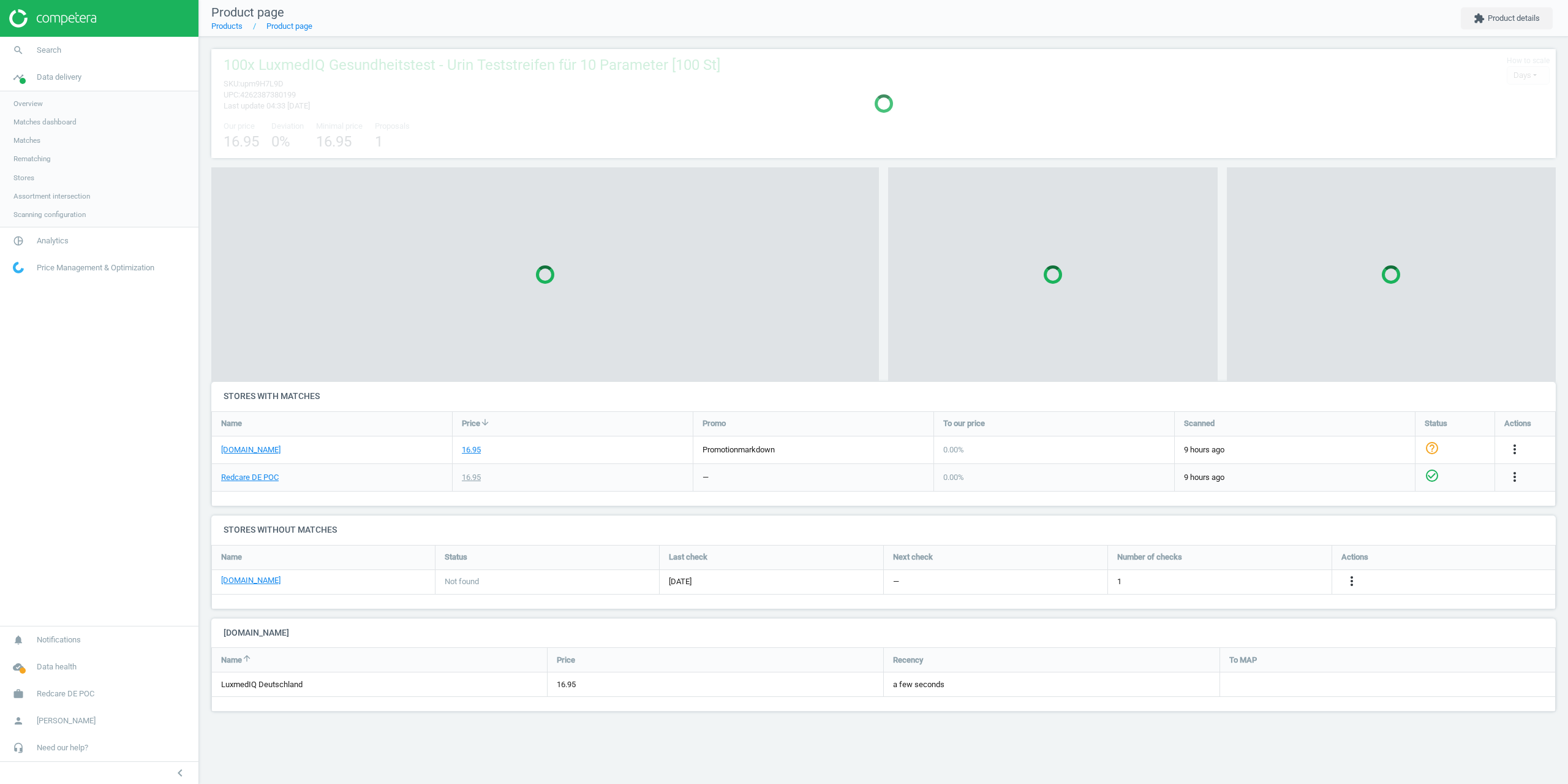
scroll to position [108, 1363]
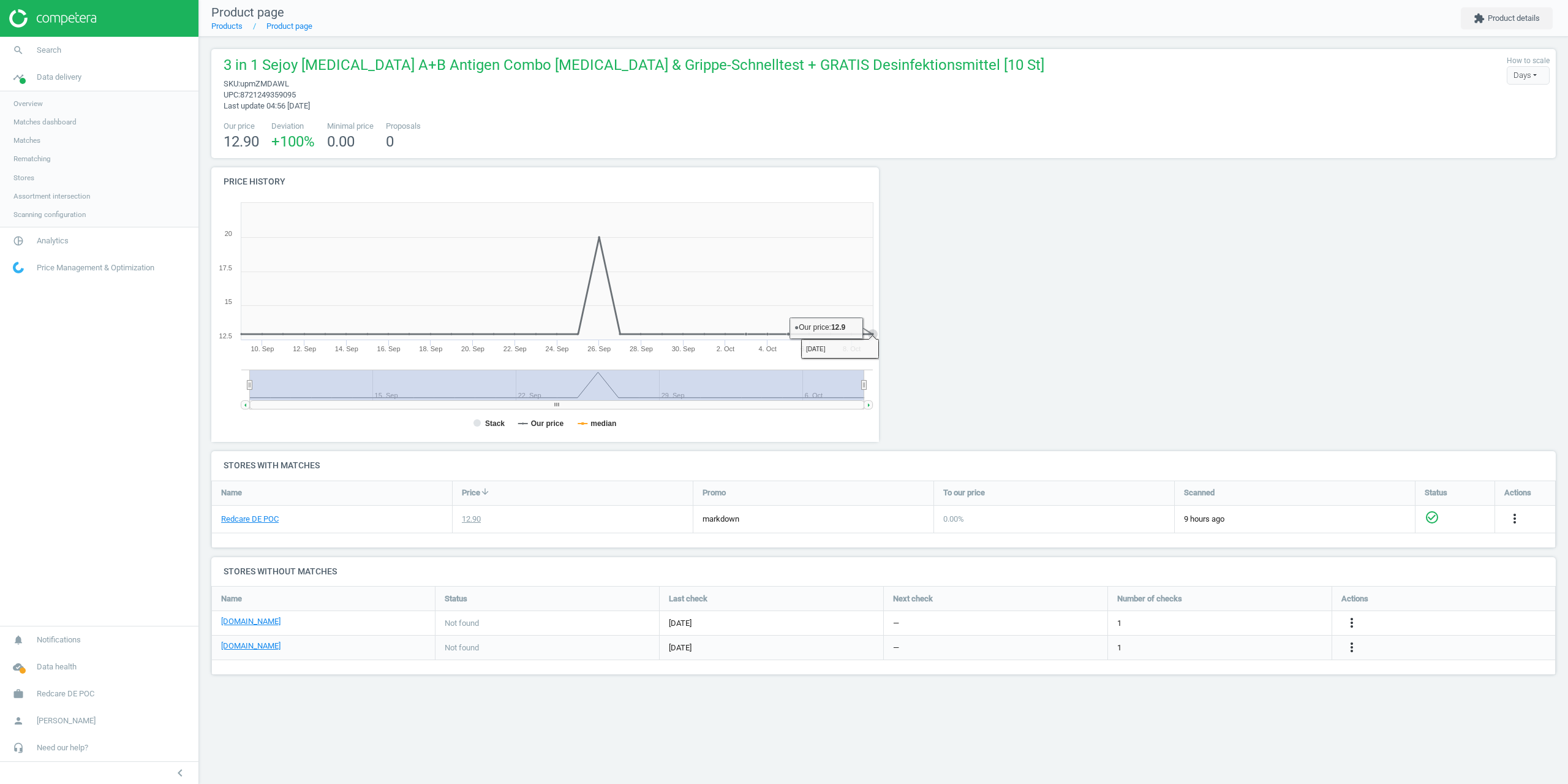
click at [1105, 220] on div at bounding box center [1053, 309] width 338 height 284
drag, startPoint x: 979, startPoint y: 237, endPoint x: 1010, endPoint y: 191, distance: 55.5
click at [979, 243] on div at bounding box center [1053, 309] width 338 height 284
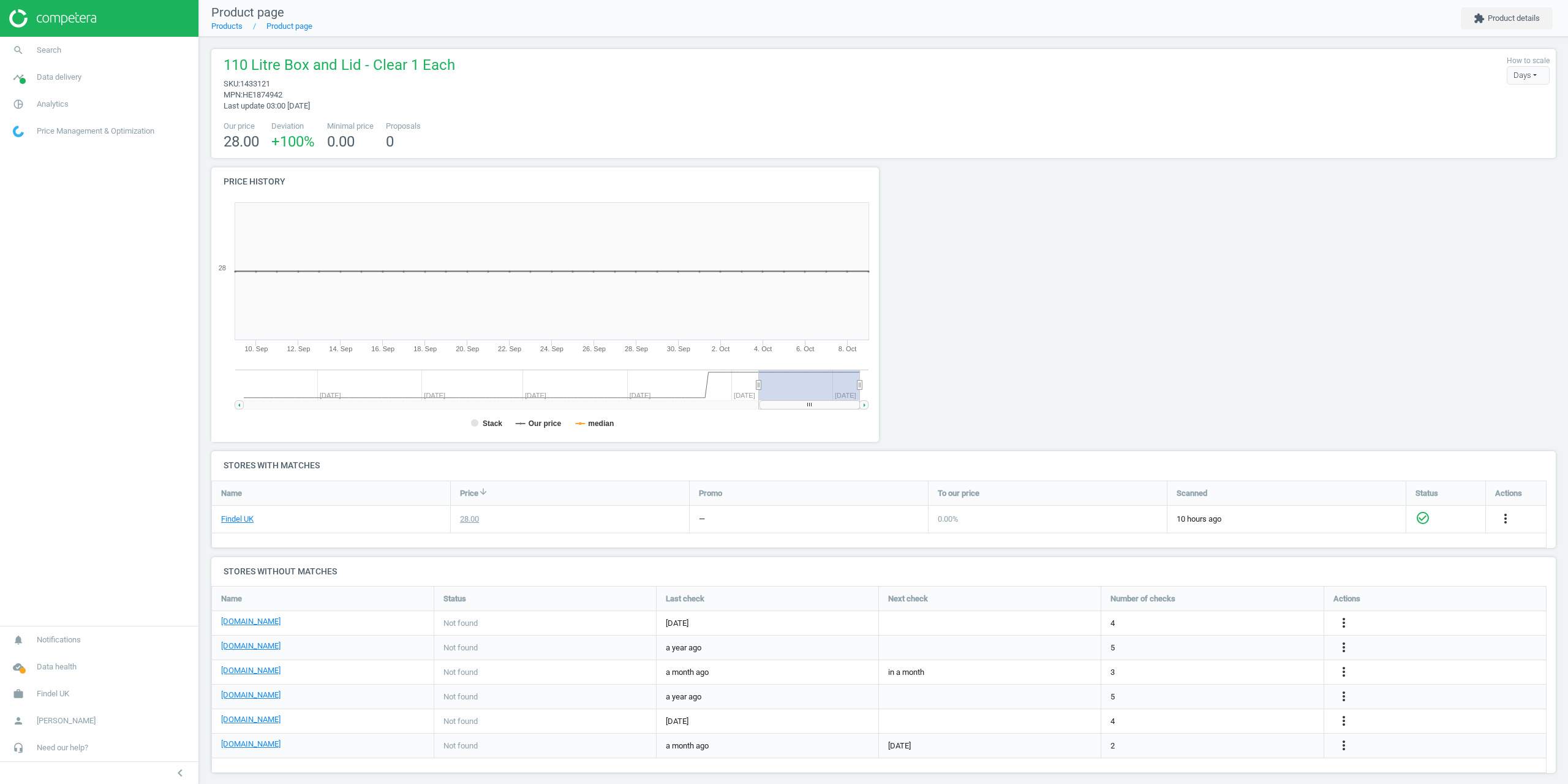
scroll to position [206, 1354]
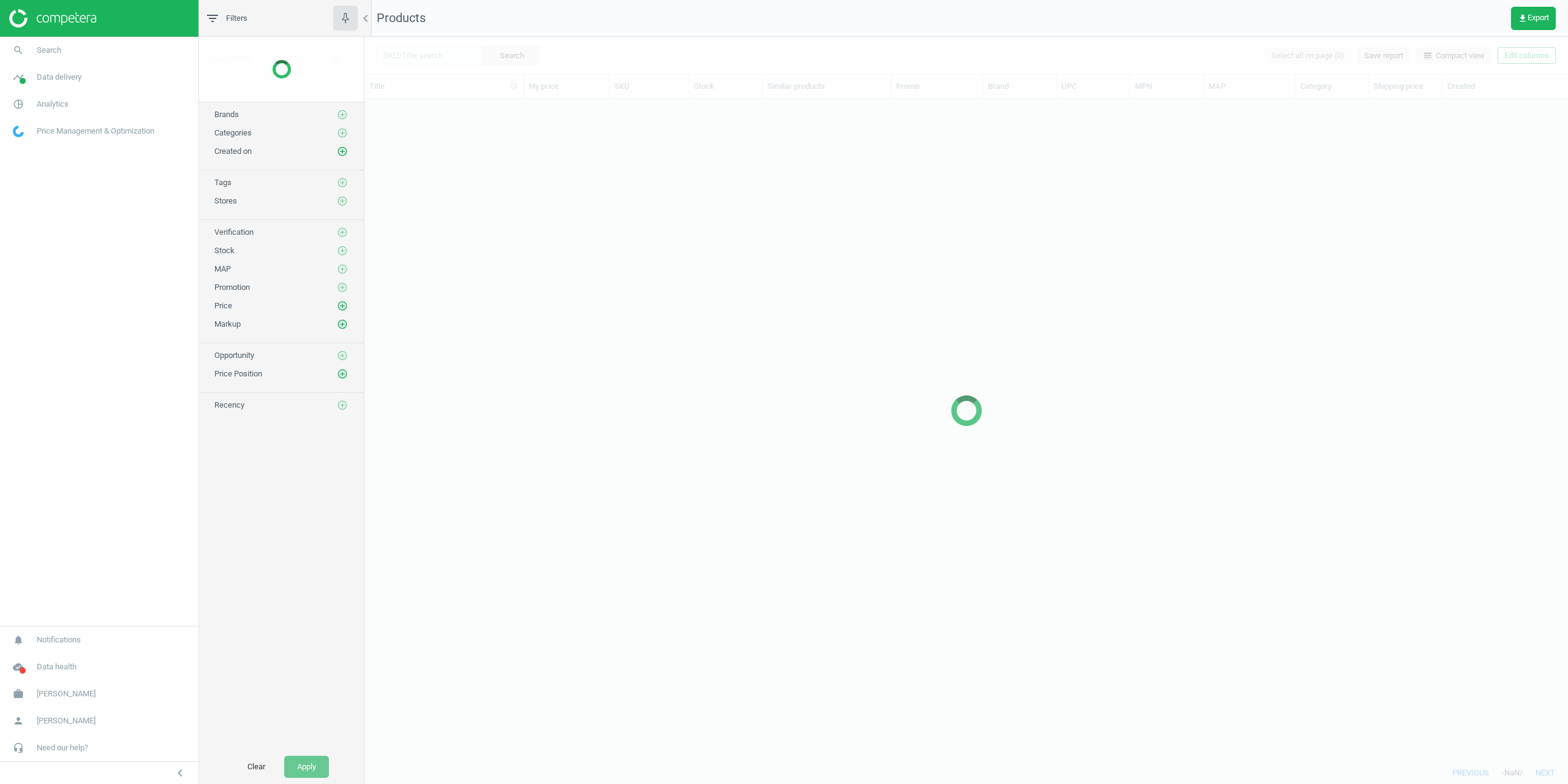
scroll to position [653, 1194]
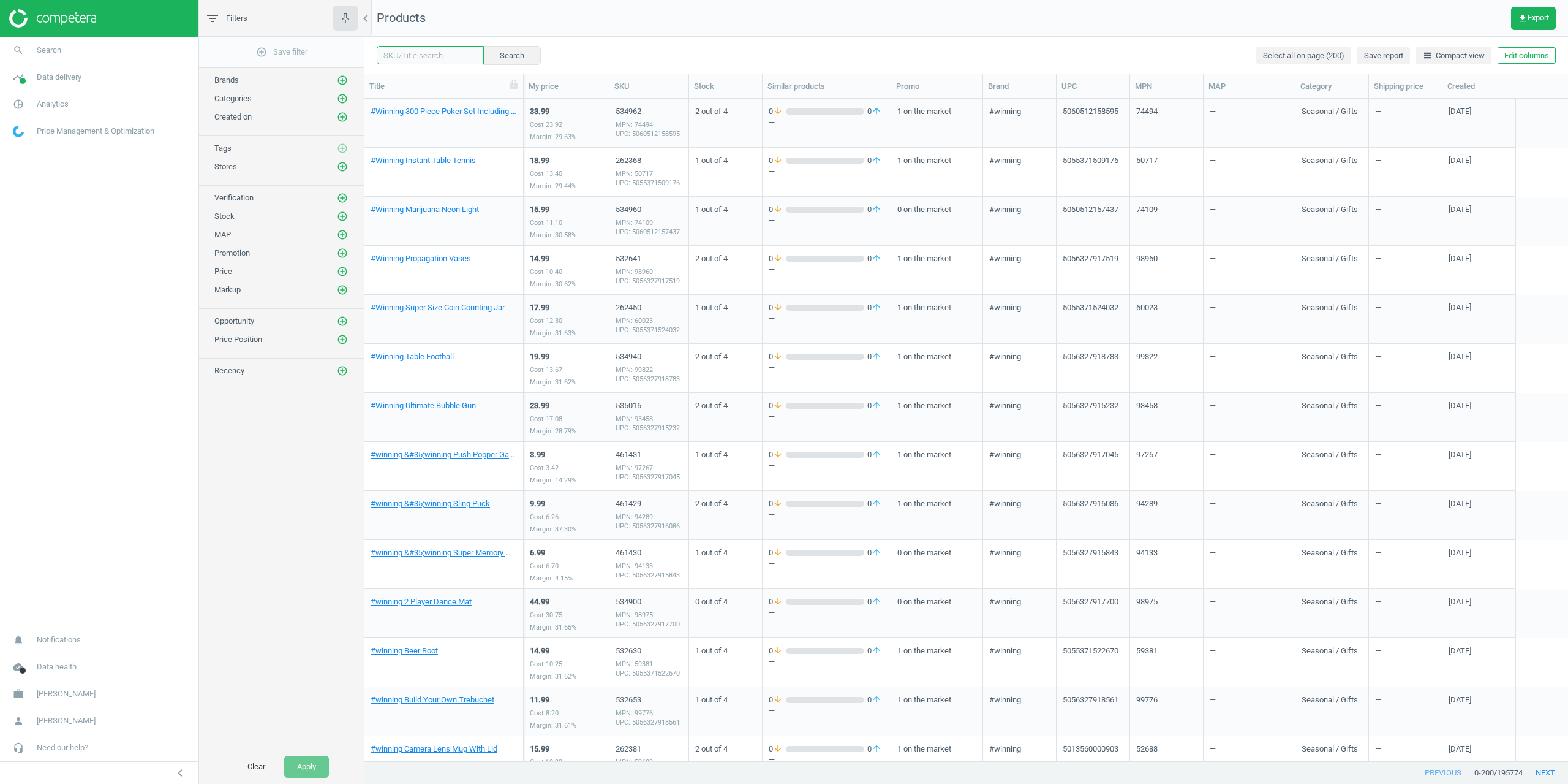
click at [405, 57] on input "text" at bounding box center [430, 55] width 107 height 18
paste input "425553"
type input "425553"
click at [523, 54] on button "Search" at bounding box center [511, 55] width 58 height 18
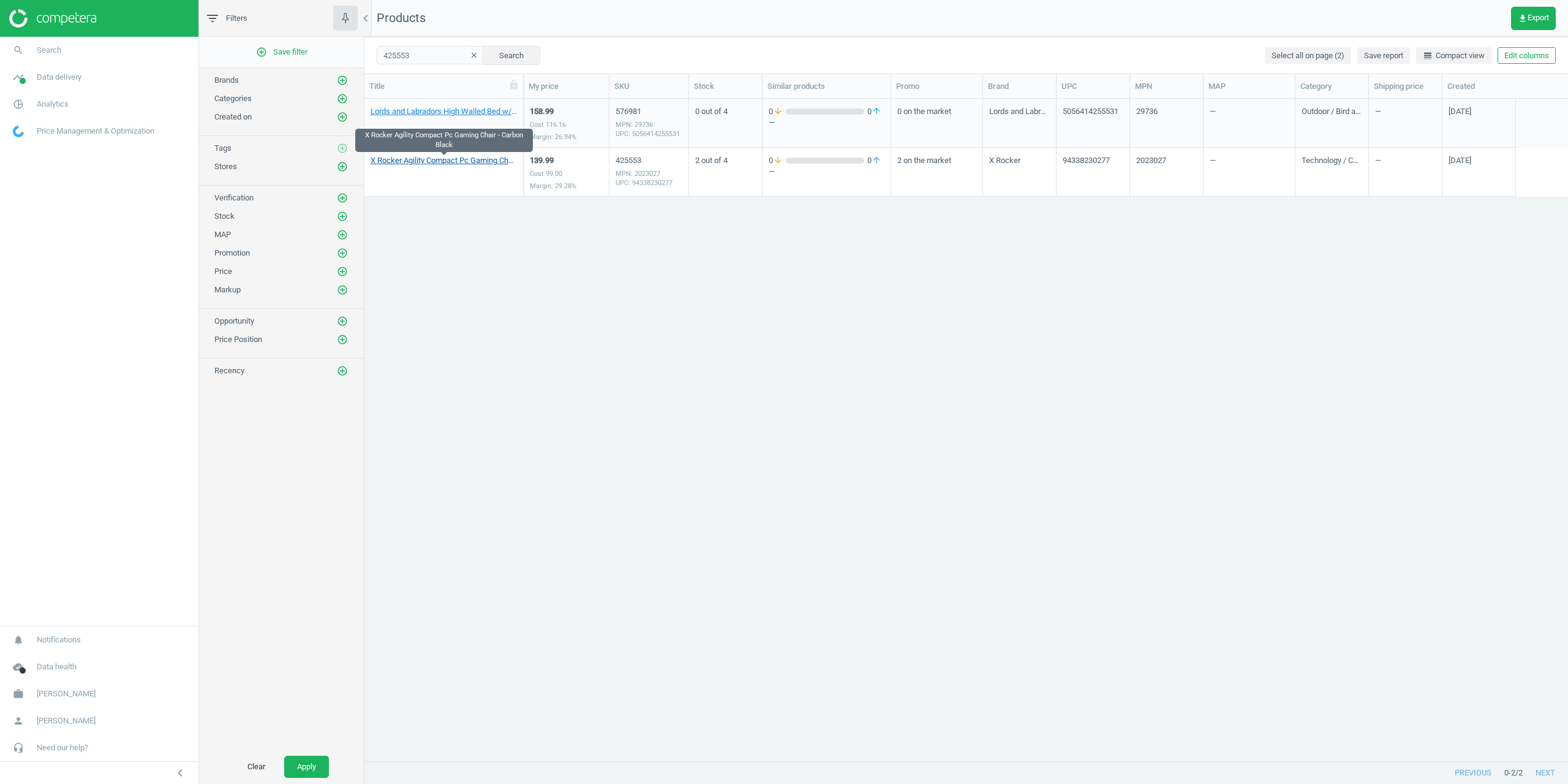
click at [411, 159] on link "X Rocker Agility Compact Pc Gaming Chair - Carbon Black" at bounding box center [443, 160] width 146 height 11
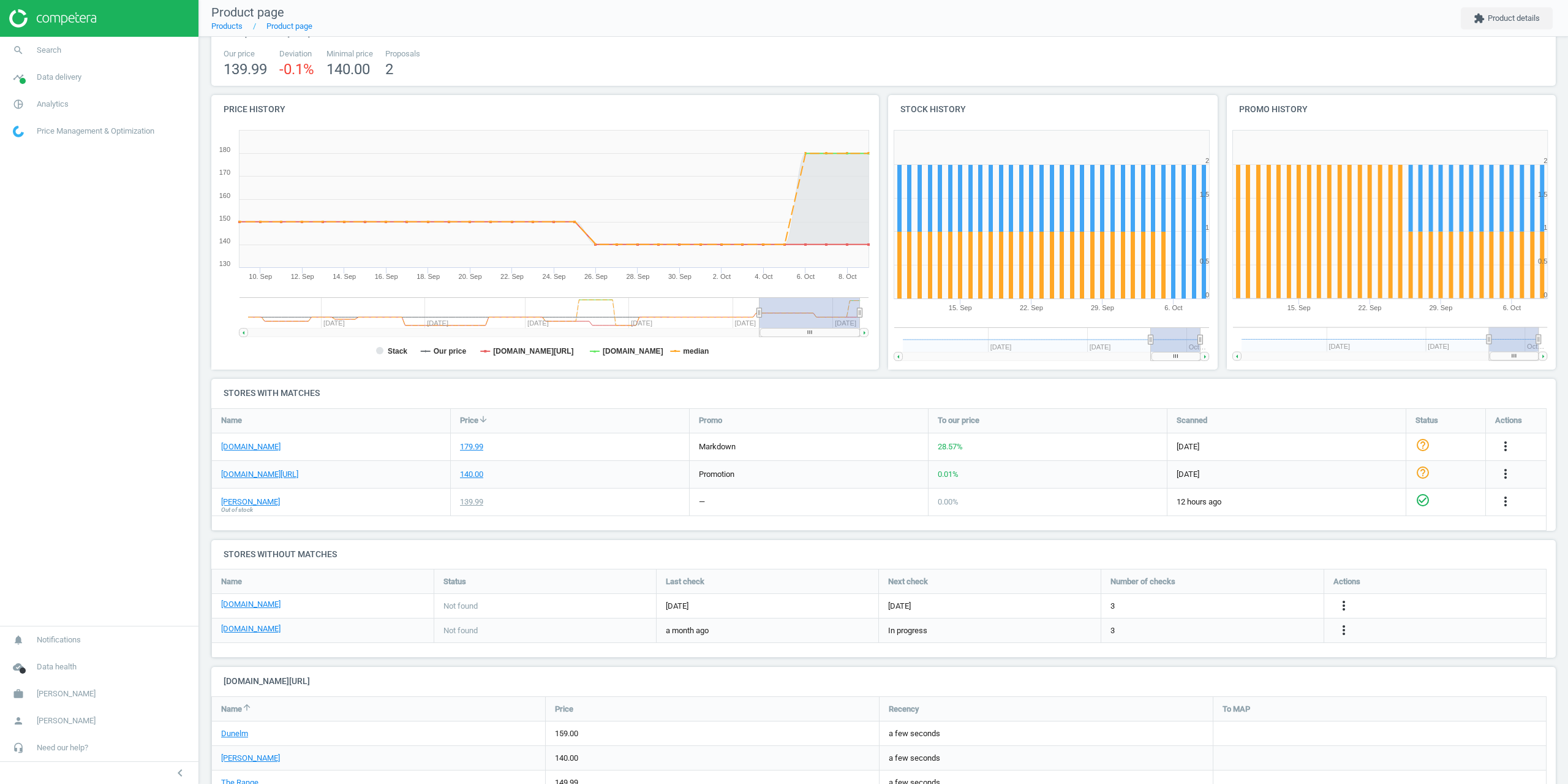
scroll to position [130, 0]
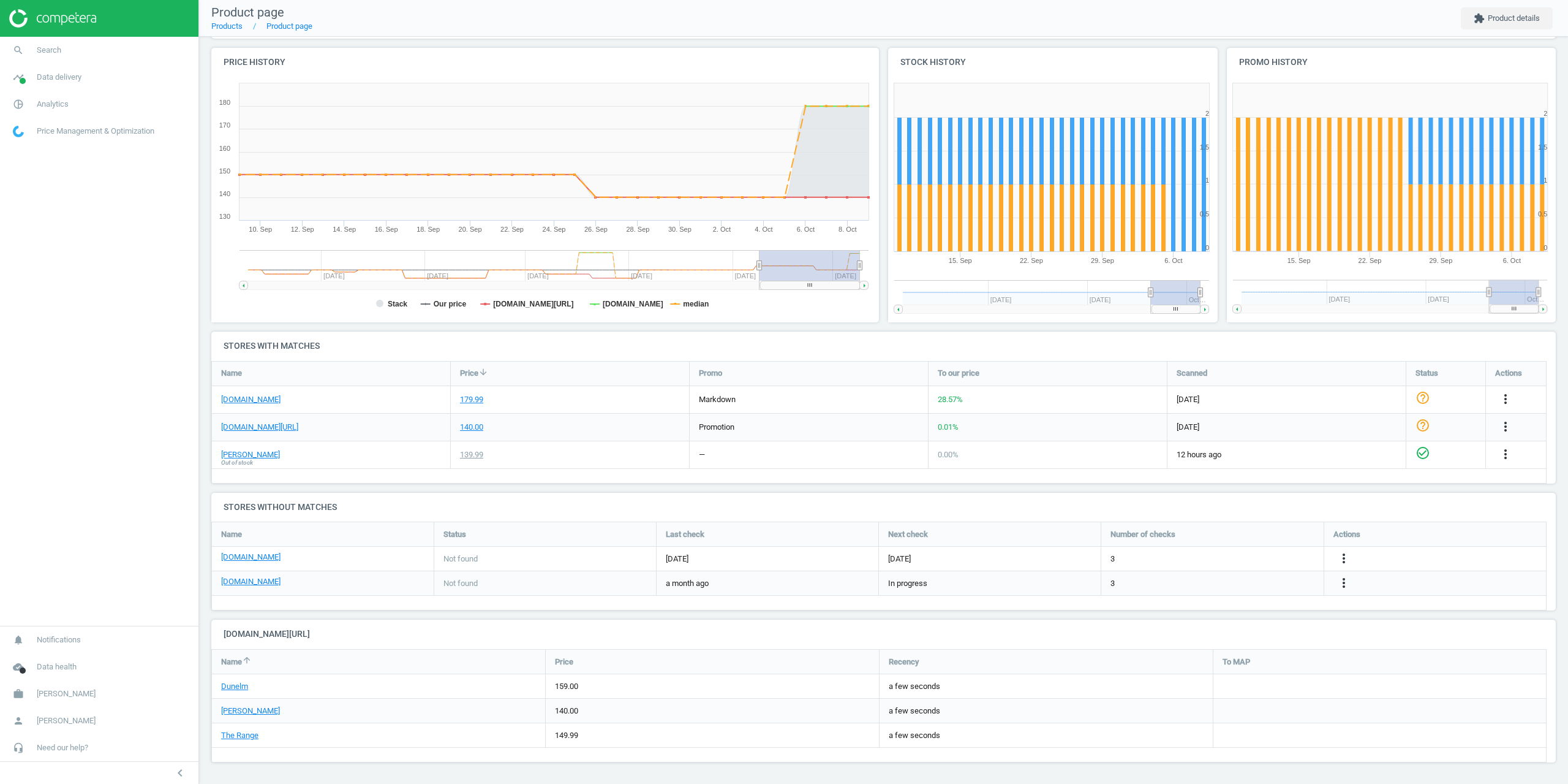
drag, startPoint x: 322, startPoint y: 428, endPoint x: 218, endPoint y: 433, distance: 104.1
click at [218, 433] on div "[DOMAIN_NAME][URL]" at bounding box center [331, 427] width 239 height 27
click at [349, 435] on div "[DOMAIN_NAME][URL]" at bounding box center [331, 427] width 239 height 27
drag, startPoint x: 319, startPoint y: 425, endPoint x: 223, endPoint y: 432, distance: 96.3
click at [223, 432] on div "[DOMAIN_NAME][URL]" at bounding box center [331, 427] width 239 height 27
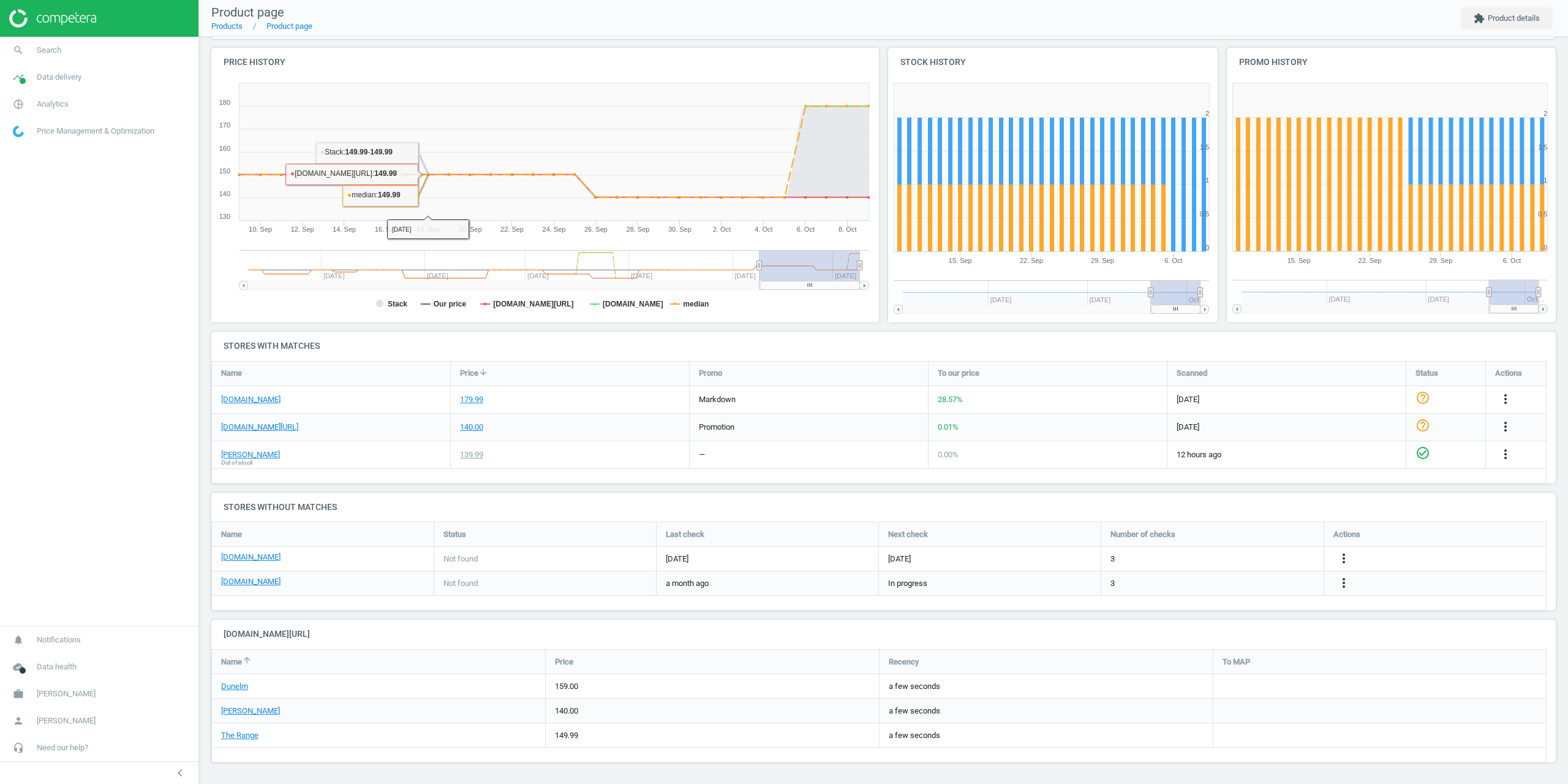
click at [323, 430] on div "[DOMAIN_NAME][URL]" at bounding box center [331, 427] width 239 height 27
